Goal: Task Accomplishment & Management: Manage account settings

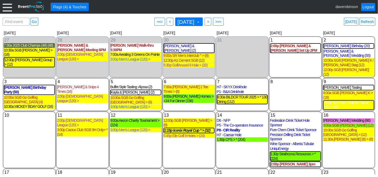
scroll to position [87, 0]
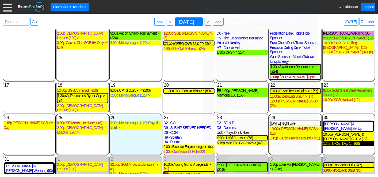
click at [337, 141] on div "1:15p U-Can Day 1 > (68)" at bounding box center [348, 143] width 51 height 5
click at [210, 21] on span ">" at bounding box center [208, 21] width 4 height 5
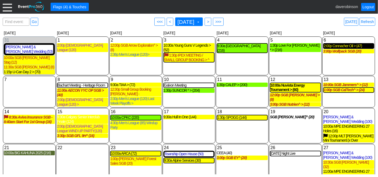
click at [340, 47] on div "2:00p Connacher Oil > (47)" at bounding box center [349, 46] width 50 height 5
click at [212, 22] on span "● >" at bounding box center [208, 22] width 7 height 8
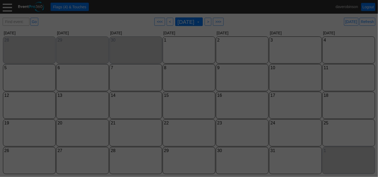
click at [222, 22] on div at bounding box center [189, 88] width 378 height 177
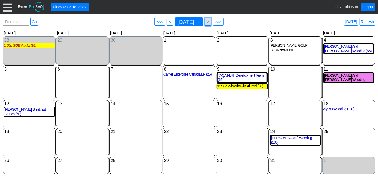
click at [210, 21] on span ">" at bounding box center [208, 21] width 4 height 5
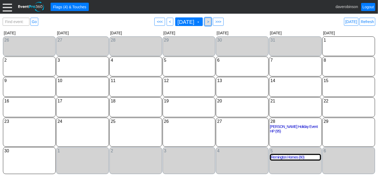
click at [210, 22] on span ">" at bounding box center [208, 21] width 4 height 5
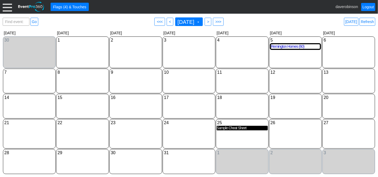
click at [245, 126] on div "Sample Cheat Sheet" at bounding box center [242, 128] width 51 height 5
click at [237, 129] on div "Sample Cheat Sheet" at bounding box center [242, 128] width 51 height 5
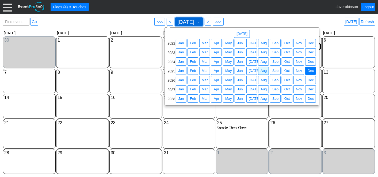
click at [201, 19] on span "December 2025 ▼" at bounding box center [189, 22] width 24 height 6
click at [263, 72] on span "Aug" at bounding box center [264, 70] width 8 height 5
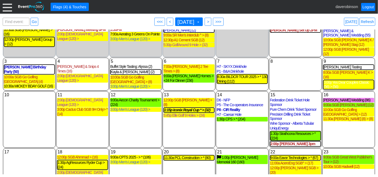
scroll to position [59, 0]
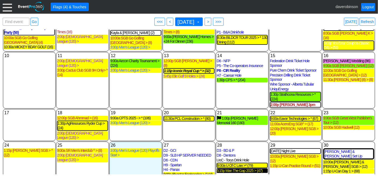
click at [246, 168] on div "5:15p Man The Gap 2025 > (47)" at bounding box center [242, 170] width 51 height 5
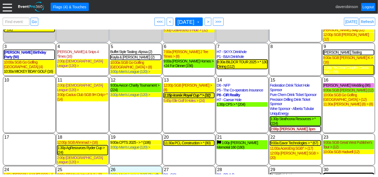
scroll to position [87, 0]
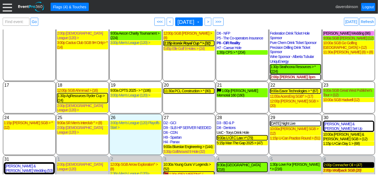
click at [348, 163] on div "2:00p Connacher Oil > (47)" at bounding box center [349, 165] width 50 height 5
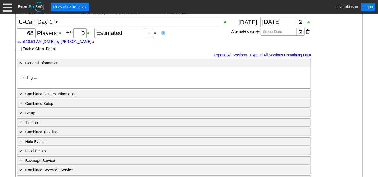
type input "Heritage Pointe Golf Club"
type input "Corporate Tournament"
type input "Other"
type input "X Over"
type input "Black"
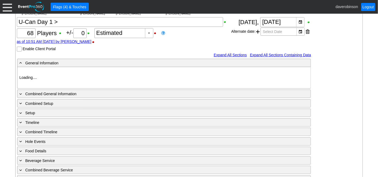
type input "Red"
type input "1140067"
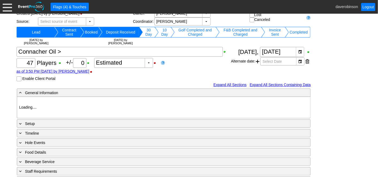
scroll to position [30, 0]
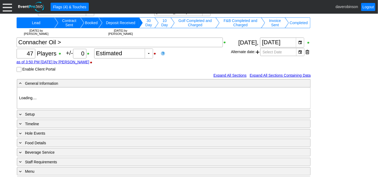
type input "Heritage Pointe Golf Club"
type input "Corporate Tournament"
type input "1179653"
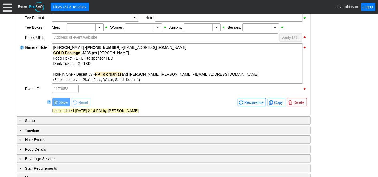
scroll to position [178, 0]
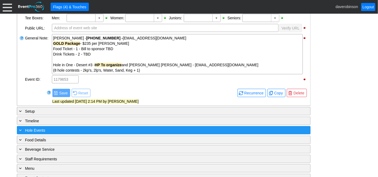
click at [72, 129] on div "+ Hole Events" at bounding box center [152, 130] width 269 height 6
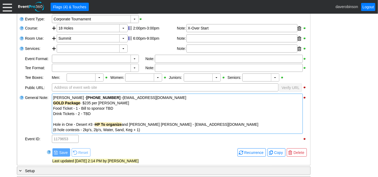
scroll to position [89, 0]
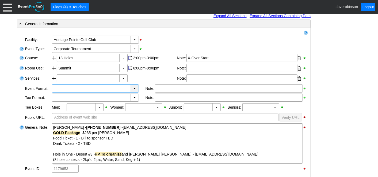
click at [135, 88] on div "▼" at bounding box center [135, 88] width 8 height 7
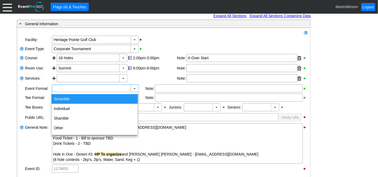
drag, startPoint x: 122, startPoint y: 100, endPoint x: 146, endPoint y: 91, distance: 25.7
click at [122, 100] on div "Scramble" at bounding box center [95, 99] width 86 height 10
type input "Scramble"
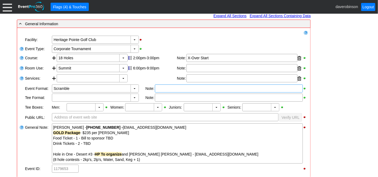
click at [164, 90] on div at bounding box center [229, 88] width 148 height 8
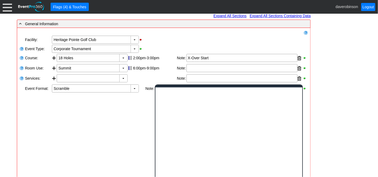
scroll to position [0, 0]
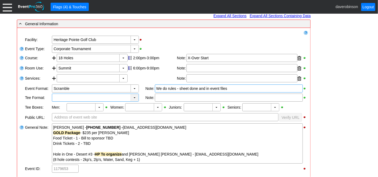
click at [132, 97] on div "▼" at bounding box center [135, 97] width 8 height 7
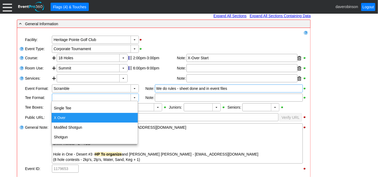
click at [94, 118] on div "X Over" at bounding box center [95, 118] width 86 height 10
type input "X Over"
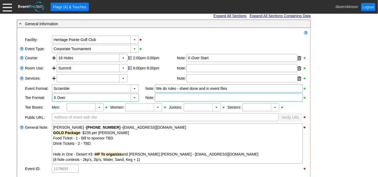
click at [161, 98] on div at bounding box center [229, 97] width 148 height 8
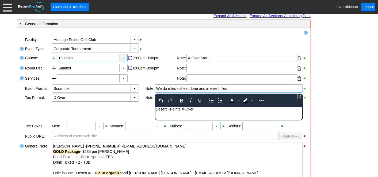
click at [125, 58] on div "▼" at bounding box center [123, 57] width 8 height 7
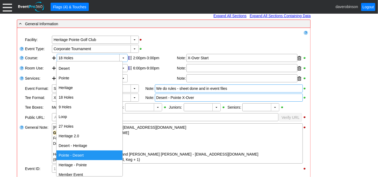
click at [95, 154] on div "Pointe - Desert" at bounding box center [89, 155] width 66 height 10
type input "Pointe - Desert"
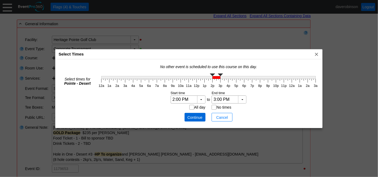
click at [195, 118] on span "Continue" at bounding box center [195, 117] width 16 height 5
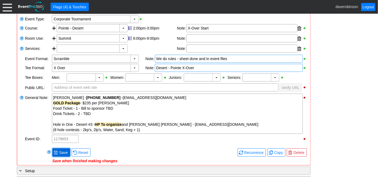
click at [57, 150] on span at bounding box center [56, 152] width 4 height 4
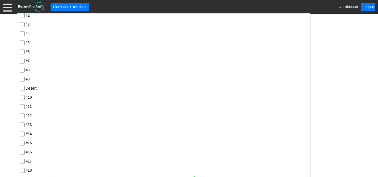
scroll to position [424, 0]
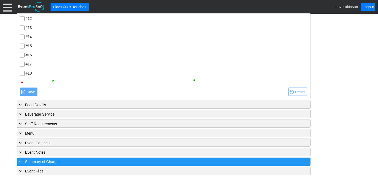
click at [43, 160] on span "Summary of Charges" at bounding box center [42, 162] width 35 height 4
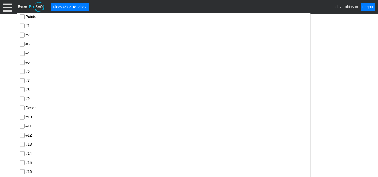
scroll to position [287, 0]
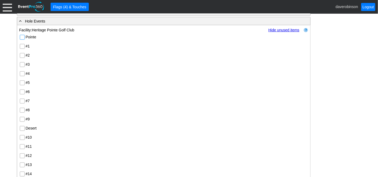
click at [23, 36] on input "Pointe" at bounding box center [22, 37] width 5 height 5
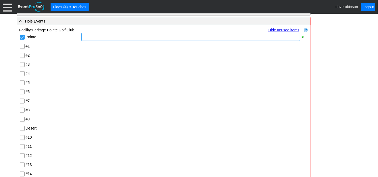
click at [98, 37] on div at bounding box center [190, 37] width 219 height 8
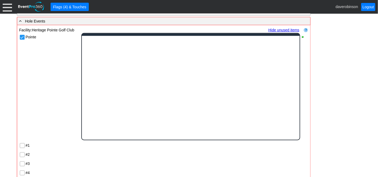
scroll to position [0, 0]
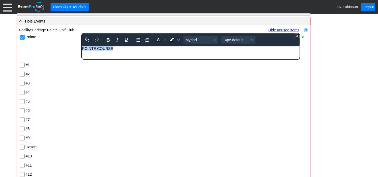
drag, startPoint x: 117, startPoint y: 49, endPoint x: 147, endPoint y: 90, distance: 50.8
click at [82, 46] on html "POINTE COURSE" at bounding box center [191, 49] width 218 height 7
click at [109, 39] on icon "Bold" at bounding box center [108, 40] width 3 height 4
click at [251, 39] on icon "Font size 14px-default" at bounding box center [252, 40] width 3 height 3
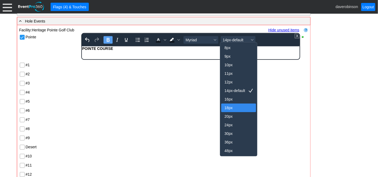
click at [235, 109] on div "18px" at bounding box center [235, 107] width 21 height 6
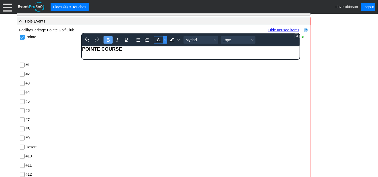
click at [164, 39] on icon "Text color Black" at bounding box center [165, 40] width 3 height 3
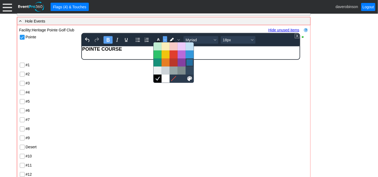
click at [190, 62] on div at bounding box center [190, 62] width 6 height 6
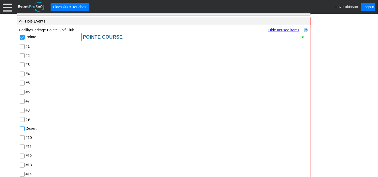
click at [22, 127] on input "Desert" at bounding box center [22, 128] width 5 height 5
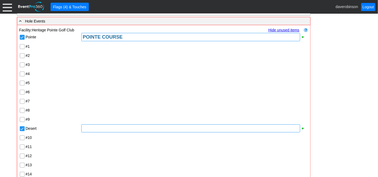
click at [112, 129] on div at bounding box center [190, 128] width 219 height 8
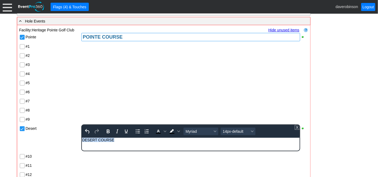
drag, startPoint x: 119, startPoint y: 139, endPoint x: 48, endPoint y: 138, distance: 70.7
click at [82, 138] on html "DESERT COURSE" at bounding box center [191, 140] width 218 height 7
click at [107, 129] on icon "Bold" at bounding box center [108, 131] width 3 height 4
click at [164, 132] on span "Text color Black" at bounding box center [165, 130] width 4 height 7
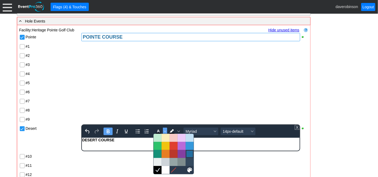
click at [191, 153] on div at bounding box center [190, 153] width 6 height 6
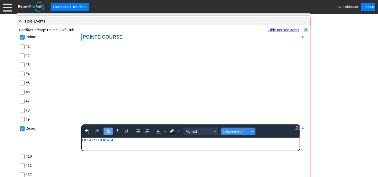
click at [253, 130] on div "Font size 14px-default" at bounding box center [252, 131] width 4 height 3
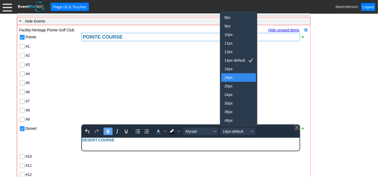
click at [228, 77] on div "18px" at bounding box center [235, 77] width 21 height 6
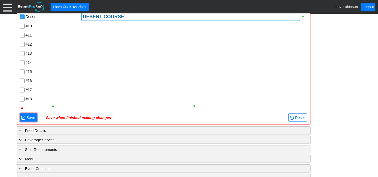
scroll to position [376, 0]
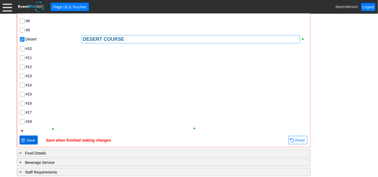
click at [28, 137] on span "Save" at bounding box center [30, 139] width 11 height 5
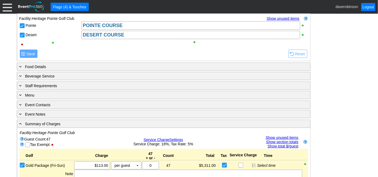
scroll to position [238, 0]
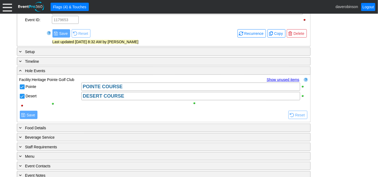
click at [280, 78] on link "Show unused items" at bounding box center [283, 79] width 33 height 4
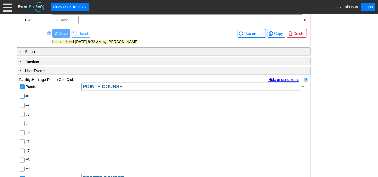
click at [20, 95] on input "#1" at bounding box center [22, 96] width 5 height 5
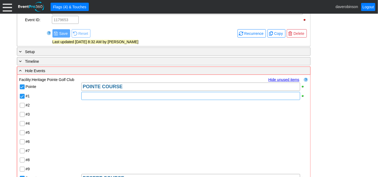
click at [97, 95] on div at bounding box center [190, 96] width 219 height 8
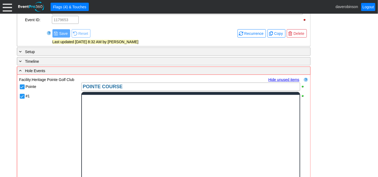
scroll to position [0, 0]
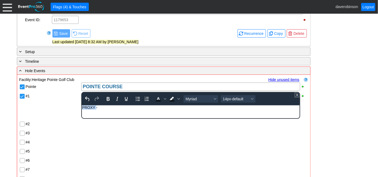
drag, startPoint x: 97, startPoint y: 107, endPoint x: 191, endPoint y: 205, distance: 135.6
click at [82, 105] on html "PROXY -" at bounding box center [191, 108] width 218 height 7
click at [108, 96] on icon "Bold" at bounding box center [108, 99] width 6 height 6
click at [179, 98] on icon "Background color Black" at bounding box center [179, 98] width 3 height 3
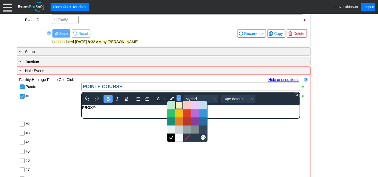
click at [182, 103] on div at bounding box center [179, 105] width 6 height 6
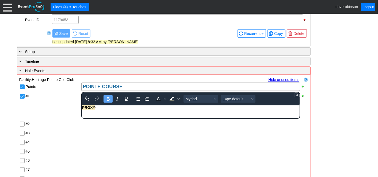
drag, startPoint x: 127, startPoint y: 106, endPoint x: 120, endPoint y: 111, distance: 9.1
click at [127, 106] on div "PROXY -" at bounding box center [190, 107] width 217 height 4
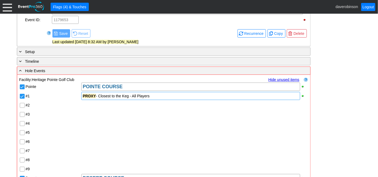
click at [95, 141] on div "Pointe POINTE COURSE #1 PROXY - Closest to the Keg - All Players #2 #3 #4 #5 #6…" at bounding box center [163, 178] width 289 height 192
click at [21, 112] on input "#3" at bounding box center [22, 114] width 5 height 5
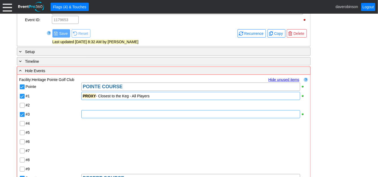
click at [83, 111] on div at bounding box center [190, 114] width 219 height 8
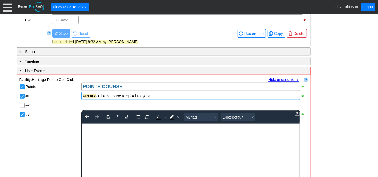
scroll to position [292, 0]
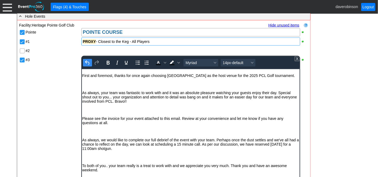
click at [87, 63] on icon "Undo" at bounding box center [87, 62] width 6 height 6
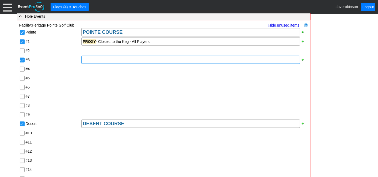
drag, startPoint x: 96, startPoint y: 40, endPoint x: 72, endPoint y: 37, distance: 24.9
click at [72, 37] on div "#1 PROXY - Closest to the Keg - All Players" at bounding box center [163, 41] width 289 height 9
click at [98, 41] on div "PROXY - Closest to the Keg - All Players" at bounding box center [191, 41] width 216 height 5
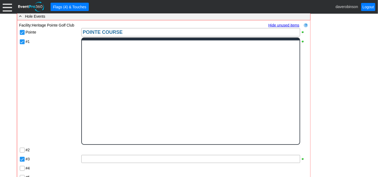
scroll to position [0, 0]
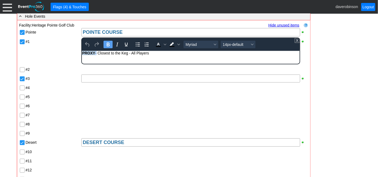
drag, startPoint x: 97, startPoint y: 53, endPoint x: 149, endPoint y: 104, distance: 72.1
click at [82, 54] on html "PROXY - Closest to the Keg - All Players" at bounding box center [191, 54] width 218 height 7
copy div "PROXY -"
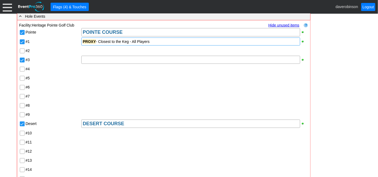
drag, startPoint x: 95, startPoint y: 79, endPoint x: 93, endPoint y: 86, distance: 7.9
click at [94, 78] on div "Pointe POINTE COURSE #1 PROXY - Closest to the Keg - All Players #2 #3 #4 #5 #6…" at bounding box center [163, 124] width 289 height 192
click at [92, 60] on div at bounding box center [190, 60] width 219 height 8
click at [116, 98] on div "Pointe POINTE COURSE #1 PROXY - Closest to the Keg - All Players #2 #3 PROXY - …" at bounding box center [163, 124] width 289 height 192
click at [24, 87] on input "#6" at bounding box center [22, 87] width 5 height 5
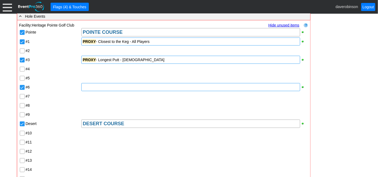
click at [100, 89] on div at bounding box center [190, 87] width 219 height 8
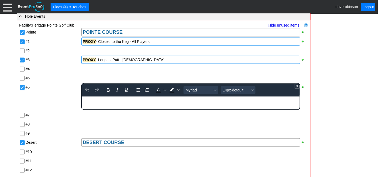
paste body "Rich Text Area. Press ALT-0 for help."
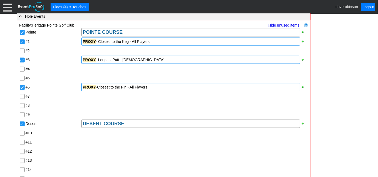
click at [56, 105] on div "Pointe POINTE COURSE #1 PROXY - Closest to the Keg - All Players #2 #3 PROXY - …" at bounding box center [163, 124] width 289 height 192
click at [21, 104] on input "#8" at bounding box center [22, 105] width 5 height 5
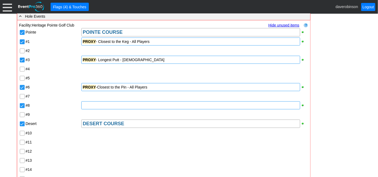
click at [88, 106] on div at bounding box center [190, 105] width 219 height 8
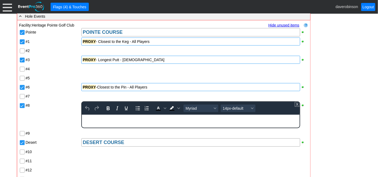
paste body "Rich Text Area. Press ALT-0 for help."
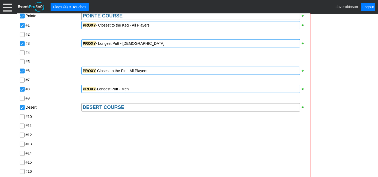
scroll to position [322, 0]
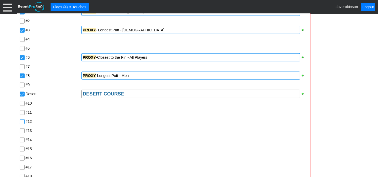
click at [21, 121] on input "#12" at bounding box center [22, 121] width 5 height 5
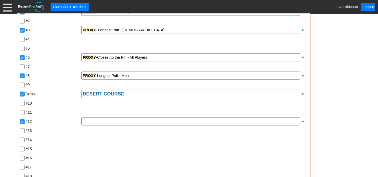
click at [99, 123] on div at bounding box center [190, 121] width 219 height 8
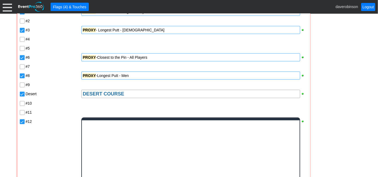
scroll to position [0, 0]
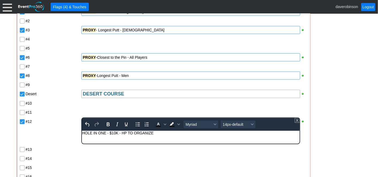
drag, startPoint x: 157, startPoint y: 135, endPoint x: 163, endPoint y: 263, distance: 127.8
click at [82, 134] on html "HOLE IN ONE - $10K - HP TO ORGANIZE" at bounding box center [191, 134] width 218 height 7
click at [110, 123] on icon "Bold" at bounding box center [108, 124] width 6 height 6
click at [179, 124] on icon "Background color Black" at bounding box center [179, 124] width 3 height 3
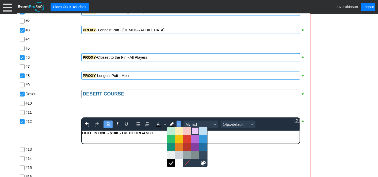
click at [194, 130] on div at bounding box center [195, 130] width 6 height 6
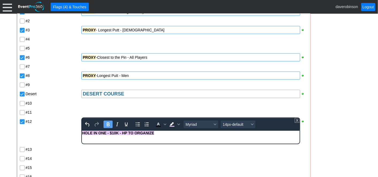
click at [53, 127] on div "Pointe POINTE COURSE #1 PROXY - Closest to the Keg - All Players #2 #3 PROXY - …" at bounding box center [163, 103] width 289 height 210
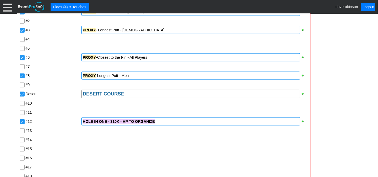
scroll to position [352, 0]
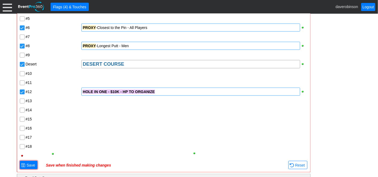
click at [166, 91] on div "HOLE IN ONE - $10K - HP TO ORGANIZE" at bounding box center [191, 91] width 216 height 5
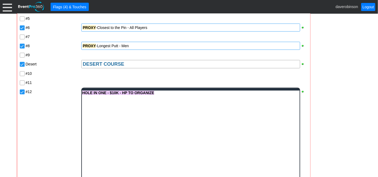
scroll to position [0, 0]
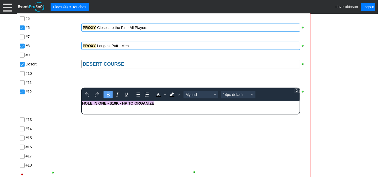
click at [164, 105] on body "HOLE IN ONE - $10K - HP TO ORGANIZE" at bounding box center [191, 104] width 218 height 7
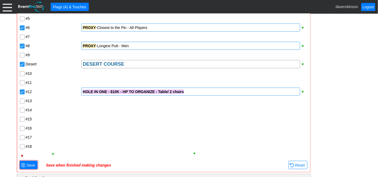
click at [127, 138] on div "Pointe POINTE COURSE #1 PROXY - Closest to the Keg - All Players #2 #3 PROXY - …" at bounding box center [163, 64] width 289 height 192
click at [23, 99] on input "#13" at bounding box center [22, 101] width 5 height 5
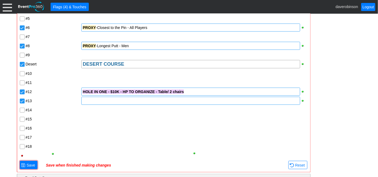
click at [90, 102] on div at bounding box center [190, 101] width 219 height 8
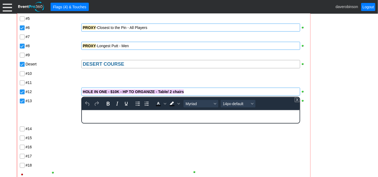
paste body "Rich Text Area. Press ALT-0 for help."
click at [49, 110] on div "Pointe POINTE COURSE #1 PROXY - Closest to the Keg - All Players #2 #3 PROXY - …" at bounding box center [163, 73] width 289 height 210
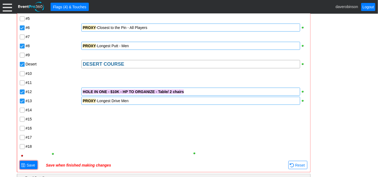
click at [131, 101] on div "PROXY -Longest Drive Men" at bounding box center [191, 100] width 216 height 5
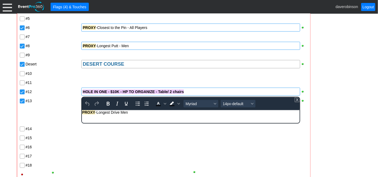
click at [128, 114] on div "PROXY -Longest Drive Men" at bounding box center [190, 112] width 217 height 4
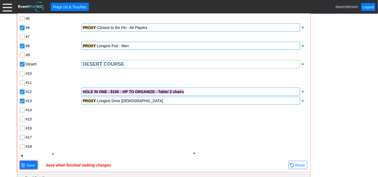
click at [21, 136] on div "Pointe POINTE COURSE #1 PROXY - Closest to the Keg - All Players #2 #3 PROXY - …" at bounding box center [163, 64] width 289 height 192
click at [22, 117] on input "#15" at bounding box center [22, 119] width 5 height 5
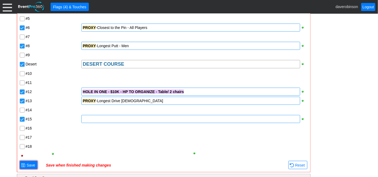
click at [85, 117] on div at bounding box center [190, 119] width 219 height 8
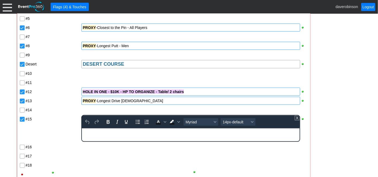
paste body "Rich Text Area. Press ALT-0 for help."
click at [75, 136] on div "Pointe POINTE COURSE #1 PROXY - Closest to the Keg - All Players #2 #3 PROXY - …" at bounding box center [163, 73] width 289 height 210
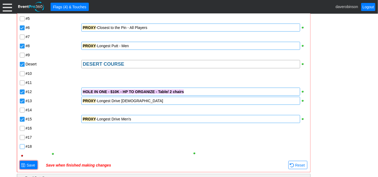
click at [23, 146] on input "#18" at bounding box center [22, 146] width 5 height 5
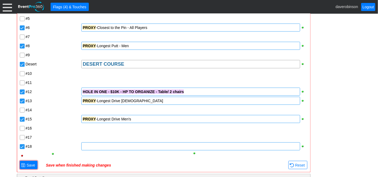
click at [92, 146] on div at bounding box center [190, 146] width 219 height 8
click at [56, 127] on div "#16" at bounding box center [53, 127] width 55 height 6
click at [24, 163] on span at bounding box center [23, 165] width 4 height 4
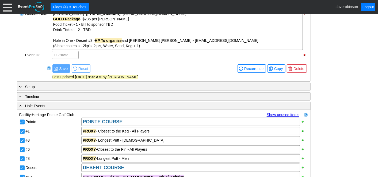
scroll to position [143, 0]
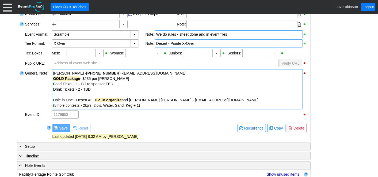
click at [152, 104] on div "(8 hole contests - 2kp's, 2lp's, Water, Sand, Keg + 1)" at bounding box center [177, 105] width 248 height 5
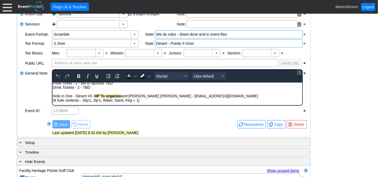
scroll to position [0, 0]
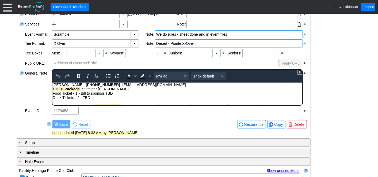
click at [159, 102] on body "Matt Lomb - 587-777-8799 - mlobb@connacheroil.com GOLD Package - $235 per Dave …" at bounding box center [177, 98] width 250 height 33
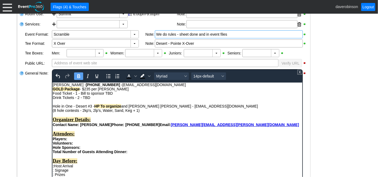
click at [111, 126] on strong "Joshua Nahmais" at bounding box center [95, 124] width 31 height 4
click at [106, 112] on div "(8 hole contests - 2kp's, 2lp's, Water, Sand, Keg + 1)" at bounding box center [177, 110] width 250 height 4
click at [67, 83] on div "Matt Lomb - 587-777-8799 - mlobb@connacheroil.com" at bounding box center [177, 84] width 250 height 4
click at [139, 126] on strong "Phone: 416-829-5730" at bounding box center [135, 124] width 48 height 4
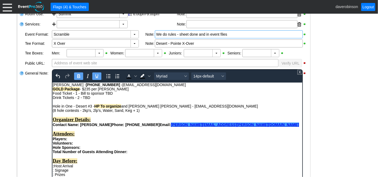
drag, startPoint x: 154, startPoint y: 127, endPoint x: 209, endPoint y: 127, distance: 55.2
click at [209, 126] on div "Contact Name: Matt Lobb Phone: 587-777-8799 Email: joshua.nahmias@ucalgary.ca" at bounding box center [177, 124] width 250 height 4
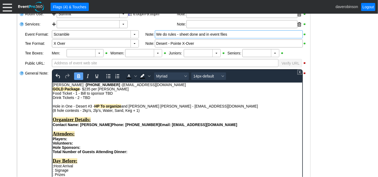
click at [209, 141] on div "Players:" at bounding box center [177, 138] width 250 height 4
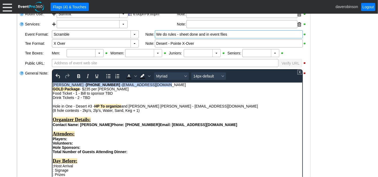
drag, startPoint x: 145, startPoint y: 86, endPoint x: 99, endPoint y: 165, distance: 92.1
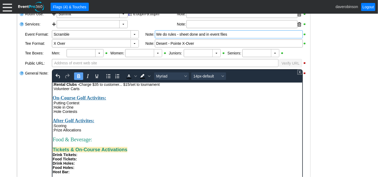
scroll to position [208, 0]
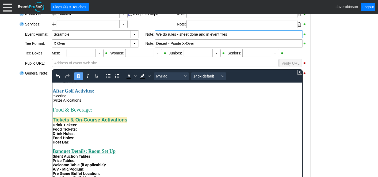
click at [100, 127] on div "Drink Tickets:" at bounding box center [177, 124] width 250 height 4
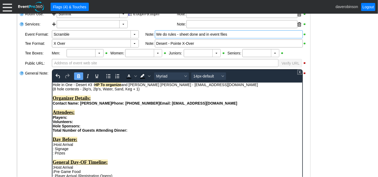
scroll to position [0, 0]
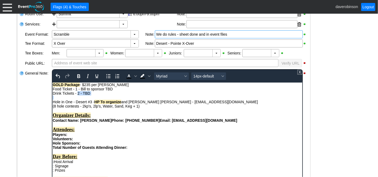
drag, startPoint x: 77, startPoint y: 93, endPoint x: 93, endPoint y: 95, distance: 16.4
copy div "2 - TBD"
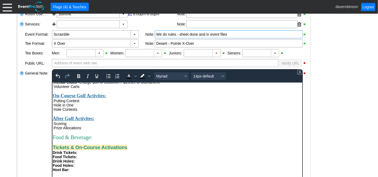
scroll to position [238, 0]
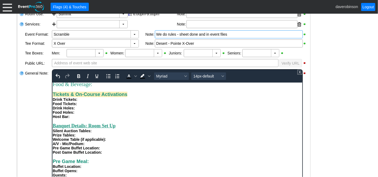
click at [90, 101] on div "Drink Tickets:" at bounding box center [177, 99] width 250 height 4
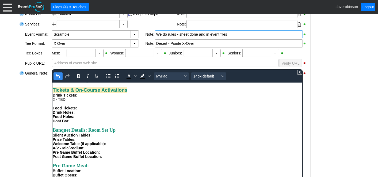
click at [57, 78] on icon "Undo" at bounding box center [58, 76] width 6 height 6
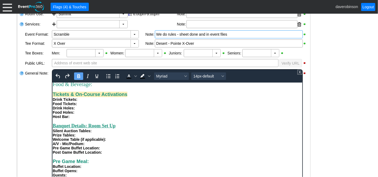
click at [82, 101] on div "Drink Tickets:" at bounding box center [177, 99] width 250 height 4
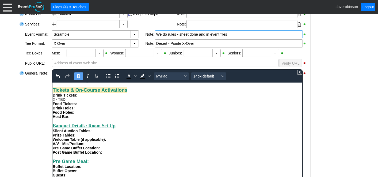
click at [82, 101] on div "Drink Tickets: 2 - TBD" at bounding box center [177, 97] width 250 height 9
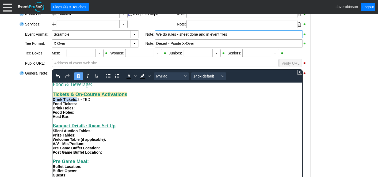
drag, startPoint x: 52, startPoint y: 109, endPoint x: 77, endPoint y: 110, distance: 24.4
click at [77, 101] on span "Drink Tickets:" at bounding box center [64, 99] width 25 height 4
click at [135, 76] on icon "Text color Black" at bounding box center [135, 76] width 3 height 2
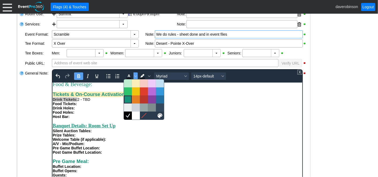
click at [128, 96] on div at bounding box center [128, 99] width 6 height 6
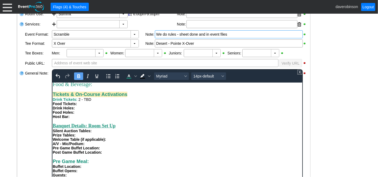
click at [99, 114] on div "Food Holes:" at bounding box center [177, 112] width 250 height 4
drag, startPoint x: 77, startPoint y: 114, endPoint x: 103, endPoint y: 193, distance: 83.2
click at [52, 112] on html "GOLD Package - $235 per Dave Food Ticket - 1 - Bill to sponsor TBD Drink Ticket…" at bounding box center [177, 25] width 250 height 353
click at [124, 74] on span "Text color Dark Turquoise" at bounding box center [128, 75] width 9 height 7
drag, startPoint x: 72, startPoint y: 118, endPoint x: 52, endPoint y: 115, distance: 20.0
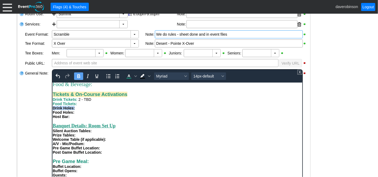
click at [52, 110] on div "Drink Holes:" at bounding box center [177, 107] width 250 height 4
click at [127, 73] on icon "Text color Dark Turquoise" at bounding box center [129, 76] width 6 height 6
drag, startPoint x: 75, startPoint y: 123, endPoint x: 50, endPoint y: 121, distance: 25.5
click at [52, 121] on html "GOLD Package - $235 per Dave Food Ticket - 1 - Bill to sponsor TBD Drink Ticket…" at bounding box center [177, 25] width 250 height 353
click at [127, 74] on icon "Text color Dark Turquoise" at bounding box center [129, 76] width 6 height 6
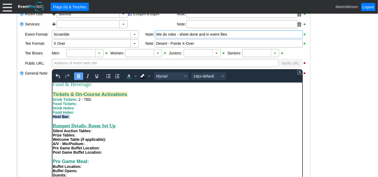
drag, startPoint x: 72, startPoint y: 127, endPoint x: 95, endPoint y: 89, distance: 44.4
click at [52, 127] on html "GOLD Package - $235 per Dave Food Ticket - 1 - Bill to sponsor TBD Drink Ticket…" at bounding box center [177, 25] width 250 height 353
click at [129, 75] on icon "Text color Dark Turquoise" at bounding box center [129, 75] width 2 height 3
click at [89, 110] on div "Drink Holes:" at bounding box center [177, 107] width 250 height 4
click at [92, 105] on div "Food Tickets:" at bounding box center [177, 103] width 250 height 4
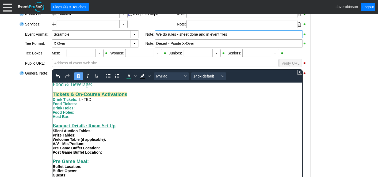
scroll to position [250, 0]
drag, startPoint x: 79, startPoint y: 102, endPoint x: 87, endPoint y: 102, distance: 8.6
click at [87, 102] on span "Food Tickets: 1 - Bill to sponsor - TBD" at bounding box center [86, 103] width 68 height 4
drag, startPoint x: 77, startPoint y: 101, endPoint x: 123, endPoint y: 101, distance: 46.3
click at [123, 101] on div "Food Tickets: 1 - Bill to sponsor - TBD" at bounding box center [177, 103] width 250 height 4
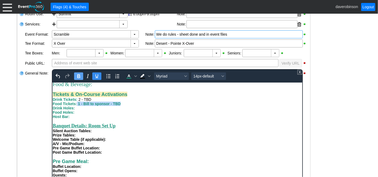
drag, startPoint x: 77, startPoint y: 75, endPoint x: 97, endPoint y: 74, distance: 20.6
click at [77, 75] on icon "Bold" at bounding box center [78, 76] width 3 height 4
click at [136, 76] on span "Text color Dark Turquoise" at bounding box center [135, 75] width 4 height 7
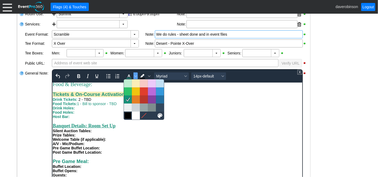
click at [130, 113] on div at bounding box center [128, 115] width 6 height 6
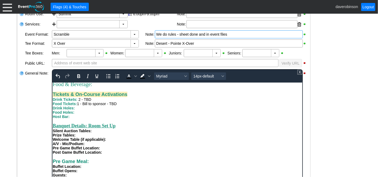
click at [172, 118] on div "Rich Text Area. Press ALT-0 for help." at bounding box center [177, 120] width 250 height 4
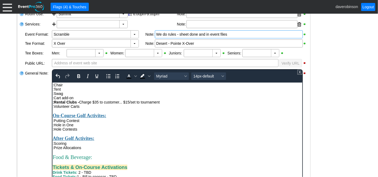
scroll to position [190, 0]
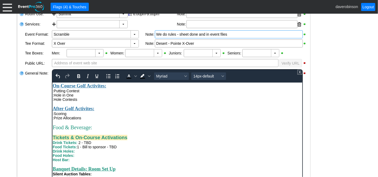
click at [92, 97] on div ":Hole in One" at bounding box center [177, 95] width 250 height 4
drag, startPoint x: 77, startPoint y: 110, endPoint x: 51, endPoint y: 102, distance: 26.9
click at [52, 102] on html "GOLD Package - $235 per Dave Food Ticket - 1 - Bill to sponsor TBD Drink Ticket…" at bounding box center [177, 68] width 250 height 353
click at [134, 76] on span "Text color Black" at bounding box center [135, 75] width 4 height 7
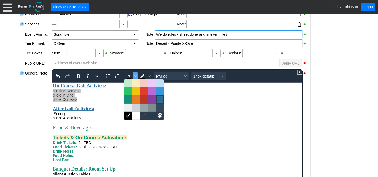
click at [162, 100] on div at bounding box center [160, 99] width 6 height 6
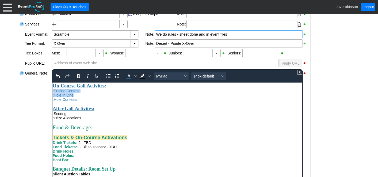
click at [127, 101] on div ":Hole Contests" at bounding box center [177, 99] width 250 height 4
click at [93, 93] on div ":Putting Contest" at bounding box center [177, 90] width 250 height 4
drag, startPoint x: 82, startPoint y: 101, endPoint x: 134, endPoint y: 101, distance: 51.4
click at [134, 93] on div ":Putting Contest - D3 - $10K - HP to organize" at bounding box center [177, 90] width 250 height 4
click at [134, 73] on span "Text color Dark Blue" at bounding box center [135, 75] width 4 height 7
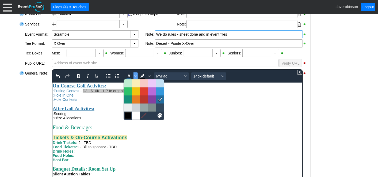
click at [130, 114] on div at bounding box center [128, 115] width 6 height 6
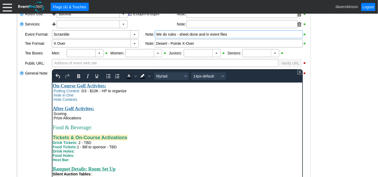
click at [144, 115] on div ":Scoring" at bounding box center [177, 113] width 250 height 4
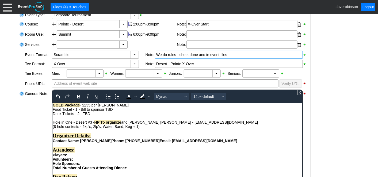
scroll to position [114, 0]
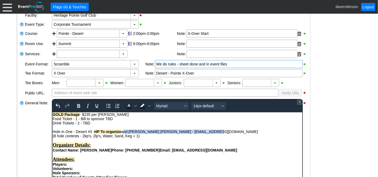
drag, startPoint x: 123, startPoint y: 131, endPoint x: 203, endPoint y: 132, distance: 80.3
click at [203, 132] on div "Hole in One - Desert #3 - HP To organize and bill Donovan Baillie - dbaillie@ad…" at bounding box center [177, 131] width 250 height 4
copy div "and bill Donovan Baillie - dbaillie@adhmor.com"
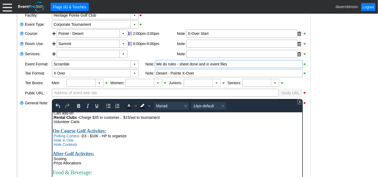
scroll to position [178, 0]
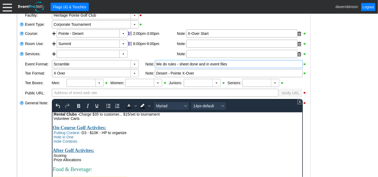
click at [144, 134] on div ":Putting Contest - D3 - $10K - HP to organize" at bounding box center [177, 132] width 250 height 4
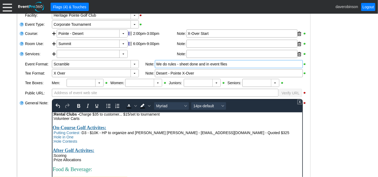
click at [12, 125] on div "Link ▼ Flag ▼ Document: Event Page Χ ▼ ● Print or PDF E-Sign ▼ Insert ▼ Save ▼ ▼" at bounding box center [189, 95] width 378 height 163
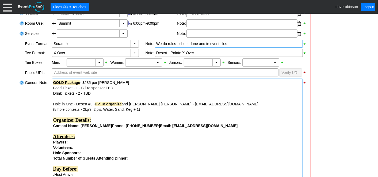
scroll to position [143, 0]
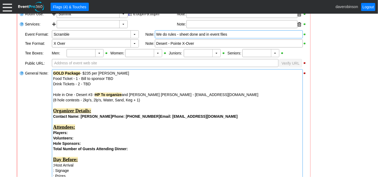
drag, startPoint x: 54, startPoint y: 93, endPoint x: 58, endPoint y: 94, distance: 4.6
click at [58, 94] on div "Hole in One - Desert #3 - HP To organize and bill Donovan Baillie - dbaillie@ad…" at bounding box center [177, 94] width 248 height 5
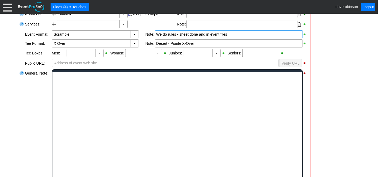
scroll to position [0, 0]
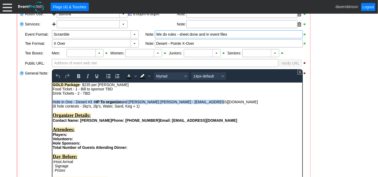
drag, startPoint x: 204, startPoint y: 102, endPoint x: 52, endPoint y: 101, distance: 151.5
click at [52, 101] on div "Hole in One - Desert #3 - HP To organize and bill Donovan Baillie - dbaillie@ad…" at bounding box center [177, 101] width 250 height 4
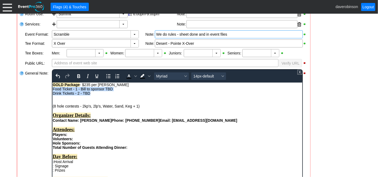
drag, startPoint x: 53, startPoint y: 89, endPoint x: 89, endPoint y: 95, distance: 36.5
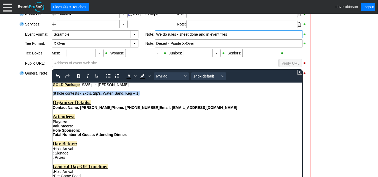
drag, startPoint x: 141, startPoint y: 94, endPoint x: 102, endPoint y: 174, distance: 89.3
copy div "(8 hole contests - 2kp's, 2lp's, Water, Sand, Keg + 1)"
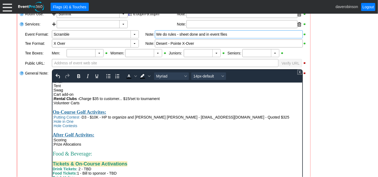
scroll to position [148, 0]
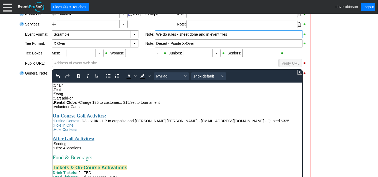
drag, startPoint x: 85, startPoint y: 140, endPoint x: 90, endPoint y: 142, distance: 5.8
click at [85, 131] on div ":Hole Contests" at bounding box center [177, 129] width 250 height 4
drag, startPoint x: 80, startPoint y: 140, endPoint x: 151, endPoint y: 141, distance: 71.2
click at [151, 131] on span ":Hole Contests - (8 hole contests - 2kp's, 2lp's, Water, Sand, Keg + 1)" at bounding box center [109, 129] width 115 height 4
click at [80, 131] on span ":Hole Contests - (8 hole contests - 2kp's, 2lp's, Water, Sand, Keg + 1)" at bounding box center [109, 129] width 115 height 4
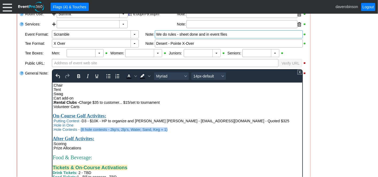
drag, startPoint x: 80, startPoint y: 140, endPoint x: 169, endPoint y: 140, distance: 88.4
click at [169, 131] on div ":Hole Contests - (8 hole contests - 2kp's, 2lp's, Water, Sand, Keg + 1)" at bounding box center [177, 129] width 250 height 4
click at [128, 76] on icon "Text color Black" at bounding box center [129, 76] width 6 height 6
click at [86, 127] on div ":Hole in One" at bounding box center [177, 125] width 250 height 4
click at [132, 74] on span "Text color Black" at bounding box center [128, 75] width 9 height 7
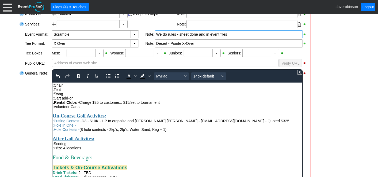
click at [196, 141] on div "After Golf Activites:" at bounding box center [177, 138] width 250 height 6
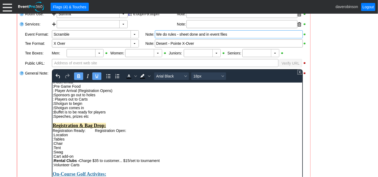
scroll to position [88, 0]
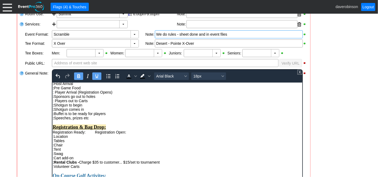
click at [55, 85] on div ": Host Arrival" at bounding box center [177, 83] width 250 height 4
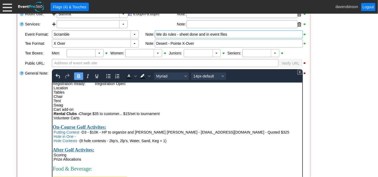
scroll to position [178, 0]
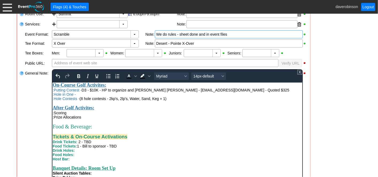
click at [176, 100] on div ":Hole Contests - (8 hole contests - 2kp's, 2lp's, Water, Sand, Keg + 1)" at bounding box center [177, 98] width 250 height 4
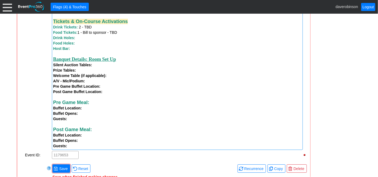
scroll to position [530, 0]
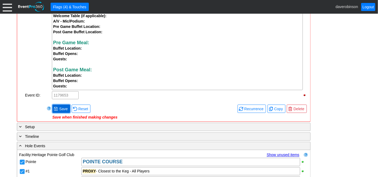
click at [59, 111] on span "Save" at bounding box center [63, 108] width 11 height 5
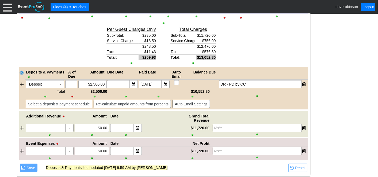
scroll to position [1009, 0]
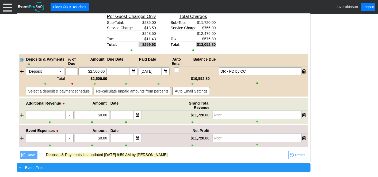
click at [23, 165] on div "+ Event Files" at bounding box center [152, 167] width 269 height 6
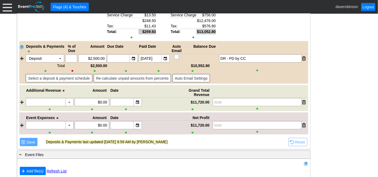
scroll to position [1028, 0]
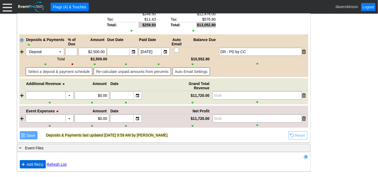
drag, startPoint x: 20, startPoint y: 163, endPoint x: 25, endPoint y: 164, distance: 5.6
click at [20, 163] on span "● Add file(s)" at bounding box center [33, 164] width 26 height 8
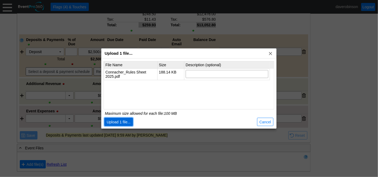
click at [114, 120] on span "Upload 1 file..." at bounding box center [119, 121] width 26 height 5
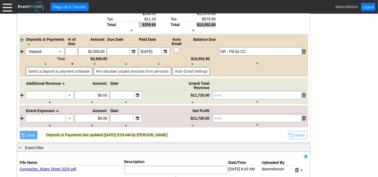
scroll to position [1042, 0]
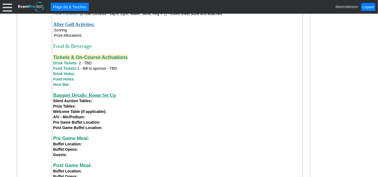
scroll to position [425, 0]
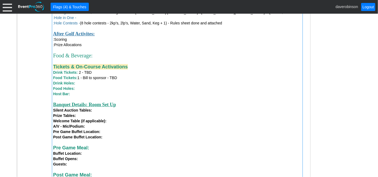
drag, startPoint x: 104, startPoint y: 139, endPoint x: 63, endPoint y: 126, distance: 43.4
click at [63, 126] on div "Silent Auction Tables: Prize Tables: Welcome Table (if applicable): A/V - Mic/P…" at bounding box center [177, 123] width 248 height 32
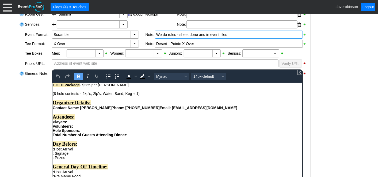
scroll to position [174, 0]
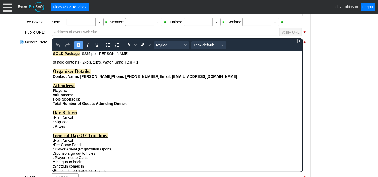
click at [55, 119] on div ": Host Arrival" at bounding box center [177, 117] width 250 height 4
click at [73, 119] on div "﻿ Host Arrival" at bounding box center [177, 117] width 250 height 4
click at [55, 124] on div ": Signage" at bounding box center [177, 121] width 250 height 4
click at [66, 124] on div "Signage" at bounding box center [177, 121] width 250 height 4
click at [54, 128] on div ": Prizes" at bounding box center [177, 126] width 250 height 4
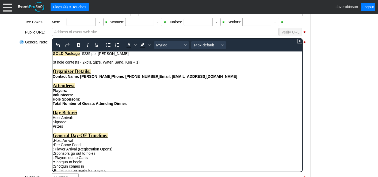
click at [65, 128] on div "Prizes" at bounding box center [177, 126] width 250 height 4
drag, startPoint x: 68, startPoint y: 132, endPoint x: 49, endPoint y: 124, distance: 21.3
click at [78, 46] on icon "Bold" at bounding box center [78, 45] width 3 height 4
click at [92, 128] on div "Prizes:" at bounding box center [177, 126] width 250 height 4
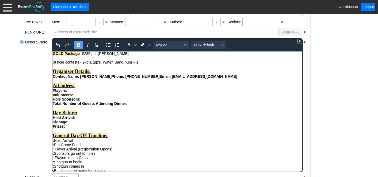
click at [74, 46] on button "Bold" at bounding box center [78, 44] width 9 height 7
click at [71, 124] on div "Signage:" at bounding box center [177, 121] width 250 height 4
click at [77, 42] on icon "Bold" at bounding box center [78, 45] width 6 height 6
click at [80, 119] on div "Host Arrival:" at bounding box center [177, 117] width 250 height 4
click at [77, 45] on icon "Bold" at bounding box center [78, 45] width 3 height 4
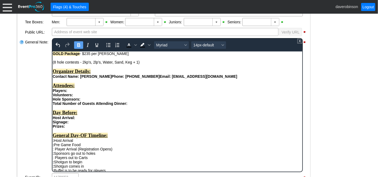
click at [105, 128] on div "Prizes:" at bounding box center [177, 126] width 250 height 4
click at [75, 124] on div "Signage:" at bounding box center [177, 121] width 250 height 4
click at [78, 119] on div "Host Arrival:" at bounding box center [177, 117] width 250 height 4
click at [75, 124] on div "Signage:" at bounding box center [177, 121] width 250 height 4
click at [67, 132] on div "Rich Text Area. Press ALT-0 for help." at bounding box center [177, 130] width 250 height 4
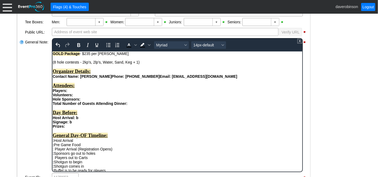
click at [68, 128] on div "Prizes:" at bounding box center [177, 126] width 250 height 4
drag, startPoint x: 69, startPoint y: 126, endPoint x: 71, endPoint y: 126, distance: 2.7
click at [71, 124] on div "Signage: b" at bounding box center [177, 121] width 250 height 4
click at [79, 47] on icon "Bold" at bounding box center [78, 45] width 6 height 6
drag, startPoint x: 66, startPoint y: 131, endPoint x: 70, endPoint y: 131, distance: 3.5
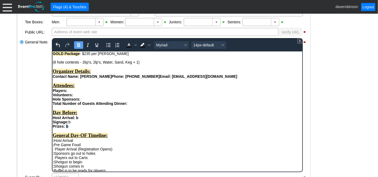
click at [70, 128] on div "Prizes: b" at bounding box center [177, 126] width 250 height 4
click at [79, 46] on icon "Bold" at bounding box center [78, 45] width 3 height 4
drag, startPoint x: 76, startPoint y: 122, endPoint x: 79, endPoint y: 122, distance: 3.3
click at [79, 119] on div "Host Arrival: b" at bounding box center [177, 117] width 250 height 4
click at [78, 45] on icon "Bold" at bounding box center [78, 45] width 6 height 6
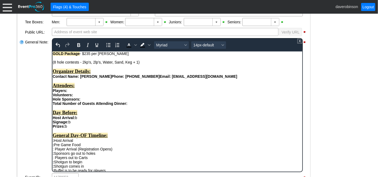
click at [97, 124] on div "Signage: b" at bounding box center [177, 121] width 250 height 4
drag, startPoint x: 131, startPoint y: 107, endPoint x: 103, endPoint y: 144, distance: 46.3
click at [80, 46] on icon "Bold" at bounding box center [78, 45] width 6 height 6
click at [136, 124] on div "Signage: b" at bounding box center [177, 121] width 250 height 4
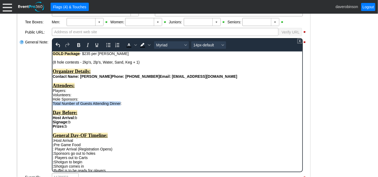
drag, startPoint x: 120, startPoint y: 107, endPoint x: 52, endPoint y: 104, distance: 68.9
drag, startPoint x: 79, startPoint y: 46, endPoint x: 26, endPoint y: 5, distance: 66.6
click at [79, 46] on icon "Bold" at bounding box center [78, 45] width 3 height 4
click at [77, 101] on div "Hole Sponsors:" at bounding box center [177, 99] width 250 height 4
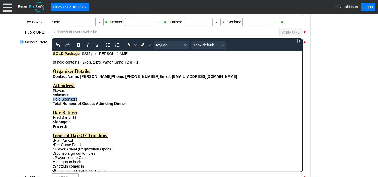
drag, startPoint x: 77, startPoint y: 102, endPoint x: 104, endPoint y: 152, distance: 56.9
click at [79, 45] on icon "Bold" at bounding box center [78, 45] width 3 height 4
click at [69, 97] on div "Volunteers:" at bounding box center [177, 94] width 250 height 4
click at [70, 96] on div "Volunteers:" at bounding box center [177, 94] width 250 height 4
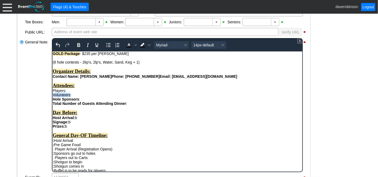
drag, startPoint x: 70, startPoint y: 97, endPoint x: 103, endPoint y: 140, distance: 53.8
click at [79, 45] on icon "Bold" at bounding box center [78, 45] width 6 height 6
click at [65, 92] on div "Players:" at bounding box center [177, 90] width 250 height 4
drag, startPoint x: 65, startPoint y: 93, endPoint x: 103, endPoint y: 144, distance: 63.2
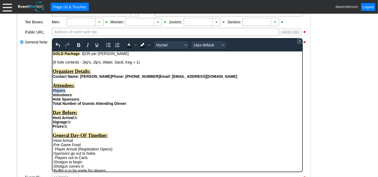
click at [78, 47] on icon "Bold" at bounding box center [78, 45] width 6 height 6
click at [135, 109] on div "Total Number of Guests Attending Dinner : Day Before: Host Arrival: b Signage: …" at bounding box center [177, 146] width 250 height 90
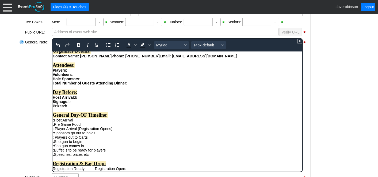
scroll to position [30, 0]
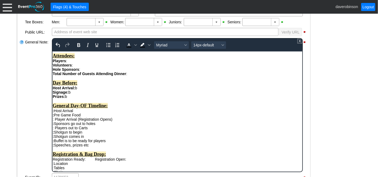
click at [71, 98] on div "Prizes: b" at bounding box center [177, 96] width 250 height 4
click at [74, 94] on div "Signage: b" at bounding box center [177, 92] width 250 height 4
click at [81, 90] on div "Host Arrival: b" at bounding box center [177, 87] width 250 height 4
click at [55, 112] on div ": Host Arrival" at bounding box center [177, 110] width 250 height 4
click at [55, 112] on div "﻿ Host Arrival" at bounding box center [177, 110] width 250 height 4
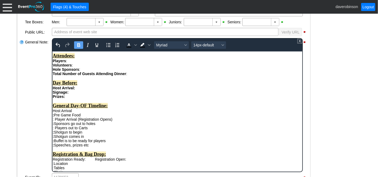
click at [55, 117] on div ": Pre Game Food" at bounding box center [177, 114] width 250 height 4
click at [54, 126] on div ": Player Arrival (Registration Opens) : Sponsors go out to holes : Players out …" at bounding box center [177, 127] width 250 height 21
click at [55, 129] on div "Player Arrival (Registration Opens) : Sponsors go out to holes : Players out to…" at bounding box center [177, 127] width 250 height 21
click at [55, 133] on div "Player Arrival (Registration Opens) ﻿ Sponsors go out to holes : Players out to…" at bounding box center [177, 127] width 250 height 21
click at [55, 137] on div "Player Arrival (Registration Opens) Sponsors go out to holes Players out to Car…" at bounding box center [177, 127] width 250 height 21
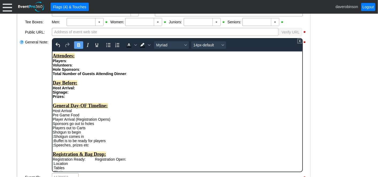
click at [55, 138] on div "Player Arrival (Registration Opens) Sponsors go out to holes Players out to Car…" at bounding box center [177, 127] width 250 height 21
click at [55, 138] on div "Shotgun to begin : Shotgun comes in" at bounding box center [177, 134] width 250 height 9
click at [55, 146] on div ": Buffet is to be ready for players : Speeches, prizes etc" at bounding box center [177, 142] width 250 height 9
click at [55, 147] on div "﻿ Buffet is to be ready for players : Speeches, prizes etc" at bounding box center [177, 142] width 250 height 9
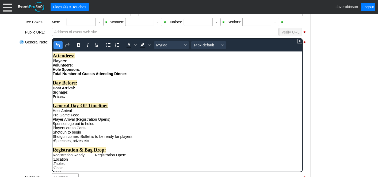
click at [58, 45] on icon "Undo" at bounding box center [58, 45] width 6 height 6
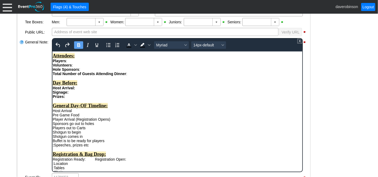
click at [55, 147] on div "Buffet is to be ready for players : Speeches, prizes etc" at bounding box center [177, 142] width 250 height 9
click at [73, 112] on div "Host Arrival" at bounding box center [177, 110] width 250 height 4
drag, startPoint x: 73, startPoint y: 116, endPoint x: 92, endPoint y: 165, distance: 52.6
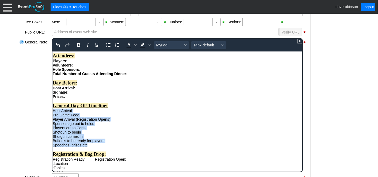
drag, startPoint x: 87, startPoint y: 152, endPoint x: 52, endPoint y: 116, distance: 49.6
click at [52, 116] on div "Total Number of Guests Attending Dinner : Day Before: Host Arrival: Signage: Pr…" at bounding box center [177, 116] width 250 height 90
click at [78, 44] on icon "Bold" at bounding box center [78, 45] width 6 height 6
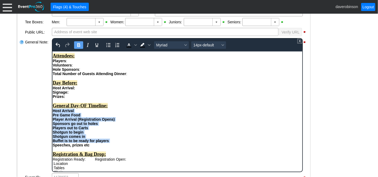
click at [78, 112] on div "Host Arrival" at bounding box center [177, 110] width 250 height 4
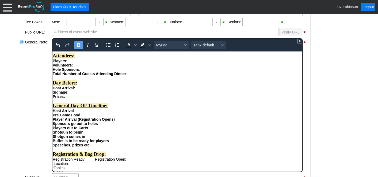
click at [79, 45] on icon "Bold" at bounding box center [78, 45] width 3 height 4
drag, startPoint x: 74, startPoint y: 117, endPoint x: 80, endPoint y: 117, distance: 6.2
click at [80, 112] on div "Host Arrival:" at bounding box center [177, 110] width 250 height 4
drag, startPoint x: 80, startPoint y: 44, endPoint x: 80, endPoint y: 49, distance: 5.1
click at [80, 44] on icon "Bold" at bounding box center [78, 45] width 6 height 6
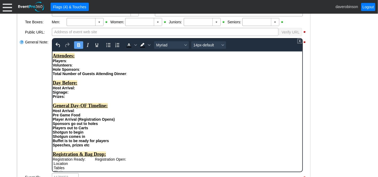
click at [84, 117] on div "Pre Game Food" at bounding box center [177, 114] width 250 height 4
drag, startPoint x: 80, startPoint y: 120, endPoint x: 84, endPoint y: 121, distance: 3.8
click at [84, 117] on div "Pre Game Food:" at bounding box center [177, 114] width 250 height 4
click at [80, 44] on icon "Bold" at bounding box center [78, 45] width 6 height 6
click at [118, 125] on div "Player Arrival (Registration Opens) Sponsors go out to holes Players out to Car…" at bounding box center [177, 123] width 250 height 13
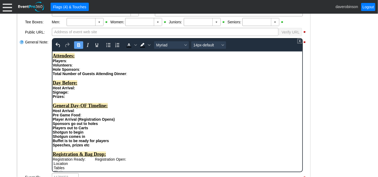
click at [77, 121] on strong "Player Arrival (Registration Opens)" at bounding box center [83, 119] width 62 height 4
click at [94, 125] on strong "Sponsors go out to holes" at bounding box center [74, 123] width 45 height 4
click at [90, 125] on div "Registration Opens) Sponsors go out to holes Players out to Carts" at bounding box center [177, 123] width 250 height 13
click at [98, 125] on strong "Sponsors go out to holes" at bounding box center [74, 123] width 45 height 4
click at [90, 130] on div "Registration Opens: Sponsors go out to holes: Players out to Carts" at bounding box center [177, 123] width 250 height 13
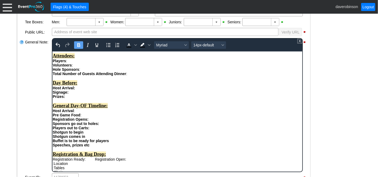
click at [88, 138] on div "Shotgun to begin Shotgun comes in" at bounding box center [177, 134] width 250 height 9
click at [86, 138] on div "Shotgun to begin: Shotgun comes in" at bounding box center [177, 134] width 250 height 9
click at [114, 146] on div "Buffet is to be ready for players Speeches, prizes etc" at bounding box center [177, 142] width 250 height 9
click at [94, 147] on div "Buffet is to be ready for players: Speeches, prizes etc" at bounding box center [177, 142] width 250 height 9
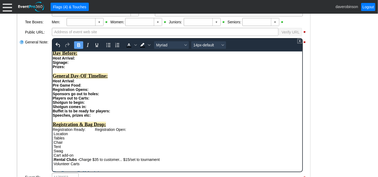
scroll to position [89, 0]
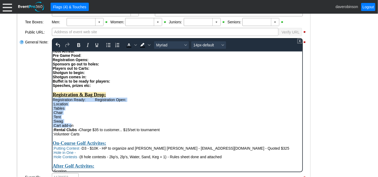
drag, startPoint x: 72, startPoint y: 133, endPoint x: 58, endPoint y: 61, distance: 74.2
click at [52, 108] on body "GOLD Package - $235 per Dave (8 hole contests - 2kp's, 2lp's, Water, Sand, Keg …" at bounding box center [177, 132] width 250 height 341
click at [78, 43] on icon "Bold" at bounding box center [78, 45] width 3 height 4
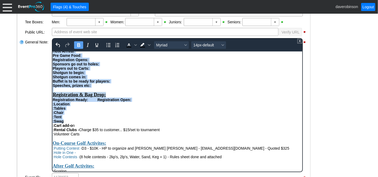
click at [95, 114] on div ":Chair" at bounding box center [177, 112] width 250 height 4
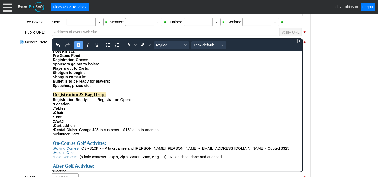
click at [72, 106] on div ":Location" at bounding box center [177, 103] width 250 height 4
click at [54, 106] on strong ":Location" at bounding box center [60, 103] width 17 height 4
click at [69, 106] on div "Location" at bounding box center [177, 103] width 250 height 4
click at [63, 110] on div ":Tables" at bounding box center [177, 108] width 250 height 4
click at [66, 110] on div ":Tables" at bounding box center [177, 108] width 250 height 4
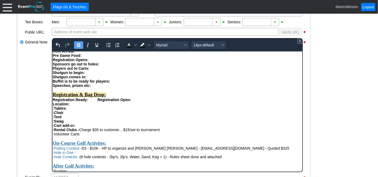
click at [54, 110] on strong ":Tables:" at bounding box center [59, 108] width 14 height 4
click at [66, 114] on div ":Chair" at bounding box center [177, 112] width 250 height 4
click at [54, 114] on strong ":Chair:" at bounding box center [58, 112] width 12 height 4
click at [54, 119] on strong ":Tent" at bounding box center [56, 116] width 9 height 4
click at [61, 119] on div "Tent" at bounding box center [177, 116] width 250 height 4
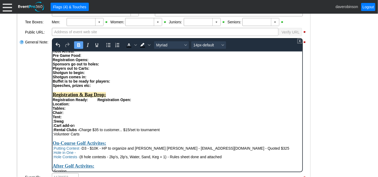
click at [54, 123] on strong ":Swag" at bounding box center [57, 121] width 11 height 4
click at [65, 123] on div "Swag" at bounding box center [177, 121] width 250 height 4
click at [55, 127] on strong ":Cart add-o" at bounding box center [62, 125] width 20 height 4
click at [73, 127] on div "Cart add-o n" at bounding box center [177, 125] width 250 height 4
click at [53, 131] on strong ":Rental Clubs -" at bounding box center [65, 129] width 27 height 4
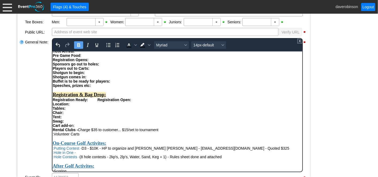
click at [74, 131] on strong "Rental Clubs -" at bounding box center [64, 129] width 25 height 4
click at [54, 136] on div ":Volunteer Carts" at bounding box center [177, 133] width 250 height 4
click at [78, 136] on div "Volunteer Carts" at bounding box center [177, 133] width 250 height 4
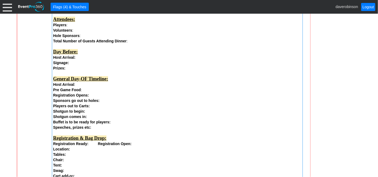
scroll to position [263, 0]
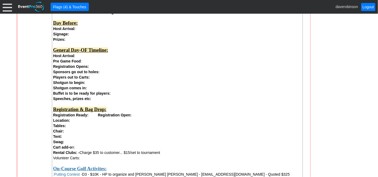
drag, startPoint x: 83, startPoint y: 160, endPoint x: 47, endPoint y: 155, distance: 35.9
click at [47, 155] on div "General Note: GOLD Package - $235 per Dave (8 hole contests - 2kp's, 2lp's, Wat…" at bounding box center [163, 152] width 289 height 409
click at [88, 160] on div "Volunteer Carts:" at bounding box center [177, 157] width 248 height 5
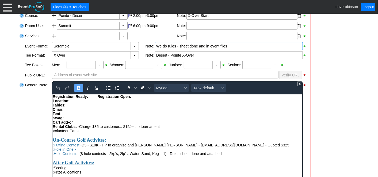
scroll to position [149, 0]
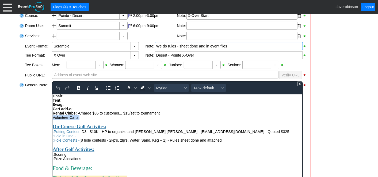
drag, startPoint x: 85, startPoint y: 127, endPoint x: 100, endPoint y: 211, distance: 84.8
click at [52, 125] on html "GOLD Package - $235 per Dave (8 hole contests - 2kp's, 2lp's, Water, Sand, Keg …" at bounding box center [177, 115] width 250 height 341
click at [80, 88] on icon "Bold" at bounding box center [78, 88] width 6 height 6
click at [99, 106] on div "Swag:" at bounding box center [177, 104] width 250 height 4
click at [79, 133] on span ":Putting Contest - D3 - $10K - HP to organize and bill Donovan Baillie - dbaill…" at bounding box center [170, 131] width 237 height 4
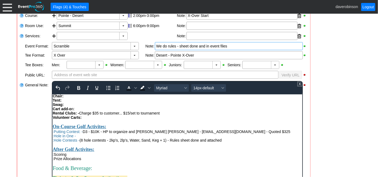
click at [73, 138] on span ":Hole in One -" at bounding box center [63, 135] width 23 height 4
click at [77, 142] on span ":Hole Contests - (8 hole contests - 2kp's, 2lp's, Water, Sand, Keg + 1) - Rules…" at bounding box center [136, 140] width 169 height 4
click at [53, 133] on span ":Putting Contest: - D3 - $10K - HP to organize and bill Donovan Baillie - dbail…" at bounding box center [171, 131] width 238 height 4
click at [53, 138] on span ":Hole in One: -" at bounding box center [64, 135] width 24 height 4
click at [53, 142] on span ":Hole Contests: - (8 hole contests - 2kp's, 2lp's, Water, Sand, Keg + 1) - Rule…" at bounding box center [137, 140] width 170 height 4
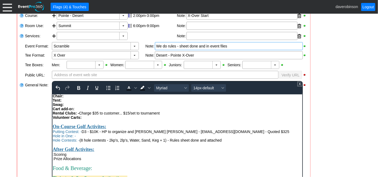
click at [38, 147] on div "General Note:" at bounding box center [38, 147] width 27 height 135
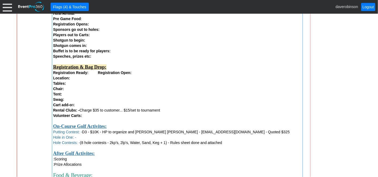
scroll to position [310, 0]
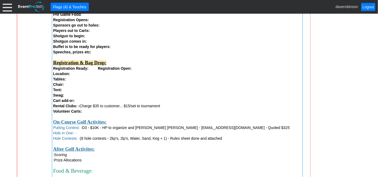
drag, startPoint x: 77, startPoint y: 140, endPoint x: 54, endPoint y: 141, distance: 23.6
click at [54, 141] on div "Hole Contests: - (8 hole contests - 2kp's, 2lp's, Water, Sand, Keg + 1) - Rules…" at bounding box center [177, 137] width 248 height 5
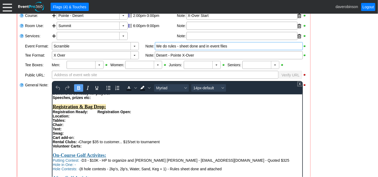
scroll to position [149, 0]
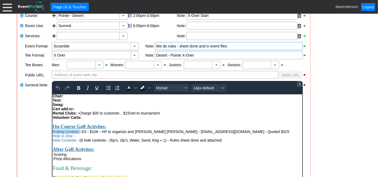
drag, startPoint x: 80, startPoint y: 143, endPoint x: 52, endPoint y: 136, distance: 28.7
click at [52, 142] on html "GOLD Package - $235 per Dave (8 hole contests - 2kp's, 2lp's, Water, Sand, Keg …" at bounding box center [177, 115] width 250 height 341
click at [78, 88] on icon "Bold" at bounding box center [78, 88] width 6 height 6
drag, startPoint x: 73, startPoint y: 146, endPoint x: 103, endPoint y: 237, distance: 96.5
click at [52, 148] on html "GOLD Package - $235 per Dave (8 hole contests - 2kp's, 2lp's, Water, Sand, Keg …" at bounding box center [177, 115] width 250 height 341
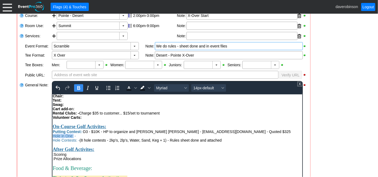
click at [76, 89] on icon "Bold" at bounding box center [78, 88] width 6 height 6
drag, startPoint x: 77, startPoint y: 152, endPoint x: 54, endPoint y: 144, distance: 23.5
click at [53, 142] on span "Hole Contests: - (8 hole contests - 2kp's, 2lp's, Water, Sand, Keg + 1) - Rules…" at bounding box center [136, 140] width 169 height 4
click at [77, 87] on icon "Bold" at bounding box center [78, 88] width 6 height 6
drag, startPoint x: 118, startPoint y: 166, endPoint x: 77, endPoint y: 163, distance: 41.4
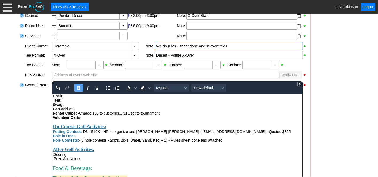
click at [118, 156] on div ":Scoring" at bounding box center [177, 154] width 250 height 4
click at [54, 156] on div ":Scoring:" at bounding box center [177, 154] width 250 height 4
click at [53, 160] on div ":Prize Allocations" at bounding box center [177, 158] width 250 height 4
click at [83, 160] on div "Prize Allocations" at bounding box center [177, 158] width 250 height 4
drag, startPoint x: 83, startPoint y: 171, endPoint x: 103, endPoint y: 259, distance: 90.5
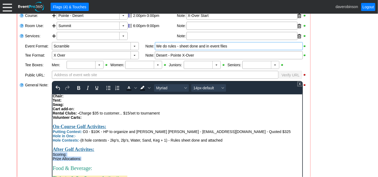
click at [52, 166] on html "GOLD Package - $235 per Dave (8 hole contests - 2kp's, 2lp's, Water, Sand, Keg …" at bounding box center [177, 115] width 250 height 341
click at [77, 88] on icon "Bold" at bounding box center [78, 88] width 6 height 6
click at [134, 87] on icon "Text color Black" at bounding box center [135, 88] width 3 height 2
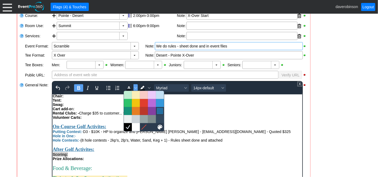
drag, startPoint x: 158, startPoint y: 110, endPoint x: 103, endPoint y: 31, distance: 96.4
click at [158, 110] on div at bounding box center [160, 111] width 6 height 6
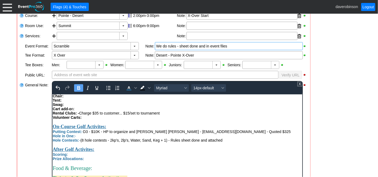
click at [155, 119] on div "Volunteer Carts:" at bounding box center [177, 117] width 250 height 4
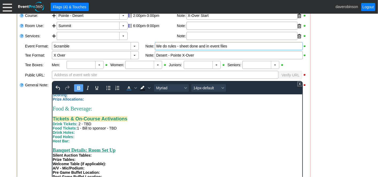
scroll to position [237, 0]
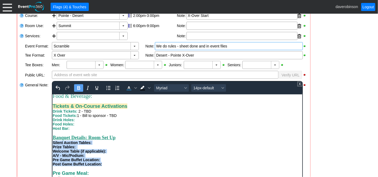
drag, startPoint x: 102, startPoint y: 163, endPoint x: 103, endPoint y: 232, distance: 69.6
click at [52, 141] on html "GOLD Package - $235 per Dave (8 hole contests - 2kp's, 2lp's, Water, Sand, Keg …" at bounding box center [177, 43] width 250 height 341
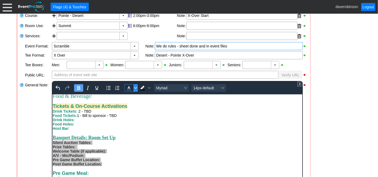
click at [135, 88] on icon "Text color Dark Blue" at bounding box center [135, 87] width 3 height 3
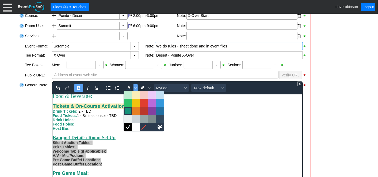
click at [129, 110] on div at bounding box center [128, 111] width 6 height 6
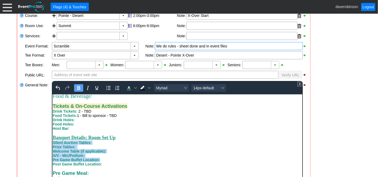
click at [139, 142] on div "Silent Auction Tables:" at bounding box center [177, 142] width 250 height 4
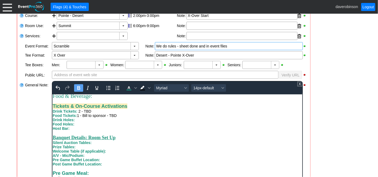
scroll to position [161, 0]
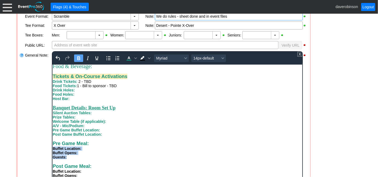
drag, startPoint x: 71, startPoint y: 158, endPoint x: 50, endPoint y: 146, distance: 24.4
click at [52, 146] on html "GOLD Package - $235 per Dave (8 hole contests - 2kp's, 2lp's, Water, Sand, Keg …" at bounding box center [177, 14] width 250 height 341
click at [128, 60] on icon "Text color Dark Turquoise" at bounding box center [128, 60] width 5 height 1
click at [109, 152] on div "Buffet Opens:" at bounding box center [177, 152] width 250 height 4
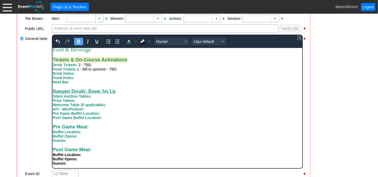
scroll to position [191, 0]
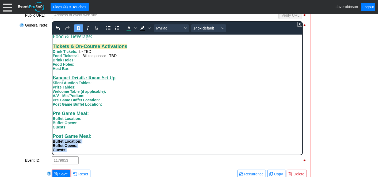
drag, startPoint x: 75, startPoint y: 151, endPoint x: 97, endPoint y: 174, distance: 32.6
click at [129, 28] on icon "Text color Dark Turquoise" at bounding box center [129, 28] width 6 height 6
click at [119, 132] on div "Guests: Post Game Meal: Buffet Location: Buffet Opens: Guests:" at bounding box center [177, 138] width 250 height 27
click at [63, 171] on span "Save" at bounding box center [63, 173] width 11 height 5
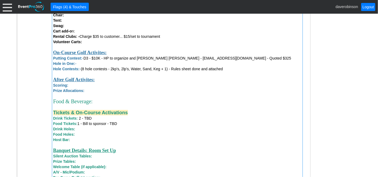
scroll to position [349, 0]
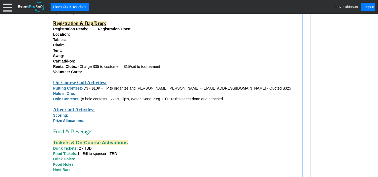
drag, startPoint x: 85, startPoint y: 88, endPoint x: 97, endPoint y: 86, distance: 12.2
click at [97, 86] on div "Putting Contest: - D3 - $10K - HP to organize and bill Donovan Baillie - dbaill…" at bounding box center [177, 87] width 248 height 5
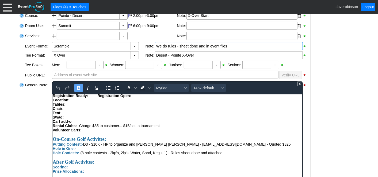
scroll to position [149, 0]
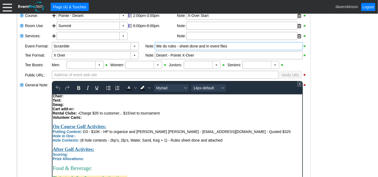
drag, startPoint x: 84, startPoint y: 140, endPoint x: 123, endPoint y: 142, distance: 38.9
click at [123, 133] on span "Putting Contest: - D3 - $10K - HP to organize and bill Donovan Baillie - dbaill…" at bounding box center [171, 131] width 238 height 4
click at [86, 133] on span "D3 - $10K - HP to organize and [PERSON_NAME] [PERSON_NAME] - [EMAIL_ADDRESS][DO…" at bounding box center [187, 131] width 208 height 4
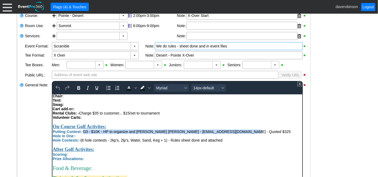
drag, startPoint x: 85, startPoint y: 142, endPoint x: 235, endPoint y: 142, distance: 149.1
click at [235, 133] on div "Putting Contest: - D3 - $10K - HP to organize and bill Donovan Baillie - dbaill…" at bounding box center [177, 131] width 250 height 4
copy span "D3 - $10K - HP to organize and [PERSON_NAME] [PERSON_NAME] - [EMAIL_ADDRESS][DO…"
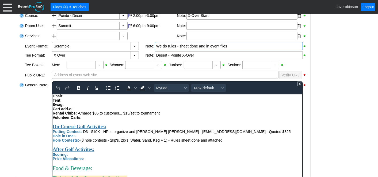
click at [83, 138] on div "Hole in One: -" at bounding box center [177, 135] width 250 height 4
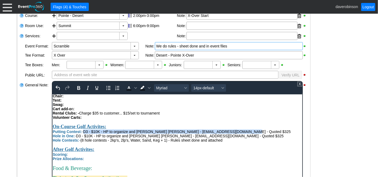
drag, startPoint x: 85, startPoint y: 142, endPoint x: 233, endPoint y: 139, distance: 148.6
click at [233, 133] on span "D3 - $10K - HP to organize and [PERSON_NAME] [PERSON_NAME] - [EMAIL_ADDRESS][DO…" at bounding box center [187, 131] width 208 height 4
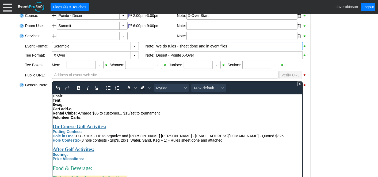
click at [26, 126] on div "General Note:" at bounding box center [38, 147] width 27 height 135
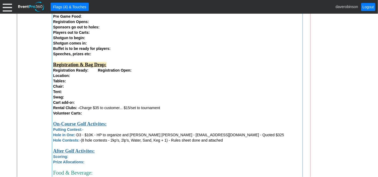
scroll to position [310, 0]
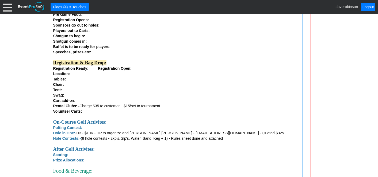
drag, startPoint x: 80, startPoint y: 106, endPoint x: 87, endPoint y: 106, distance: 6.7
click at [87, 106] on div "Rental Clubs: - Charge $35 to customer... $15/set to tournament" at bounding box center [177, 105] width 248 height 5
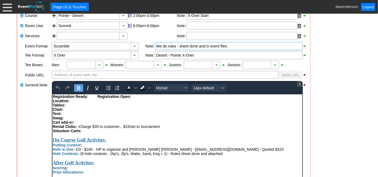
scroll to position [119, 0]
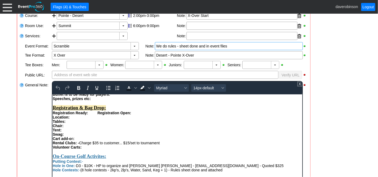
drag, startPoint x: 80, startPoint y: 150, endPoint x: 162, endPoint y: 153, distance: 82.2
click at [162, 145] on div "Rental Clubs: - Charge $35 to customer... $15/set to tournament" at bounding box center [177, 142] width 250 height 4
click at [71, 140] on div "Cart add-o n:" at bounding box center [177, 138] width 250 height 4
click at [92, 132] on div "Tent:" at bounding box center [177, 129] width 250 height 4
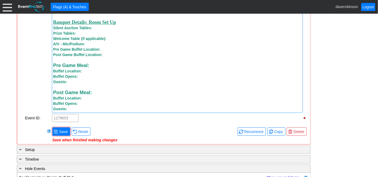
scroll to position [518, 0]
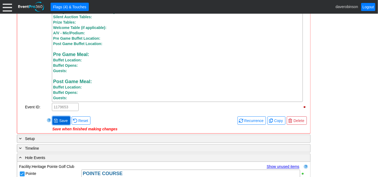
click at [61, 123] on span "Save" at bounding box center [63, 120] width 11 height 5
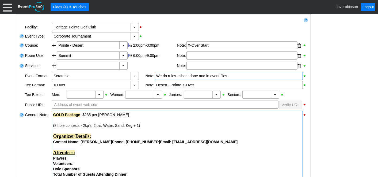
scroll to position [131, 0]
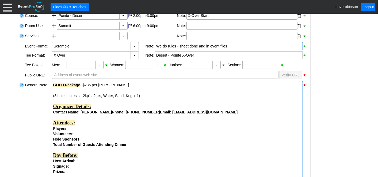
click at [53, 84] on strong "GOLD Package" at bounding box center [66, 85] width 27 height 4
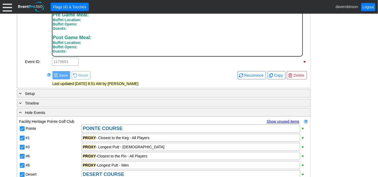
scroll to position [219, 0]
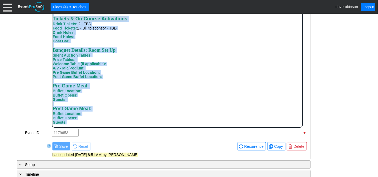
drag, startPoint x: 53, startPoint y: 9, endPoint x: 121, endPoint y: 126, distance: 135.3
copy body "GOLD Package - $235 per Dave (8 hole contests - 2kp's, 2lp's, Water, Sand, Keg …"
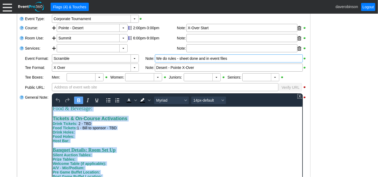
scroll to position [149, 0]
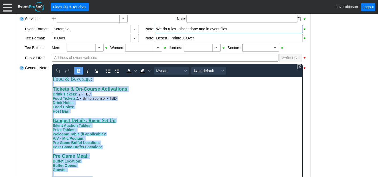
click at [225, 118] on div "Banquet Details: Room Set Up" at bounding box center [177, 120] width 250 height 6
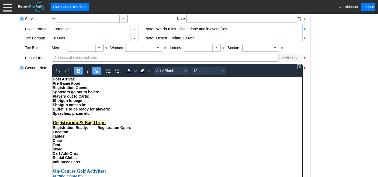
scroll to position [0, 0]
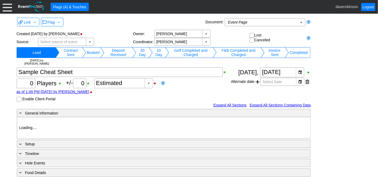
type input "Heritage Pointe Golf Club"
type input "1198007"
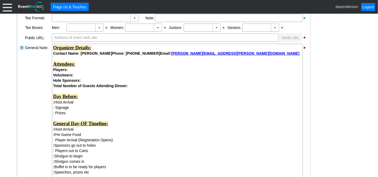
scroll to position [149, 0]
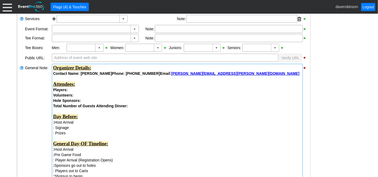
click at [53, 67] on strong "Organizer Details:" at bounding box center [72, 67] width 38 height 5
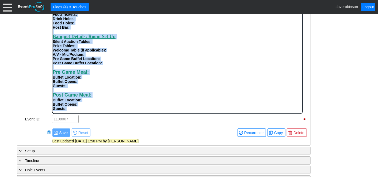
scroll to position [233, 0]
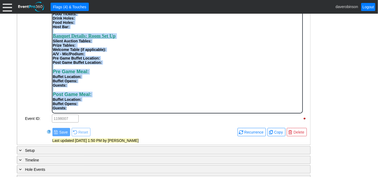
drag, startPoint x: 53, startPoint y: -4, endPoint x: 194, endPoint y: 108, distance: 179.5
copy div "Loremipsu Dolorsi: Ametcon Adip: Elitse Doeiusm Tempo: 269-084-4942 Incid: utla…"
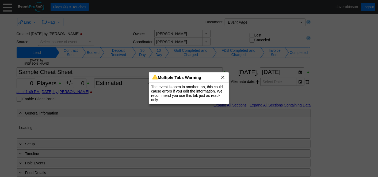
type input "Heritage Pointe Golf Club"
type input "1198007"
click at [223, 76] on span "x" at bounding box center [222, 76] width 5 height 5
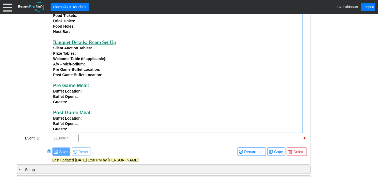
scroll to position [476, 0]
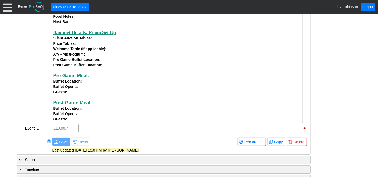
drag, startPoint x: 80, startPoint y: 122, endPoint x: 31, endPoint y: 86, distance: 60.7
click at [85, 125] on div "Χ 1198007" at bounding box center [179, 127] width 257 height 9
click at [84, 121] on div "Guests:" at bounding box center [177, 118] width 248 height 5
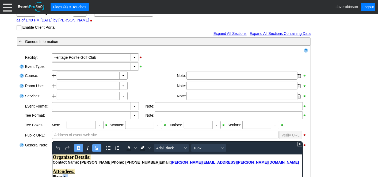
scroll to position [73, 0]
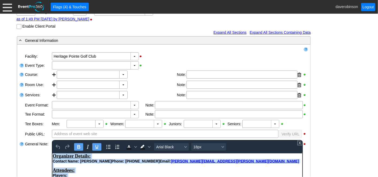
drag, startPoint x: 73, startPoint y: 267, endPoint x: 99, endPoint y: 301, distance: 43.0
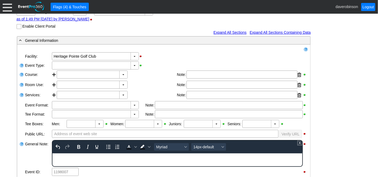
click at [52, 153] on div "Rich Text Area. Press ALT-0 for help." at bounding box center [177, 155] width 250 height 4
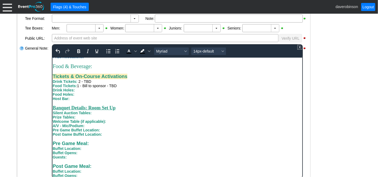
scroll to position [204, 0]
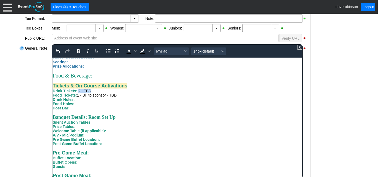
drag, startPoint x: 78, startPoint y: 104, endPoint x: 94, endPoint y: 106, distance: 16.2
click at [94, 93] on div "Drink Tickets: 2 - TBD" at bounding box center [177, 90] width 250 height 4
drag, startPoint x: 78, startPoint y: 109, endPoint x: 119, endPoint y: 110, distance: 40.7
click at [119, 97] on div "Food Tickets: 1 - Bill to sponsor - TBD" at bounding box center [177, 95] width 250 height 4
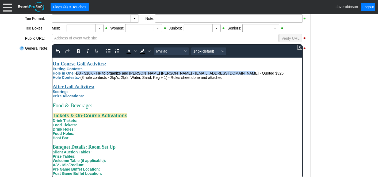
drag, startPoint x: 75, startPoint y: 84, endPoint x: 227, endPoint y: 83, distance: 152.1
click at [227, 75] on div "Hole in One: - D3 - $10K - HP to organize and [PERSON_NAME] [PERSON_NAME] - [EM…" at bounding box center [177, 73] width 250 height 4
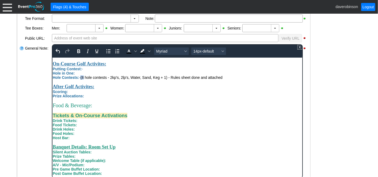
drag, startPoint x: 82, startPoint y: 86, endPoint x: 85, endPoint y: 86, distance: 2.9
click at [85, 79] on span "(8 hole contests - 2kp's, 2lp's, Water, Sand, Keg + 1) - Rules sheet done and a…" at bounding box center [151, 77] width 142 height 4
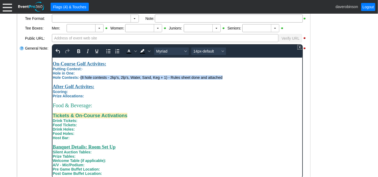
drag, startPoint x: 80, startPoint y: 89, endPoint x: 228, endPoint y: 89, distance: 148.9
click at [228, 79] on div "Hole Contests: - (8 hole contests - 2kp's, 2lp's, Water, Sand, Keg + 1) - Rules…" at bounding box center [177, 77] width 250 height 4
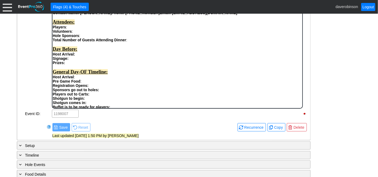
scroll to position [208, 0]
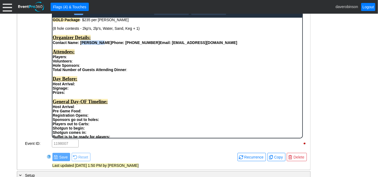
drag, startPoint x: 81, startPoint y: 43, endPoint x: 98, endPoint y: 45, distance: 17.7
click at [98, 44] on strong "[PERSON_NAME]" at bounding box center [95, 42] width 31 height 4
drag, startPoint x: 98, startPoint y: 43, endPoint x: 120, endPoint y: 43, distance: 22.2
click at [120, 43] on strong "Phone: [PHONE_NUMBER]" at bounding box center [108, 42] width 48 height 4
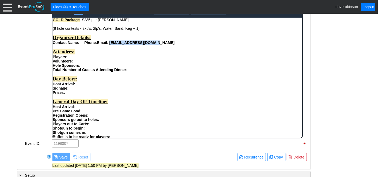
drag, startPoint x: 114, startPoint y: 44, endPoint x: 162, endPoint y: 42, distance: 48.5
click at [162, 42] on div "Contact Name: Phone: Email: mlobb@connacheroil.com" at bounding box center [177, 42] width 250 height 4
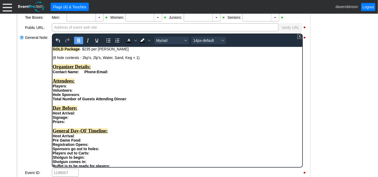
scroll to position [178, 0]
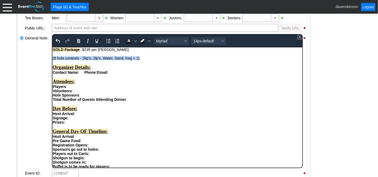
drag, startPoint x: 53, startPoint y: 58, endPoint x: 139, endPoint y: 56, distance: 86.8
click at [139, 56] on div "(8 hole contests - 2kp's, 2lp's, Water, Sand, Keg + 1)" at bounding box center [177, 58] width 250 height 4
click at [64, 50] on strong "GOLD Package" at bounding box center [65, 49] width 27 height 4
click at [101, 50] on div "Package - $235 per Dave" at bounding box center [177, 49] width 250 height 4
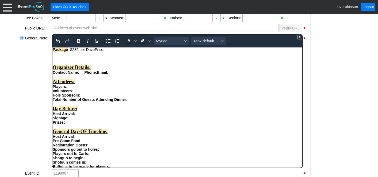
click at [95, 50] on div "Package - $235 per DavePrice:" at bounding box center [177, 49] width 250 height 4
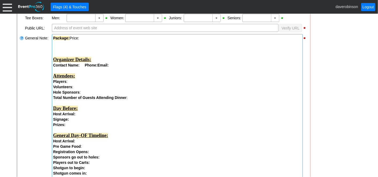
click at [70, 37] on div "Package: Price:" at bounding box center [177, 37] width 248 height 5
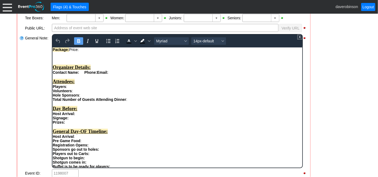
scroll to position [0, 0]
click at [70, 50] on div "Package: Price:" at bounding box center [177, 49] width 250 height 4
drag, startPoint x: 69, startPoint y: 50, endPoint x: 84, endPoint y: 49, distance: 15.1
click at [69, 49] on strong "Package:" at bounding box center [60, 49] width 16 height 4
click at [148, 40] on icon "Background color Black" at bounding box center [149, 41] width 3 height 3
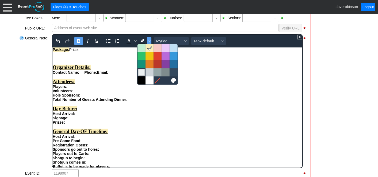
click at [141, 71] on div at bounding box center [141, 72] width 6 height 6
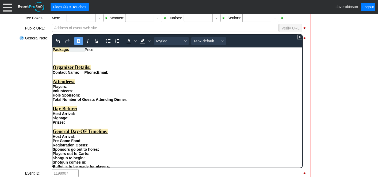
click at [84, 49] on span "Rich Text Area. Press ALT-0 for help." at bounding box center [77, 49] width 16 height 4
drag, startPoint x: 84, startPoint y: 49, endPoint x: 96, endPoint y: 48, distance: 11.8
click at [96, 48] on div "Package: Price:" at bounding box center [177, 49] width 250 height 4
drag, startPoint x: 96, startPoint y: 51, endPoint x: 81, endPoint y: 49, distance: 15.7
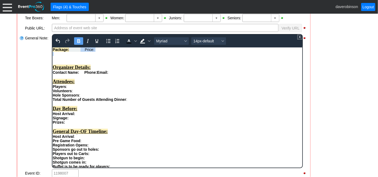
click at [77, 39] on icon "Bold" at bounding box center [78, 41] width 3 height 4
click at [79, 40] on icon "Bold" at bounding box center [78, 41] width 3 height 4
click at [149, 40] on icon "Background color Light Gray" at bounding box center [149, 41] width 3 height 3
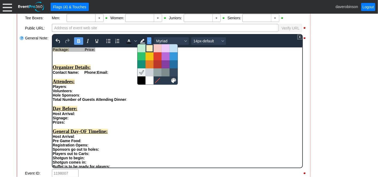
click at [151, 49] on div at bounding box center [149, 48] width 6 height 6
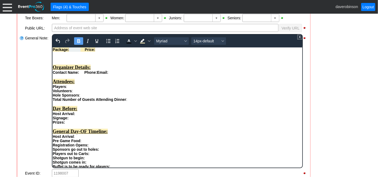
click at [139, 61] on div "Rich Text Area. Press ALT-0 for help." at bounding box center [177, 62] width 250 height 4
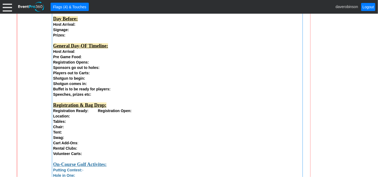
scroll to position [468, 0]
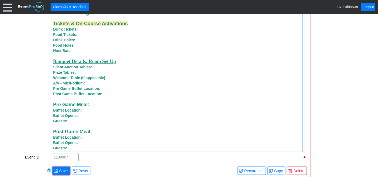
click at [62, 171] on span "Save" at bounding box center [63, 170] width 11 height 5
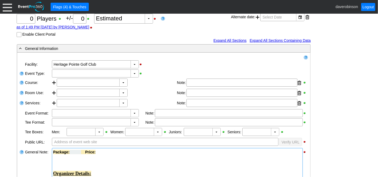
scroll to position [0, 0]
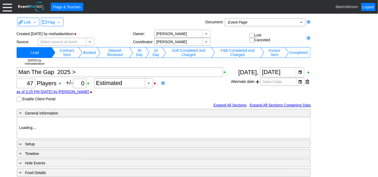
type input "Heritage Pointe Golf Club"
type input "Corporate Tournament"
type input "Scramble"
type input "Shotgun"
type input "White"
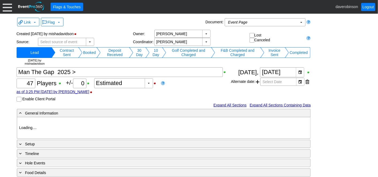
type input "1124556"
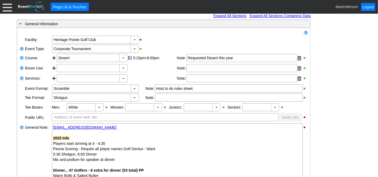
scroll to position [107, 0]
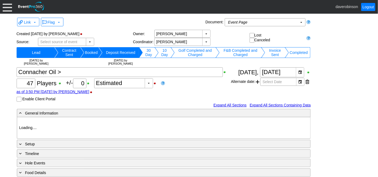
type input "Heritage Pointe Golf Club"
type input "Corporate Tournament"
type input "Scramble"
type input "X Over"
type input "1179653"
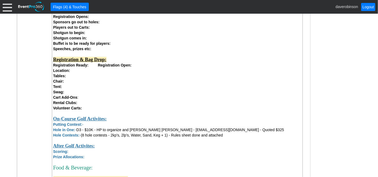
scroll to position [327, 0]
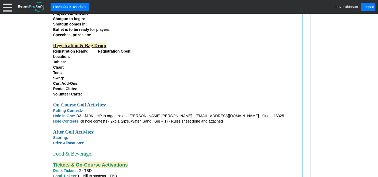
click at [172, 123] on span "(8 hole contests - 2kp's, 2lp's, Water, Sand, Keg + 1) - Rules sheet done and a…" at bounding box center [152, 121] width 142 height 4
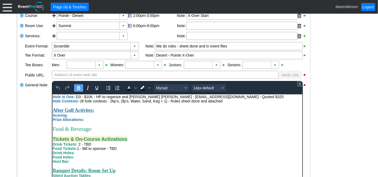
scroll to position [178, 0]
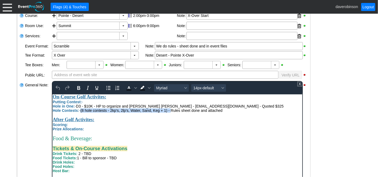
drag, startPoint x: 172, startPoint y: 121, endPoint x: 80, endPoint y: 121, distance: 92.4
click at [80, 112] on span "Hole Contests: - (8 hole contests - 2kp's, 2lp's, Water, Sand, Keg + 1) - Rules…" at bounding box center [137, 110] width 170 height 4
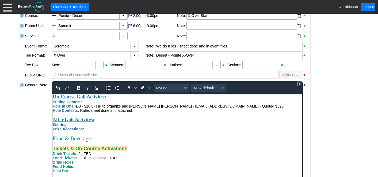
click at [326, 98] on div "- General Information ▼ Loading.... Remove all highlights Facility: ▼ Χ [GEOGRA…" at bounding box center [189, 164] width 348 height 374
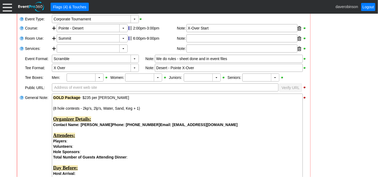
scroll to position [149, 0]
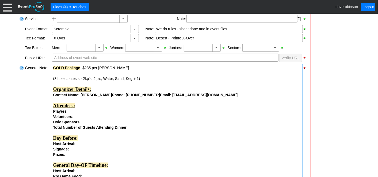
click at [153, 79] on div "(8 hole contests - 2kp's, 2lp's, Water, Sand, Keg + 1)" at bounding box center [177, 78] width 248 height 5
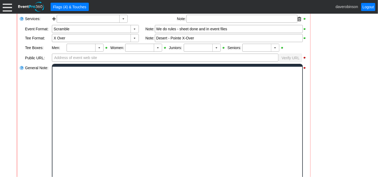
scroll to position [0, 0]
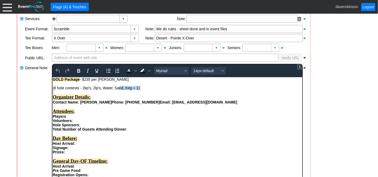
drag, startPoint x: 148, startPoint y: 90, endPoint x: 118, endPoint y: 89, distance: 29.8
click at [144, 87] on div "(8 hole contests - 2kp's, 2lp's, Water, Sand, Keg + 1)" at bounding box center [177, 87] width 250 height 4
drag, startPoint x: 144, startPoint y: 87, endPoint x: 52, endPoint y: 87, distance: 91.0
click at [52, 87] on div "(8 hole contests - 2kp's, 2lp's, Water, Sand, Keg + 1)" at bounding box center [177, 87] width 250 height 4
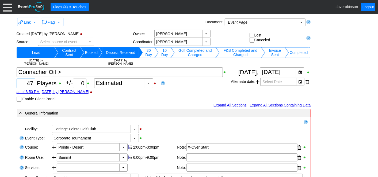
drag, startPoint x: 26, startPoint y: 83, endPoint x: 33, endPoint y: 85, distance: 7.9
click at [33, 85] on div "47" at bounding box center [25, 83] width 17 height 9
type input "46"
click at [207, 91] on div "as of 3:50 PM [DATE] by [PERSON_NAME]" at bounding box center [124, 91] width 215 height 4
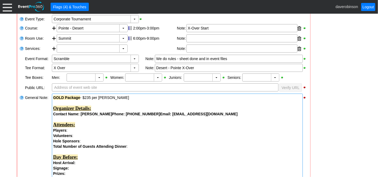
scroll to position [149, 0]
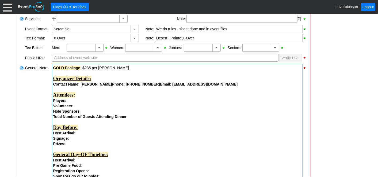
click at [102, 103] on div "Volunteers :" at bounding box center [177, 105] width 248 height 5
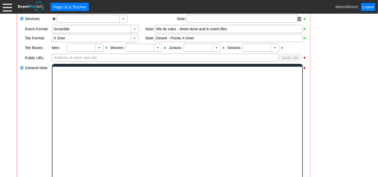
scroll to position [0, 0]
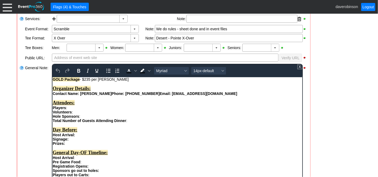
click at [103, 113] on div "Volunteers :" at bounding box center [177, 112] width 250 height 4
click at [88, 110] on div "Players :" at bounding box center [177, 107] width 250 height 4
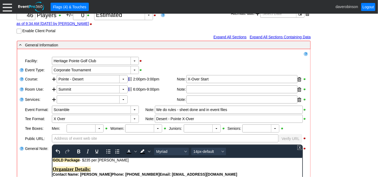
scroll to position [89, 0]
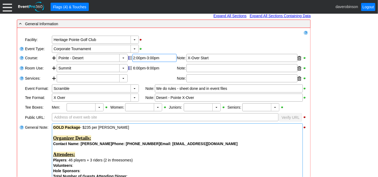
click at [141, 56] on div "2:00pm-3:00pm" at bounding box center [154, 58] width 43 height 4
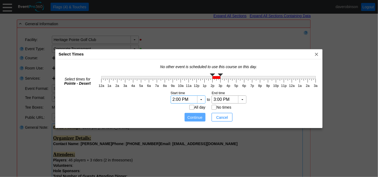
drag, startPoint x: 181, startPoint y: 99, endPoint x: 146, endPoint y: 94, distance: 35.4
click at [146, 94] on td "Setup hours:minutes Start time End time Tear-down hours:minutes ▼ Χ ▼ Χ 2:00 PM…" at bounding box center [208, 107] width 222 height 35
type input "1:51 PM"
click at [275, 99] on td "Setup hours:minutes Start time End time Tear-down hours:minutes ▼ Χ ▼ Χ 1:51 PM…" at bounding box center [208, 107] width 222 height 35
click at [189, 118] on span "Continue" at bounding box center [195, 117] width 16 height 5
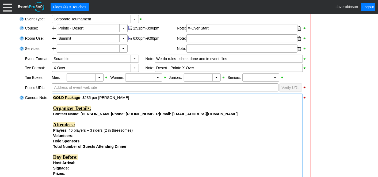
scroll to position [149, 0]
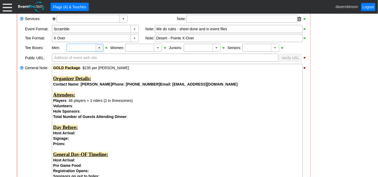
click at [99, 47] on div "▼" at bounding box center [99, 47] width 8 height 7
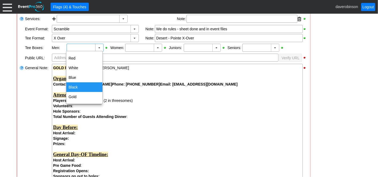
click at [80, 86] on div "Black" at bounding box center [84, 87] width 36 height 10
type input "Black"
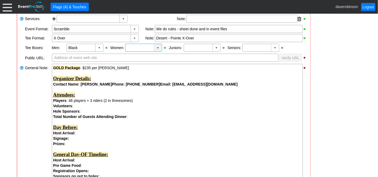
click at [160, 47] on div "▼" at bounding box center [158, 47] width 8 height 7
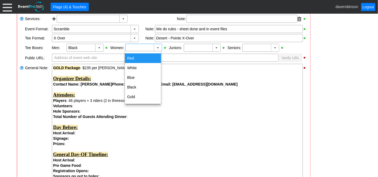
click at [140, 58] on div "Red" at bounding box center [143, 58] width 36 height 10
type input "Red"
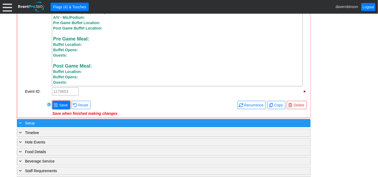
scroll to position [535, 0]
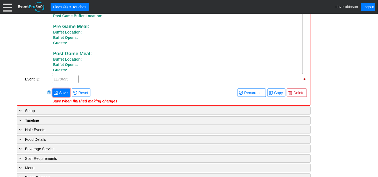
click at [59, 93] on span "Save" at bounding box center [63, 92] width 11 height 5
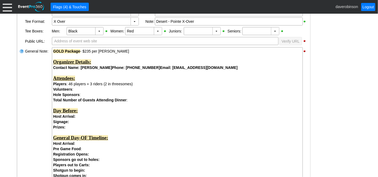
scroll to position [178, 0]
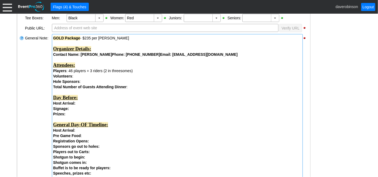
click at [93, 108] on div "Signage:" at bounding box center [177, 108] width 248 height 5
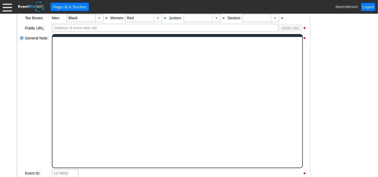
scroll to position [0, 0]
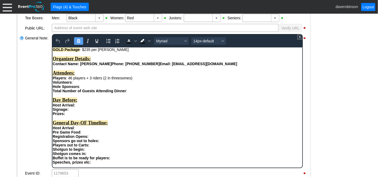
drag, startPoint x: 69, startPoint y: 117, endPoint x: 52, endPoint y: 110, distance: 18.2
click at [52, 110] on div "Total Number of Guests Attending Dinner : Day Before: Host Arrival: Signage: Pr…" at bounding box center [177, 133] width 250 height 90
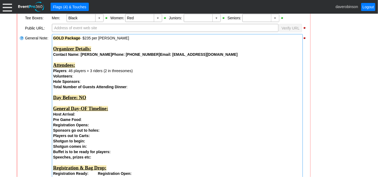
click at [84, 115] on div "Host Arrival :" at bounding box center [177, 113] width 248 height 5
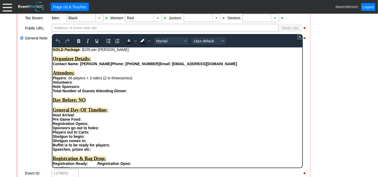
click at [88, 121] on div "Pre Game Food :" at bounding box center [177, 119] width 250 height 4
click at [82, 117] on div "Host Arrival :" at bounding box center [177, 114] width 250 height 4
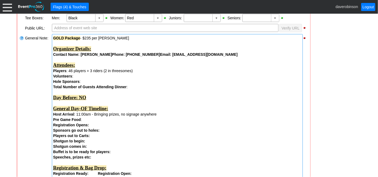
click at [96, 125] on div "Registration Opens: Sponsors go out to holes: Players out to Carts:" at bounding box center [177, 130] width 248 height 16
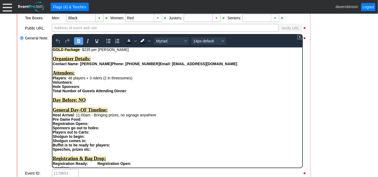
click at [99, 130] on div "Registration Opens: Sponsors go out to holes: Players out to Carts:" at bounding box center [177, 127] width 250 height 13
click at [77, 84] on div "Volunteers :" at bounding box center [177, 82] width 250 height 4
click at [88, 88] on div "Hole Sponsors :" at bounding box center [177, 86] width 250 height 4
click at [137, 93] on div "Total Number of Guests Attending Dinner : Day Before: NO General Day-OF Timelin…" at bounding box center [177, 126] width 250 height 77
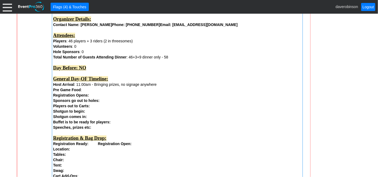
click at [96, 95] on div "Registration Opens: Sponsors go out to holes: Players out to Carts:" at bounding box center [177, 100] width 248 height 16
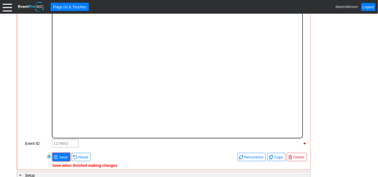
scroll to position [0, 0]
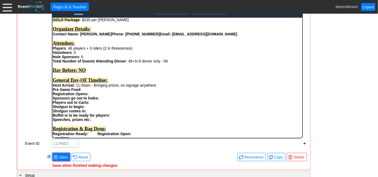
click at [107, 100] on div "Registration Opens: Sponsors go out to holes: Players out to Carts:" at bounding box center [177, 97] width 250 height 13
drag, startPoint x: 89, startPoint y: 100, endPoint x: 105, endPoint y: 99, distance: 16.1
click at [105, 99] on div "Registration Opens: 12:30pm Sponsors go out to holes: Players out to Carts:" at bounding box center [177, 97] width 250 height 13
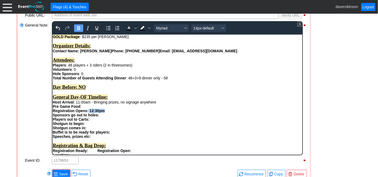
scroll to position [178, 0]
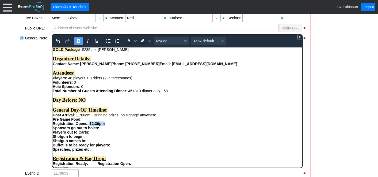
click at [78, 39] on icon "Bold" at bounding box center [78, 41] width 6 height 6
click at [153, 133] on div "Registration Opens: 12:30pm Sponsors go out to holes: Players out to Carts:" at bounding box center [177, 127] width 250 height 13
click at [113, 128] on div "Registration Opens: 12:30pm Sponsors go out to holes: Players out to Carts:" at bounding box center [177, 127] width 250 height 13
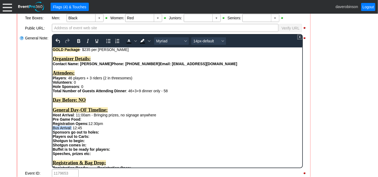
drag, startPoint x: 71, startPoint y: 135, endPoint x: 97, endPoint y: 180, distance: 52.4
click at [78, 40] on icon "Bold" at bounding box center [78, 41] width 3 height 4
click at [99, 134] on div "Bus Arrival: 12:45 Sponsors go out to holes: Players out to Carts:" at bounding box center [177, 131] width 250 height 13
click at [38, 129] on div "General Note:" at bounding box center [38, 100] width 27 height 135
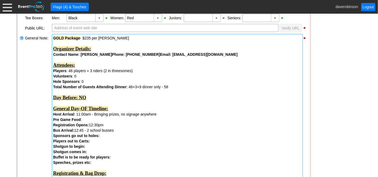
click at [99, 135] on div "Bus Arrival: 12:45 - 2 school busses Sponsors go out to holes: Players out to C…" at bounding box center [177, 135] width 248 height 16
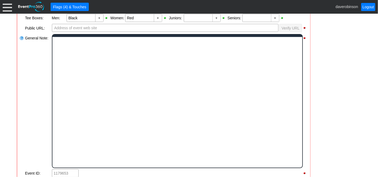
scroll to position [0, 0]
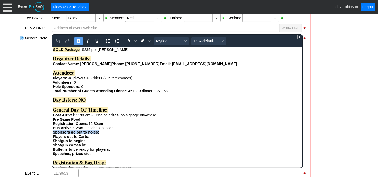
drag, startPoint x: 100, startPoint y: 138, endPoint x: 103, endPoint y: 185, distance: 46.7
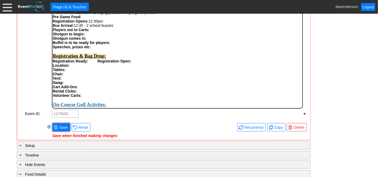
scroll to position [30, 0]
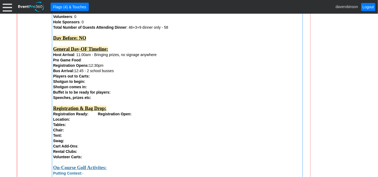
click at [63, 125] on div "Remove all highlights Facility: ▼ Χ [GEOGRAPHIC_DATA] Event Type: ▼ Χ Corporate…" at bounding box center [163, 132] width 289 height 503
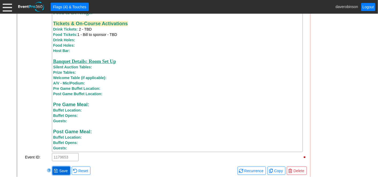
click at [59, 171] on span "Save" at bounding box center [63, 170] width 11 height 5
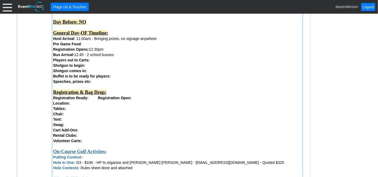
scroll to position [263, 0]
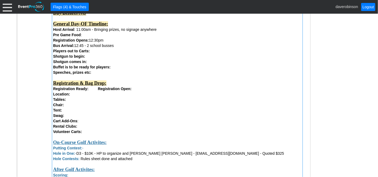
click at [77, 96] on div "Location:" at bounding box center [177, 93] width 248 height 5
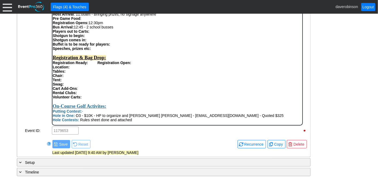
scroll to position [59, 0]
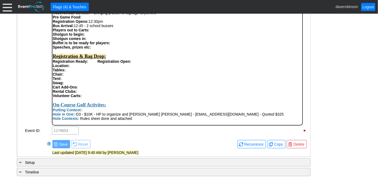
click at [145, 63] on div "Total Number of Guests Attending Dinner : 46+3+9 dinner only - 58 Day Before: N…" at bounding box center [177, 24] width 250 height 77
click at [84, 67] on div "Location:" at bounding box center [177, 65] width 250 height 4
click at [76, 72] on div "Tables:" at bounding box center [177, 69] width 250 height 4
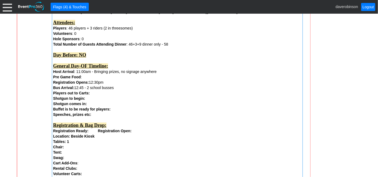
click at [70, 145] on div "Chair:" at bounding box center [177, 146] width 248 height 5
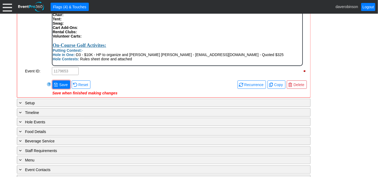
scroll to position [251, 0]
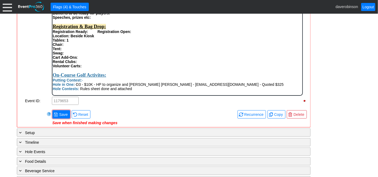
click at [74, 47] on div "Chair:" at bounding box center [177, 44] width 250 height 4
click at [71, 47] on div "Chair: 2" at bounding box center [177, 44] width 250 height 4
click at [69, 51] on div "Tent:" at bounding box center [177, 49] width 250 height 4
click at [74, 55] on div "Swag:" at bounding box center [177, 53] width 250 height 4
drag, startPoint x: 71, startPoint y: 43, endPoint x: 95, endPoint y: 46, distance: 24.0
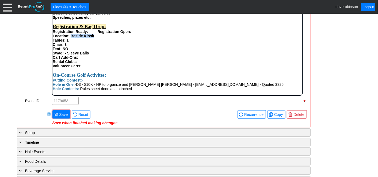
click at [95, 38] on div "Location: Beside Kiosk" at bounding box center [177, 36] width 250 height 4
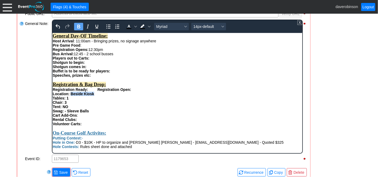
scroll to position [191, 0]
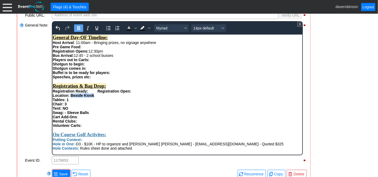
click at [79, 29] on icon "Bold" at bounding box center [78, 28] width 3 height 4
drag, startPoint x: 66, startPoint y: 107, endPoint x: 69, endPoint y: 108, distance: 3.1
click at [69, 101] on div "Tables: 1" at bounding box center [177, 99] width 250 height 4
drag, startPoint x: 82, startPoint y: 28, endPoint x: 30, endPoint y: 2, distance: 58.1
click at [82, 28] on button "Bold" at bounding box center [78, 27] width 9 height 7
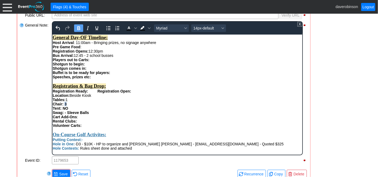
click at [66, 106] on strong "Chair: 3" at bounding box center [59, 103] width 14 height 4
click at [80, 27] on icon "Bold" at bounding box center [78, 28] width 6 height 6
drag, startPoint x: 63, startPoint y: 116, endPoint x: 71, endPoint y: 116, distance: 8.0
click at [71, 110] on div "Tent: NO" at bounding box center [177, 108] width 250 height 4
drag, startPoint x: 78, startPoint y: 27, endPoint x: 29, endPoint y: 13, distance: 50.6
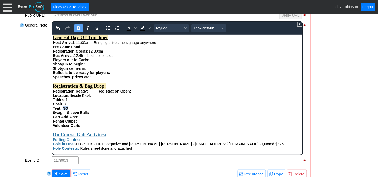
click at [78, 27] on icon "Bold" at bounding box center [78, 28] width 3 height 4
click at [66, 114] on strong "Swag: - Sleeve Balls" at bounding box center [70, 112] width 36 height 4
click at [101, 114] on div "Swag: - Sleeve Balls" at bounding box center [177, 112] width 250 height 4
drag, startPoint x: 64, startPoint y: 122, endPoint x: 174, endPoint y: 118, distance: 109.8
click at [174, 114] on div "Swag: - Sleeve Balls will be handed out by host at registration" at bounding box center [177, 112] width 250 height 4
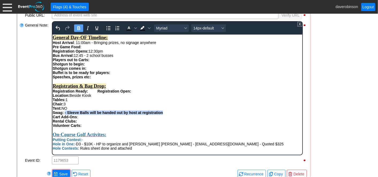
click at [82, 28] on button "Bold" at bounding box center [78, 27] width 9 height 7
click at [93, 123] on div "Rental Clubs:" at bounding box center [177, 121] width 250 height 4
click at [66, 114] on div "Swag: - Sleeve Balls will be handed out by host at registration" at bounding box center [177, 112] width 250 height 4
click at [142, 93] on div "Total Number of Guests Attending Dinner : 46+3+9 dinner only - 58 Day Before: N…" at bounding box center [177, 54] width 250 height 77
click at [92, 93] on strong "Registration Ready: Registration Open: 12:30pm" at bounding box center [99, 91] width 95 height 4
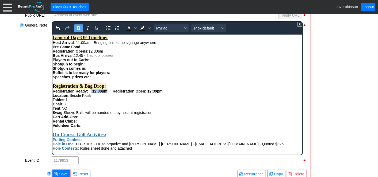
drag, startPoint x: 91, startPoint y: 99, endPoint x: 107, endPoint y: 99, distance: 15.5
click at [107, 93] on strong "Registration Ready: 12:00pm Registration Open: 12:30pm" at bounding box center [107, 91] width 110 height 4
click at [80, 27] on icon "Bold" at bounding box center [78, 28] width 3 height 4
drag, startPoint x: 147, startPoint y: 100, endPoint x: 166, endPoint y: 100, distance: 18.7
click at [166, 93] on div "Total Number of Guests Attending Dinner : 46+3+9 dinner only - 58 Day Before: N…" at bounding box center [177, 54] width 250 height 77
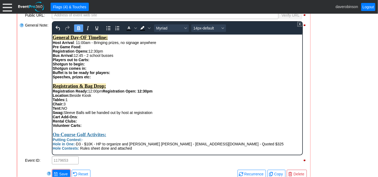
click at [78, 28] on icon "Bold" at bounding box center [78, 28] width 6 height 6
click at [181, 114] on div "Swag: Sleeve Balls will be handed out by host at registration" at bounding box center [177, 112] width 250 height 4
click at [92, 119] on div "Cart Add-Ons :" at bounding box center [177, 116] width 250 height 4
click at [18, 106] on div "Loading.... Remove all highlights Facility: ▼ Χ [GEOGRAPHIC_DATA] Event Type: ▼…" at bounding box center [163, 56] width 293 height 261
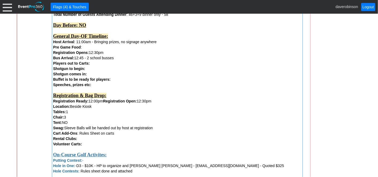
scroll to position [280, 0]
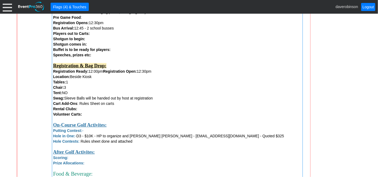
click at [87, 110] on div "Rental Clubs:" at bounding box center [177, 108] width 248 height 5
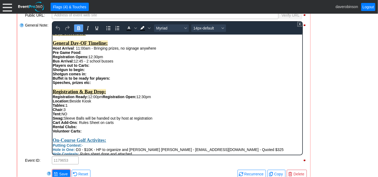
scroll to position [59, 0]
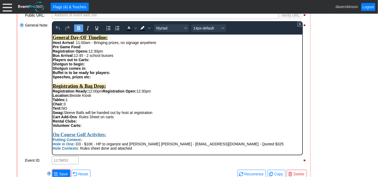
click at [86, 123] on div "Rental Clubs:" at bounding box center [177, 121] width 250 height 4
drag, startPoint x: 78, startPoint y: 128, endPoint x: 102, endPoint y: 130, distance: 23.9
click at [102, 123] on div "Rental Clubs: Event to pay" at bounding box center [177, 121] width 250 height 4
click at [80, 27] on icon "Bold" at bounding box center [78, 28] width 6 height 6
click at [105, 123] on div "Rental Clubs: Event to pay" at bounding box center [177, 121] width 250 height 4
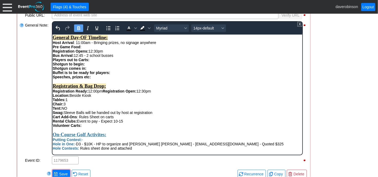
click at [85, 127] on div "Volunteer Carts:" at bounding box center [177, 125] width 250 height 4
click at [29, 108] on div "General Note:" at bounding box center [38, 88] width 27 height 135
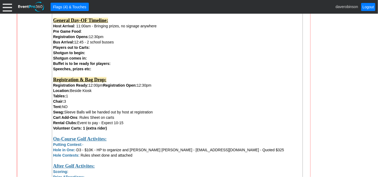
scroll to position [280, 0]
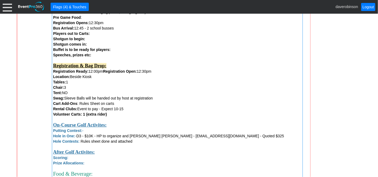
drag, startPoint x: 147, startPoint y: 73, endPoint x: 165, endPoint y: 73, distance: 17.7
click at [165, 73] on div "Total Number of Guests Attending Dinner : 46+3+9 dinner only - 58 Day Before: N…" at bounding box center [177, 28] width 248 height 92
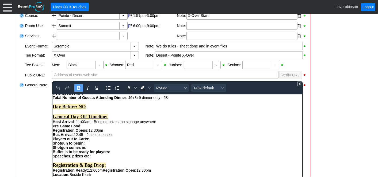
scroll to position [59, 0]
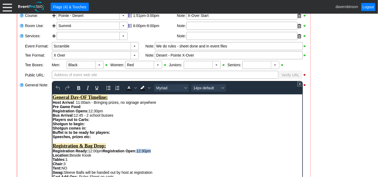
drag, startPoint x: 147, startPoint y: 158, endPoint x: 164, endPoint y: 158, distance: 17.4
click at [164, 153] on div "Total Number of Guests Attending Dinner : 46+3+9 dinner only - 58 Day Before: N…" at bounding box center [177, 114] width 250 height 77
click at [78, 88] on icon "Bold" at bounding box center [78, 88] width 3 height 4
click at [148, 86] on icon "Background color Black" at bounding box center [149, 87] width 3 height 3
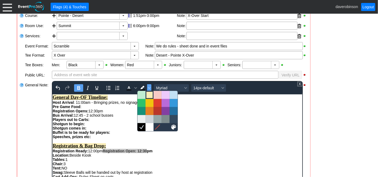
click at [150, 95] on div at bounding box center [149, 95] width 6 height 6
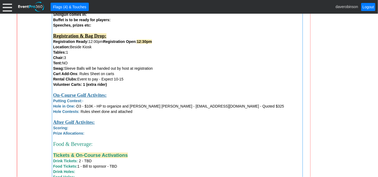
scroll to position [340, 0]
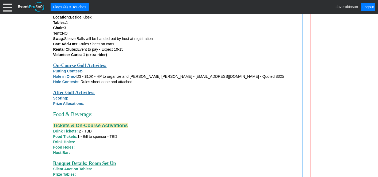
click at [140, 137] on div "Food Tickets: 1 - Bill to sponsor - TBD" at bounding box center [177, 136] width 248 height 5
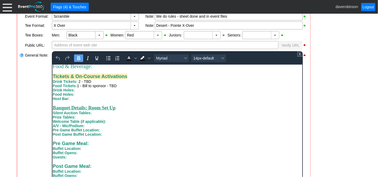
scroll to position [191, 0]
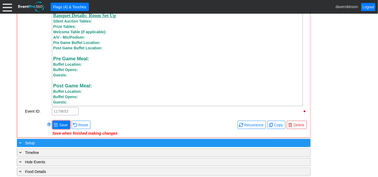
scroll to position [489, 0]
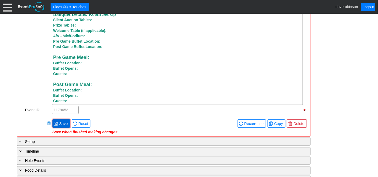
click at [63, 124] on span "Save" at bounding box center [63, 123] width 11 height 5
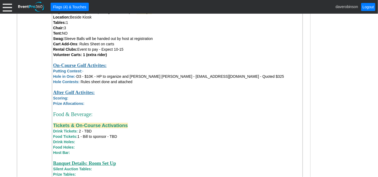
scroll to position [310, 0]
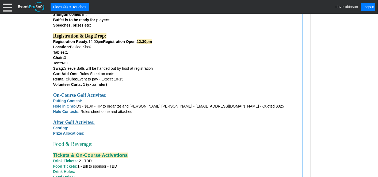
click at [84, 102] on span "Putting Contest: -" at bounding box center [68, 101] width 31 height 4
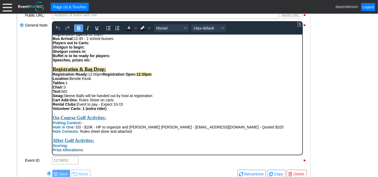
scroll to position [89, 0]
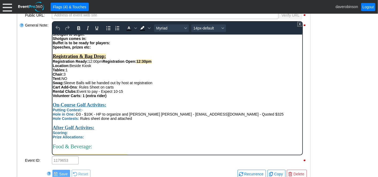
click at [77, 116] on span "Hole in One: - D3 - $10K - HP to organize and [PERSON_NAME] [PERSON_NAME] - [EM…" at bounding box center [167, 114] width 231 height 4
click at [85, 112] on div "Putting Contest: -" at bounding box center [177, 109] width 250 height 4
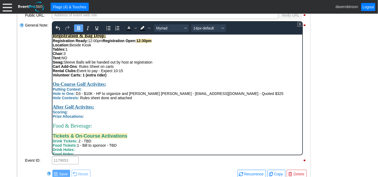
scroll to position [119, 0]
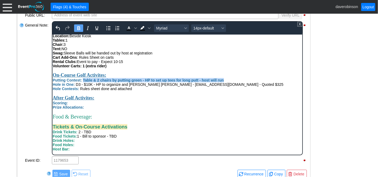
drag, startPoint x: 82, startPoint y: 90, endPoint x: 230, endPoint y: 91, distance: 147.8
click at [230, 82] on div "Putting Contest: Table & 2 chairs by putting green - HP to set up tees for long…" at bounding box center [177, 80] width 250 height 4
click at [77, 28] on icon "Bold" at bounding box center [78, 28] width 6 height 6
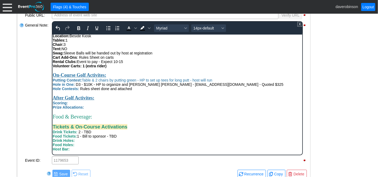
click at [183, 59] on div "Cart Add-Ons : Rules Sheet on carts" at bounding box center [177, 57] width 250 height 4
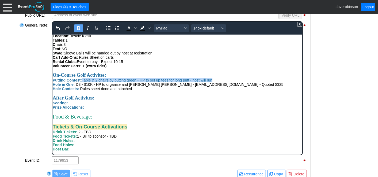
drag, startPoint x: 82, startPoint y: 90, endPoint x: 215, endPoint y: 89, distance: 133.3
click at [215, 82] on div "Putting Contest: Table & 2 chairs by putting green - HP to set up tees for long…" at bounding box center [177, 80] width 250 height 4
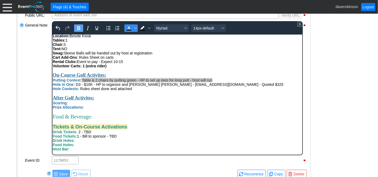
click at [131, 28] on icon "Text color Black" at bounding box center [129, 28] width 6 height 6
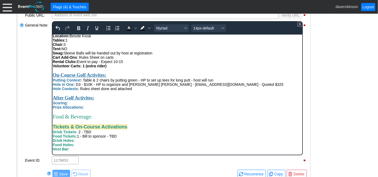
click at [173, 63] on div "Rental Clubs: Event to pay - Expect 10-15" at bounding box center [177, 61] width 250 height 4
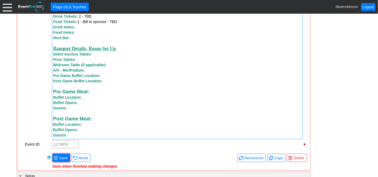
scroll to position [548, 0]
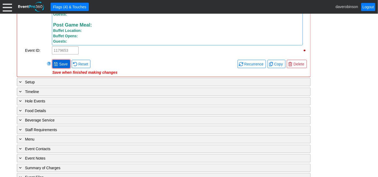
click at [60, 65] on span "Save" at bounding box center [63, 63] width 11 height 5
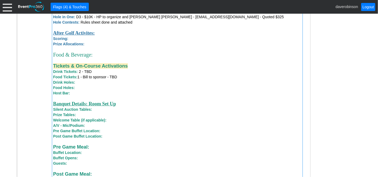
scroll to position [369, 0]
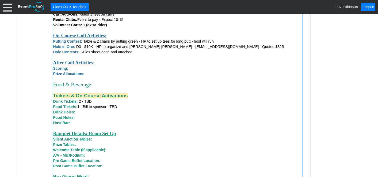
click at [74, 70] on div "Scoring:" at bounding box center [177, 68] width 248 height 5
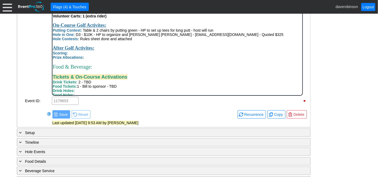
scroll to position [119, 0]
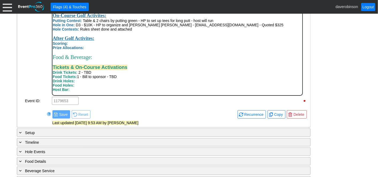
click at [75, 46] on div "Scoring:" at bounding box center [177, 43] width 250 height 4
drag, startPoint x: 69, startPoint y: 55, endPoint x: 119, endPoint y: 56, distance: 49.5
click at [119, 46] on div "Scoring: Provide host with all scores" at bounding box center [177, 43] width 250 height 4
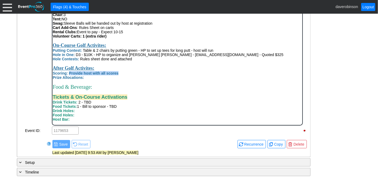
scroll to position [131, 0]
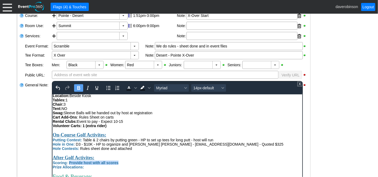
click at [79, 87] on icon "Bold" at bounding box center [78, 88] width 6 height 6
click at [130, 86] on icon "Text color Black" at bounding box center [129, 88] width 6 height 6
click at [317, 129] on div "- General Information ▼ Loading.... Remove all highlights Facility: ▼ Χ [GEOGRA…" at bounding box center [189, 164] width 348 height 374
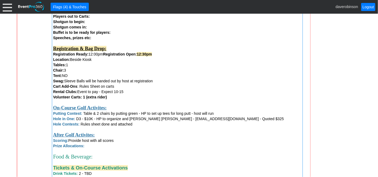
scroll to position [310, 0]
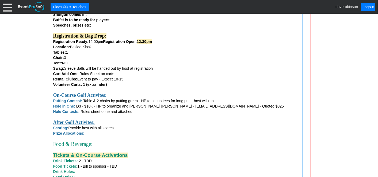
click at [102, 135] on div "Prize Allocations:" at bounding box center [177, 132] width 248 height 5
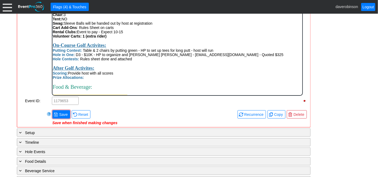
scroll to position [119, 0]
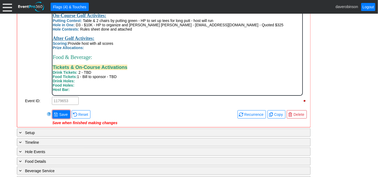
click at [97, 50] on div "Prize Allocations:" at bounding box center [177, 48] width 250 height 4
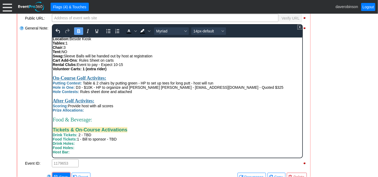
scroll to position [307, 0]
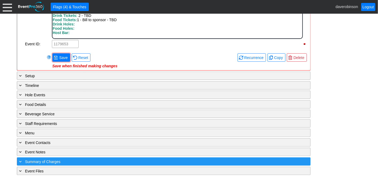
click at [37, 159] on span "Summary of Charges" at bounding box center [42, 161] width 35 height 4
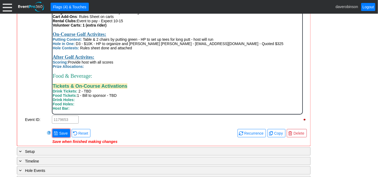
scroll to position [230, 0]
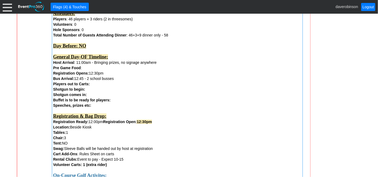
click at [60, 133] on div "Remove all highlights Facility: ▼ Χ [GEOGRAPHIC_DATA] Event Type: ▼ Χ Corporate…" at bounding box center [163, 140] width 289 height 503
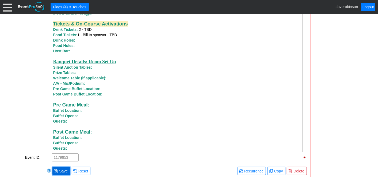
click at [57, 171] on span at bounding box center [56, 171] width 4 height 4
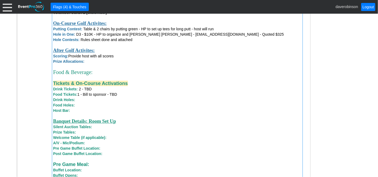
scroll to position [412, 0]
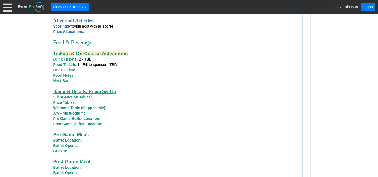
click at [88, 73] on div "Drink Holes:" at bounding box center [177, 69] width 248 height 5
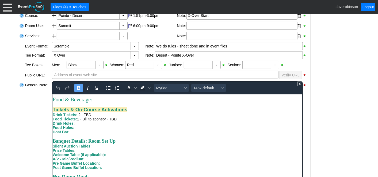
scroll to position [208, 0]
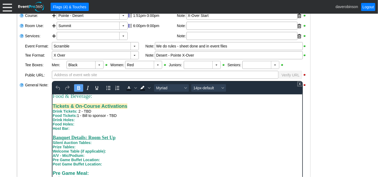
click at [87, 122] on div "Drink Holes:" at bounding box center [177, 119] width 250 height 4
click at [85, 130] on div "Host Bar:" at bounding box center [177, 128] width 250 height 4
drag, startPoint x: 81, startPoint y: 133, endPoint x: 71, endPoint y: 133, distance: 9.1
click at [71, 130] on div "Host Bar: No" at bounding box center [177, 128] width 250 height 4
click at [127, 87] on icon "Text color Black" at bounding box center [129, 88] width 6 height 6
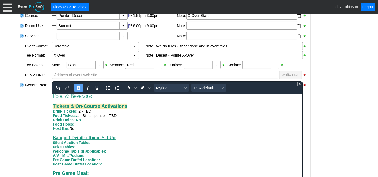
click at [78, 90] on icon "Bold" at bounding box center [78, 88] width 6 height 6
click at [85, 126] on div "Food Holes:" at bounding box center [177, 124] width 250 height 4
drag, startPoint x: 85, startPoint y: 124, endPoint x: 75, endPoint y: 123, distance: 9.4
click at [75, 122] on div "Drink Holes: No" at bounding box center [177, 119] width 250 height 4
drag, startPoint x: 83, startPoint y: 130, endPoint x: 75, endPoint y: 128, distance: 8.5
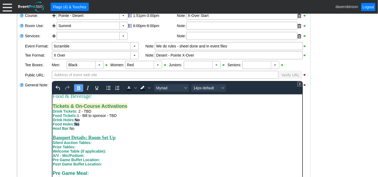
click at [75, 126] on div "Food Holes: No" at bounding box center [177, 124] width 250 height 4
click at [80, 86] on icon "Bold" at bounding box center [78, 88] width 6 height 6
drag, startPoint x: 82, startPoint y: 125, endPoint x: 76, endPoint y: 125, distance: 6.2
click at [76, 122] on div "Drink Holes: No" at bounding box center [177, 119] width 250 height 4
click at [78, 87] on icon "Bold" at bounding box center [78, 88] width 6 height 6
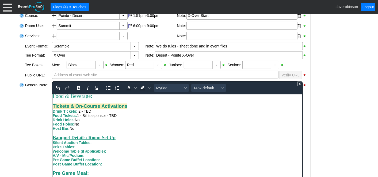
click at [159, 122] on div "Drink Holes: No" at bounding box center [177, 119] width 250 height 4
click at [108, 141] on div "Silent Auction Tables:" at bounding box center [177, 142] width 250 height 4
drag, startPoint x: 100, startPoint y: 145, endPoint x: 95, endPoint y: 144, distance: 5.4
click at [95, 144] on div "Silent Auction Tables: No Prize Tables: Welcome Table (if applicable): A/V - Mi…" at bounding box center [177, 153] width 250 height 26
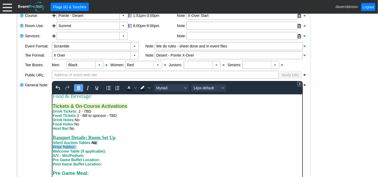
click at [103, 144] on div "Silent Auction Tables: No" at bounding box center [177, 142] width 250 height 4
drag, startPoint x: 104, startPoint y: 143, endPoint x: 92, endPoint y: 142, distance: 12.1
click at [92, 142] on div "Silent Auction Tables: No" at bounding box center [177, 142] width 250 height 4
click at [79, 86] on icon "Bold" at bounding box center [78, 88] width 6 height 6
click at [84, 147] on div "Prize Tables:" at bounding box center [177, 146] width 250 height 4
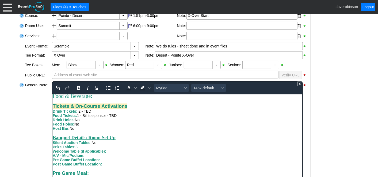
drag, startPoint x: 84, startPoint y: 147, endPoint x: 78, endPoint y: 146, distance: 5.7
click at [78, 146] on div "Prize Tables: 3" at bounding box center [177, 146] width 250 height 4
click at [128, 85] on icon "Text color Black" at bounding box center [129, 88] width 6 height 6
click at [157, 162] on div "Post Game Buffet Location:" at bounding box center [177, 163] width 250 height 4
click at [118, 149] on div "Welcome Table (if applicable):" at bounding box center [177, 151] width 250 height 4
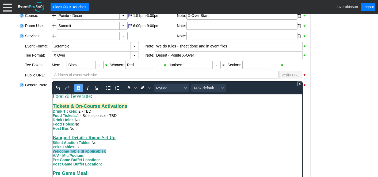
drag, startPoint x: 110, startPoint y: 149, endPoint x: 103, endPoint y: 243, distance: 94.3
click at [52, 149] on html "GOLD Package - $235 per [PERSON_NAME] Details: Contact Name: [PERSON_NAME] Phon…" at bounding box center [177, 54] width 250 height 319
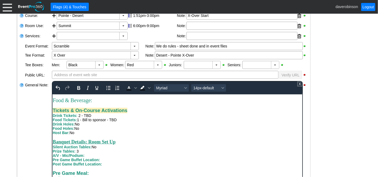
click at [101, 152] on div "Prize Tables: 3" at bounding box center [177, 151] width 250 height 4
click at [96, 153] on div "A/V - Mic/Podium:" at bounding box center [177, 155] width 250 height 4
drag, startPoint x: 85, startPoint y: 154, endPoint x: 109, endPoint y: 152, distance: 24.4
click at [109, 152] on div "Silent Auction Tables: No Prize Tables: 3 A/V - Mic/Podium: Mic/Podium Pre Game…" at bounding box center [177, 154] width 250 height 21
drag, startPoint x: 108, startPoint y: 156, endPoint x: 87, endPoint y: 154, distance: 21.5
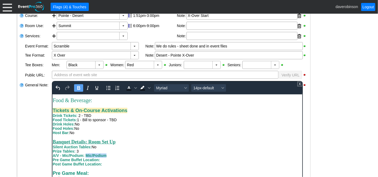
click at [87, 154] on div "A/V - Mic/Podium: Mic/Podium" at bounding box center [177, 155] width 250 height 4
click at [79, 85] on icon "Bold" at bounding box center [78, 88] width 6 height 6
click at [128, 89] on icon "Text color Black" at bounding box center [128, 89] width 5 height 1
click at [150, 151] on div "Prize Tables: 3" at bounding box center [177, 151] width 250 height 4
click at [115, 158] on div "Pre Game Buffet Location:" at bounding box center [177, 159] width 250 height 4
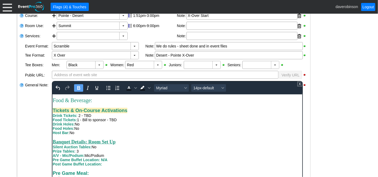
click at [111, 164] on div "Post Game Buffet Location:" at bounding box center [177, 163] width 250 height 4
drag, startPoint x: 104, startPoint y: 164, endPoint x: 118, endPoint y: 164, distance: 14.5
click at [118, 164] on div "Post Game Buffet Location: Summit" at bounding box center [177, 163] width 250 height 4
click at [78, 84] on button "Bold" at bounding box center [78, 87] width 9 height 7
drag, startPoint x: 130, startPoint y: 86, endPoint x: 131, endPoint y: 91, distance: 5.0
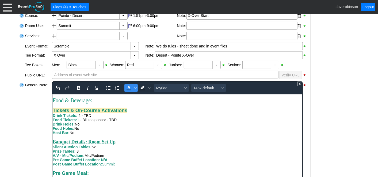
click at [130, 87] on icon "Text color Black" at bounding box center [129, 88] width 6 height 6
click at [155, 146] on div "Silent Auction Tables: No" at bounding box center [177, 146] width 250 height 4
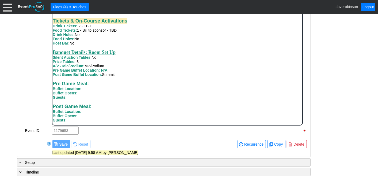
scroll to position [251, 0]
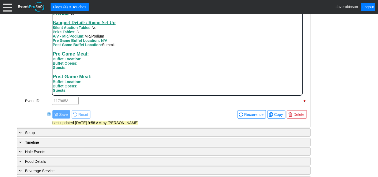
click at [93, 83] on div "Post Game Meal: Buffet Location:" at bounding box center [177, 79] width 250 height 10
drag, startPoint x: 82, startPoint y: 82, endPoint x: 96, endPoint y: 81, distance: 13.7
click at [96, 81] on div "Post Game Meal: Buffet Location: [GEOGRAPHIC_DATA]" at bounding box center [177, 79] width 250 height 10
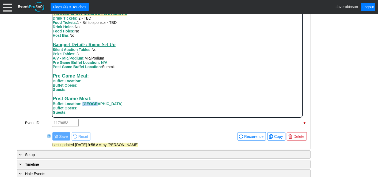
scroll to position [191, 0]
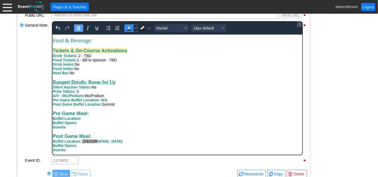
click at [128, 27] on icon "Text color Black" at bounding box center [129, 28] width 2 height 3
click at [77, 25] on icon "Bold" at bounding box center [78, 28] width 6 height 6
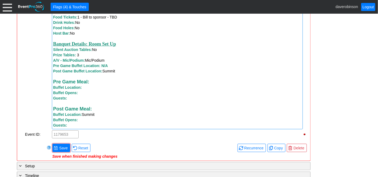
scroll to position [489, 0]
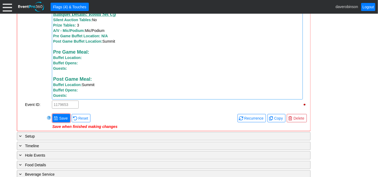
click at [88, 93] on div "Buffet Opens:" at bounding box center [177, 89] width 248 height 5
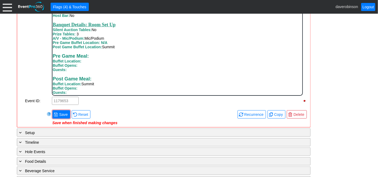
scroll to position [210, 0]
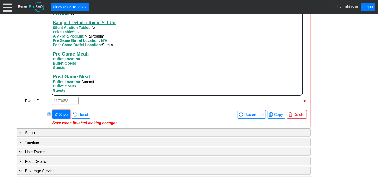
click at [85, 88] on div "Guests:" at bounding box center [177, 90] width 250 height 4
click at [90, 88] on div "Buffet Opens:" at bounding box center [177, 86] width 250 height 4
drag, startPoint x: 79, startPoint y: 86, endPoint x: 92, endPoint y: 86, distance: 13.4
click at [92, 86] on div "Buffet Opens: 7:15pm" at bounding box center [177, 86] width 250 height 4
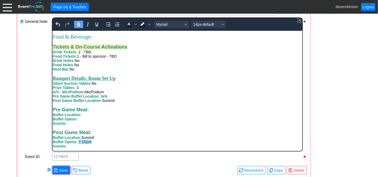
scroll to position [161, 0]
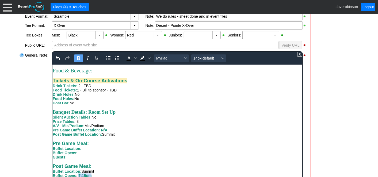
click at [77, 56] on icon "Bold" at bounding box center [78, 58] width 3 height 4
click at [130, 58] on icon "Text color Black" at bounding box center [129, 58] width 6 height 6
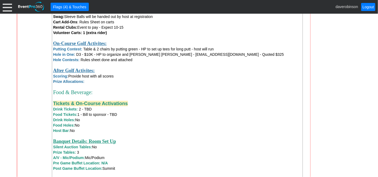
scroll to position [459, 0]
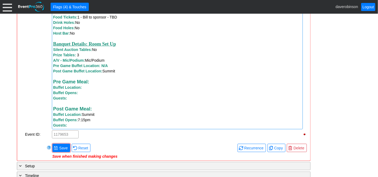
click at [92, 126] on div "Guests:" at bounding box center [177, 124] width 248 height 5
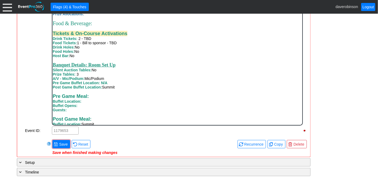
scroll to position [210, 0]
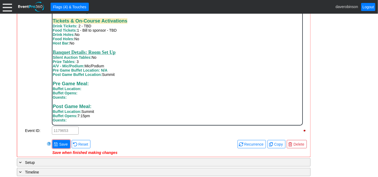
click at [82, 122] on div "Guests:" at bounding box center [177, 120] width 250 height 4
drag, startPoint x: 72, startPoint y: 122, endPoint x: 68, endPoint y: 120, distance: 4.7
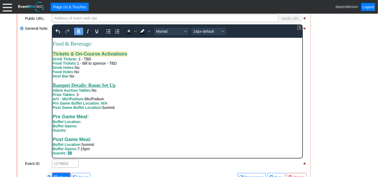
scroll to position [161, 0]
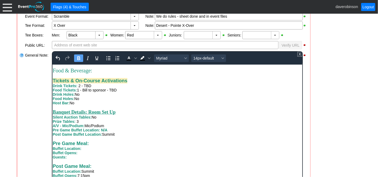
click at [80, 57] on icon "Bold" at bounding box center [78, 58] width 6 height 6
click at [131, 59] on icon "Text color Black" at bounding box center [129, 58] width 6 height 6
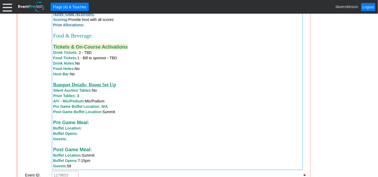
scroll to position [424, 0]
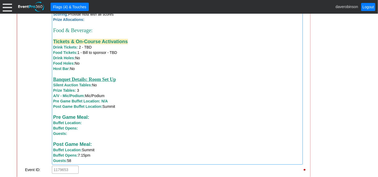
drag, startPoint x: 67, startPoint y: 161, endPoint x: 70, endPoint y: 161, distance: 3.0
click at [70, 161] on span "Guests: 58" at bounding box center [62, 160] width 18 height 4
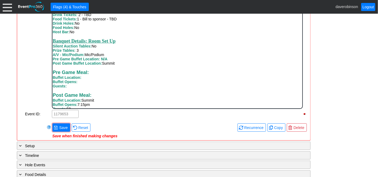
scroll to position [210, 0]
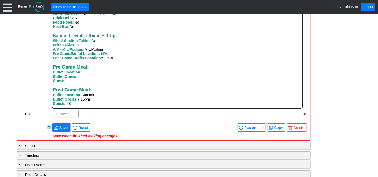
drag, startPoint x: 299, startPoint y: 25, endPoint x: 212, endPoint y: 101, distance: 116.0
drag, startPoint x: 71, startPoint y: 104, endPoint x: 68, endPoint y: 104, distance: 3.7
click at [68, 104] on div "Guests: 58" at bounding box center [177, 103] width 250 height 4
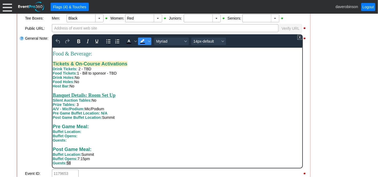
click at [139, 42] on icon "Background color Black" at bounding box center [142, 41] width 6 height 6
click at [148, 40] on icon "Background color Black" at bounding box center [149, 41] width 3 height 3
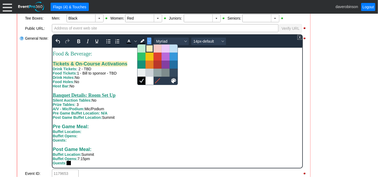
click at [148, 50] on div at bounding box center [149, 48] width 6 height 6
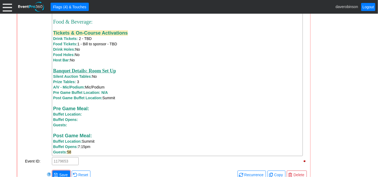
scroll to position [446, 0]
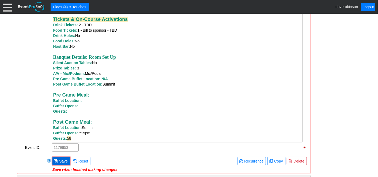
click at [59, 161] on span "Save" at bounding box center [63, 160] width 11 height 5
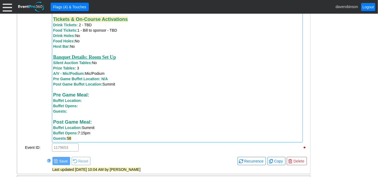
drag, startPoint x: 70, startPoint y: 113, endPoint x: 65, endPoint y: 112, distance: 5.3
click at [65, 112] on div "Guests: Post Game Meal: Buffet Location: Summit Buffet Opens: 7:15pm Guests: 58" at bounding box center [177, 124] width 248 height 32
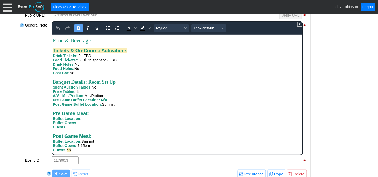
scroll to position [210, 0]
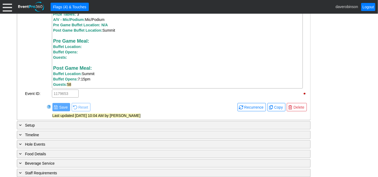
scroll to position [489, 0]
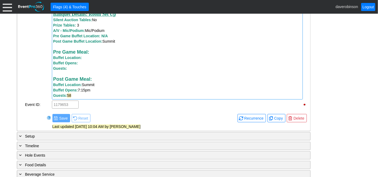
click at [86, 92] on span "7:15pm" at bounding box center [84, 90] width 13 height 4
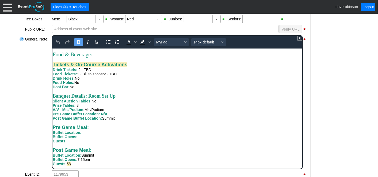
scroll to position [191, 0]
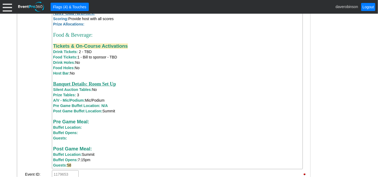
scroll to position [429, 0]
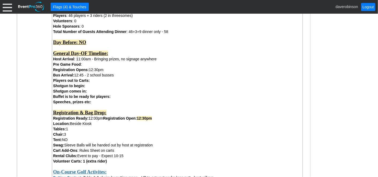
scroll to position [221, 0]
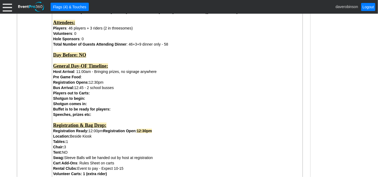
click at [34, 88] on div "General Note:" at bounding box center [38, 179] width 27 height 377
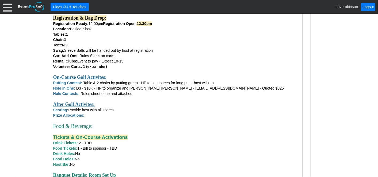
scroll to position [340, 0]
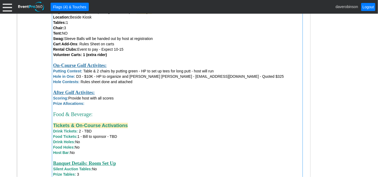
click at [95, 105] on div "Prize Allocations:" at bounding box center [177, 103] width 248 height 5
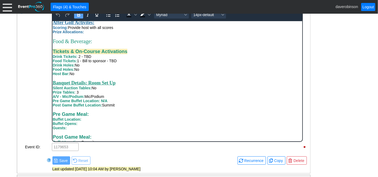
scroll to position [191, 0]
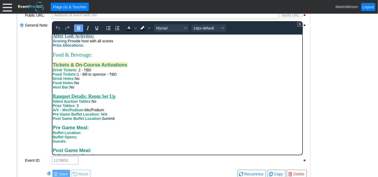
click at [96, 47] on div "Prize Allocations:" at bounding box center [177, 45] width 250 height 4
drag, startPoint x: 85, startPoint y: 57, endPoint x: 102, endPoint y: 56, distance: 16.4
click at [102, 47] on div "Prize Allocations: 4 @ $240" at bounding box center [177, 45] width 250 height 4
click at [80, 28] on icon "Bold" at bounding box center [78, 28] width 6 height 6
click at [128, 30] on icon "Text color Black" at bounding box center [128, 30] width 5 height 1
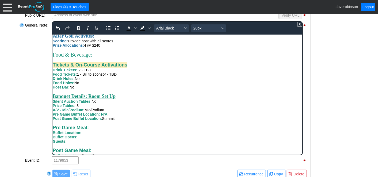
click at [144, 58] on div "Food & Beverage:" at bounding box center [177, 54] width 250 height 6
click at [87, 47] on span "4 @ $240" at bounding box center [92, 45] width 16 height 4
click at [104, 47] on div "Prize Allocations: 8 @ $240" at bounding box center [177, 45] width 250 height 4
click at [88, 47] on span "Prize Allocations: 8 @ $120" at bounding box center [76, 45] width 48 height 4
click at [78, 29] on icon "Bold" at bounding box center [78, 28] width 6 height 6
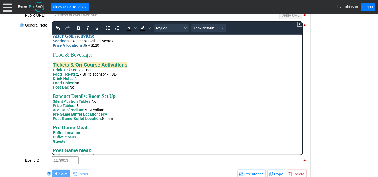
click at [118, 51] on div "Rich Text Area. Press ALT-0 for help." at bounding box center [177, 49] width 250 height 4
drag, startPoint x: 84, startPoint y: 56, endPoint x: 88, endPoint y: 56, distance: 3.5
click at [88, 47] on span "Prize Allocations: 8 @ $120" at bounding box center [75, 45] width 47 height 4
drag, startPoint x: 127, startPoint y: 26, endPoint x: 80, endPoint y: 8, distance: 49.9
click at [127, 25] on icon "Text color Black" at bounding box center [129, 28] width 6 height 6
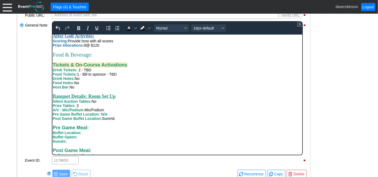
click at [144, 58] on div "Food & Beverage:" at bounding box center [177, 54] width 250 height 6
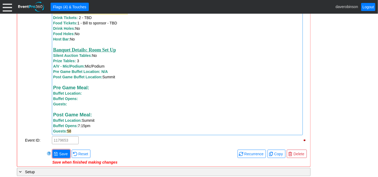
scroll to position [459, 0]
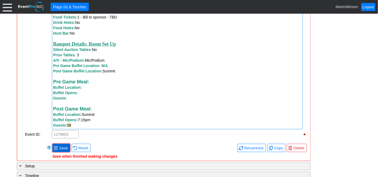
click at [61, 149] on span "Save" at bounding box center [63, 147] width 11 height 5
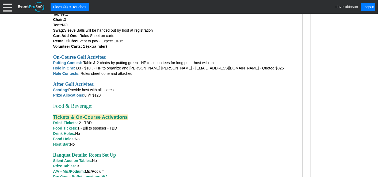
scroll to position [369, 0]
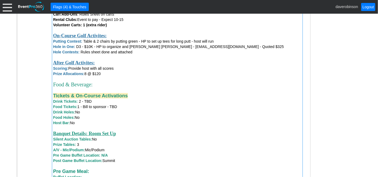
click at [243, 50] on div "Hole Contests: Rules sheet done and attached" at bounding box center [177, 51] width 248 height 5
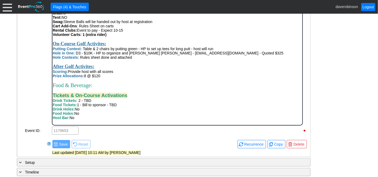
scroll to position [122, 0]
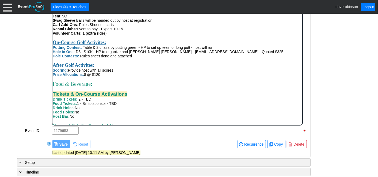
click at [241, 54] on div "Hole in One: D3 - $10K - HP to organize and [PERSON_NAME] [PERSON_NAME] - [EMAI…" at bounding box center [177, 51] width 250 height 4
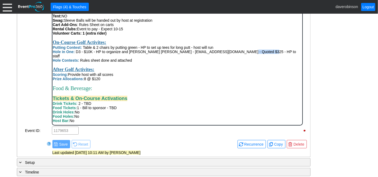
drag, startPoint x: 228, startPoint y: 62, endPoint x: 251, endPoint y: 62, distance: 23.8
click at [251, 58] on div "Hole in One: D3 - $10K - HP to organize and [PERSON_NAME] [PERSON_NAME] - [EMAI…" at bounding box center [177, 53] width 250 height 9
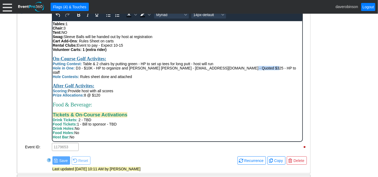
scroll to position [191, 0]
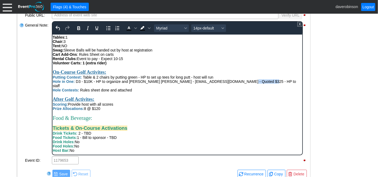
click at [256, 88] on div "Hole in One: D3 - $10K - HP to organize and [PERSON_NAME] [PERSON_NAME] - [EMAI…" at bounding box center [177, 83] width 250 height 9
drag, startPoint x: 228, startPoint y: 92, endPoint x: 261, endPoint y: 91, distance: 32.9
click at [261, 88] on div "Hole in One: D3 - $10K - HP to organize and [PERSON_NAME] [PERSON_NAME] - [EMAI…" at bounding box center [177, 83] width 250 height 9
click at [147, 27] on span "Background color Black" at bounding box center [149, 27] width 4 height 7
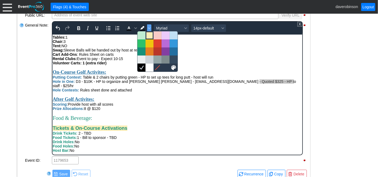
click at [150, 33] on div at bounding box center [149, 35] width 6 height 6
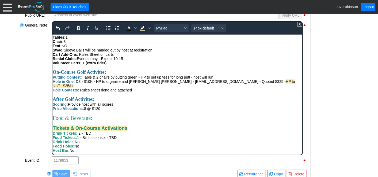
click at [172, 102] on div "After Golf Activites:" at bounding box center [177, 99] width 250 height 6
click at [27, 74] on div "General Note:" at bounding box center [38, 88] width 27 height 135
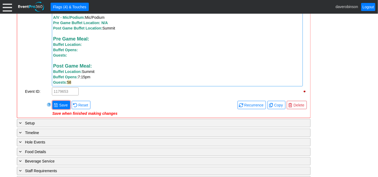
scroll to position [518, 0]
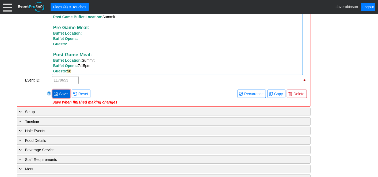
click at [63, 91] on span "Save" at bounding box center [63, 93] width 11 height 5
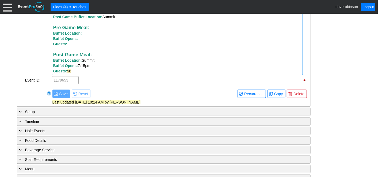
click at [330, 86] on div "- General Information ▼ Loading.... Remove all highlights Facility: ▼ Χ [GEOGRA…" at bounding box center [189, 52] width 348 height 925
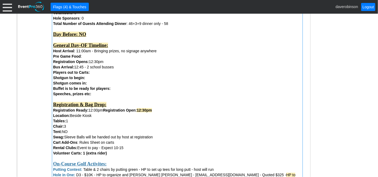
scroll to position [251, 0]
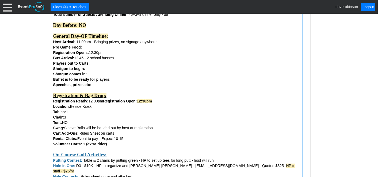
click at [72, 123] on div "Tent: NO" at bounding box center [177, 122] width 248 height 5
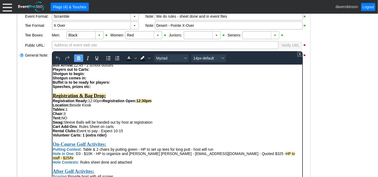
scroll to position [89, 0]
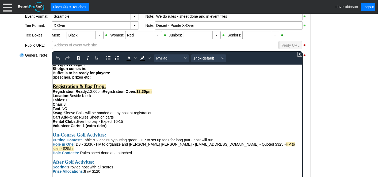
click at [70, 110] on div "Tent: NO" at bounding box center [177, 108] width 250 height 4
drag, startPoint x: 63, startPoint y: 115, endPoint x: 78, endPoint y: 115, distance: 15.3
click at [78, 110] on div "Tent: HP tent" at bounding box center [177, 108] width 250 height 4
click at [77, 55] on icon "Bold" at bounding box center [78, 58] width 6 height 6
click at [148, 58] on icon "Background color Black" at bounding box center [149, 58] width 3 height 3
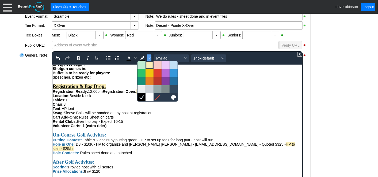
click at [146, 66] on div at bounding box center [149, 65] width 6 height 6
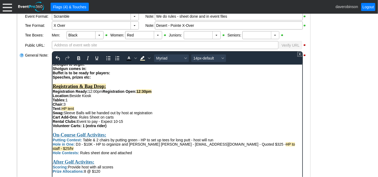
click at [198, 102] on div "Tables: 1" at bounding box center [177, 99] width 250 height 4
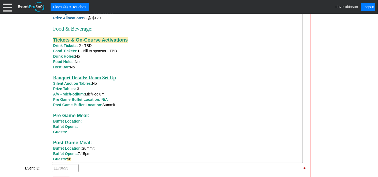
scroll to position [459, 0]
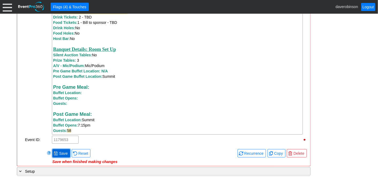
click at [62, 150] on span "Save" at bounding box center [63, 152] width 11 height 5
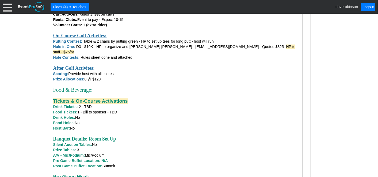
scroll to position [340, 0]
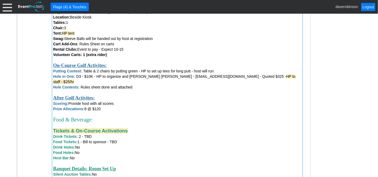
click at [235, 77] on span "HP to staff - $25/hr" at bounding box center [174, 79] width 243 height 10
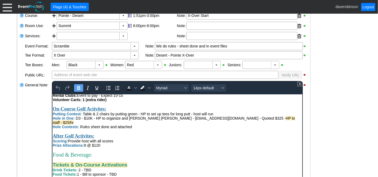
scroll to position [149, 0]
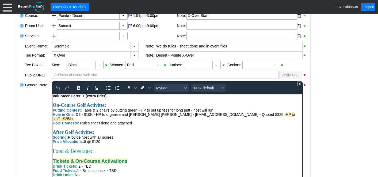
click at [235, 120] on span "HP to staff - $25/hr" at bounding box center [173, 116] width 243 height 9
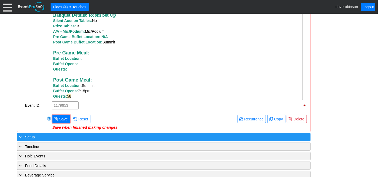
scroll to position [518, 0]
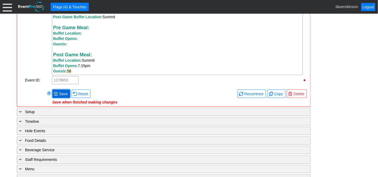
click at [60, 91] on span "Save" at bounding box center [63, 93] width 11 height 5
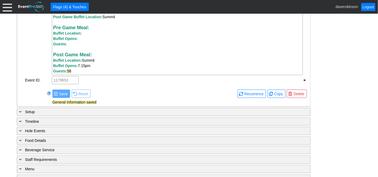
click at [333, 131] on div "- General Information ▼ Loading.... Remove all highlights Facility: ▼ Χ [GEOGRA…" at bounding box center [189, 52] width 348 height 925
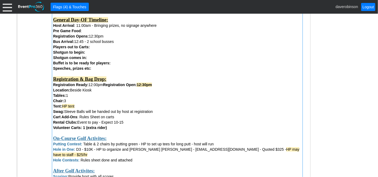
scroll to position [280, 0]
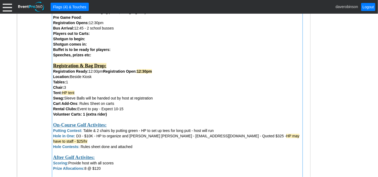
click at [281, 135] on div "Hole in One: D3 - $10K - HP to organize and [PERSON_NAME] [PERSON_NAME] - [EMAI…" at bounding box center [177, 138] width 248 height 11
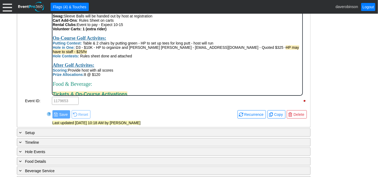
scroll to position [101, 0]
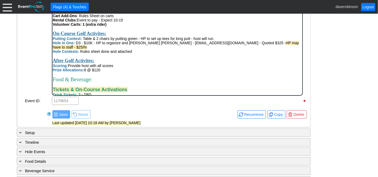
click at [281, 49] on div "Hole in One: D3 - $10K - HP to organize and [PERSON_NAME] [PERSON_NAME] - [EMAI…" at bounding box center [177, 45] width 250 height 9
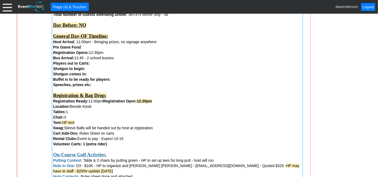
click at [30, 59] on div "General Note:" at bounding box center [38, 152] width 27 height 382
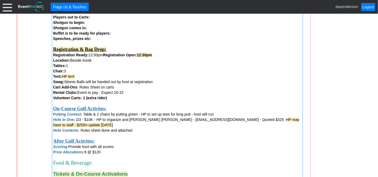
scroll to position [310, 0]
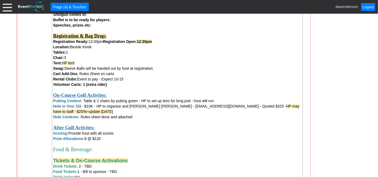
click at [31, 99] on div "General Note:" at bounding box center [38, 93] width 27 height 382
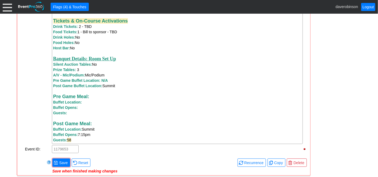
scroll to position [459, 0]
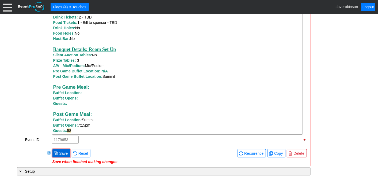
click at [60, 155] on span "Save" at bounding box center [63, 152] width 11 height 5
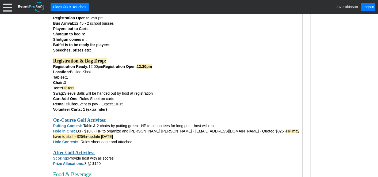
scroll to position [280, 0]
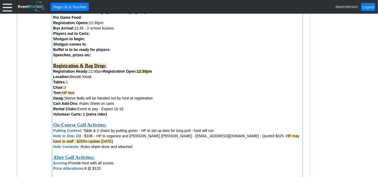
click at [92, 71] on div "Total Number of Guests Attending Dinner : 46+3+9 dinner only - 58 Day Before: N…" at bounding box center [177, 28] width 248 height 92
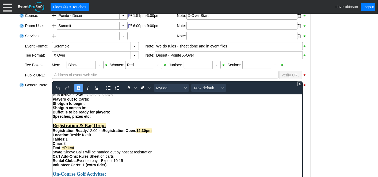
scroll to position [89, 0]
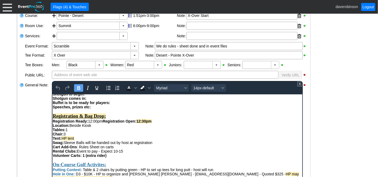
click at [95, 123] on div "Total Number of Guests Attending Dinner : 46+3+9 dinner only - 58 Day Before: N…" at bounding box center [177, 84] width 250 height 77
click at [93, 123] on div "Total Number of Guests Attending Dinner : 46+3+9 dinner only - 58 Day Before: N…" at bounding box center [177, 84] width 250 height 77
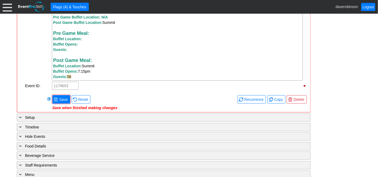
scroll to position [518, 0]
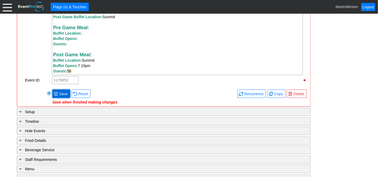
click at [56, 96] on span at bounding box center [56, 94] width 4 height 4
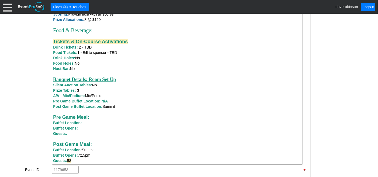
scroll to position [369, 0]
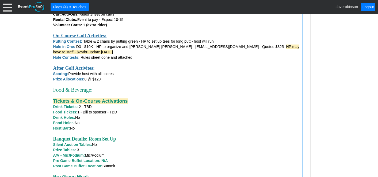
click at [264, 48] on span "HP may have to staff - $25/hr-update [DATE]" at bounding box center [176, 49] width 247 height 10
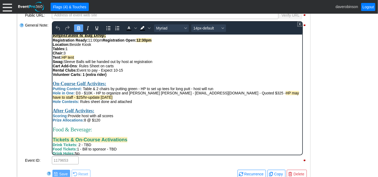
scroll to position [111, 0]
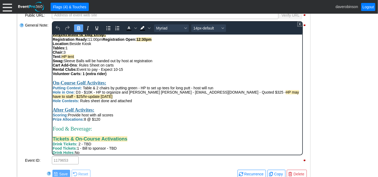
drag, startPoint x: 301, startPoint y: 66, endPoint x: 356, endPoint y: 135, distance: 88.2
click at [252, 98] on span "HP may have to staff - $25/hr-update [DATE]" at bounding box center [175, 94] width 247 height 9
click at [292, 98] on span "HP to staff - $25/hr-update [DATE]" at bounding box center [173, 94] width 243 height 9
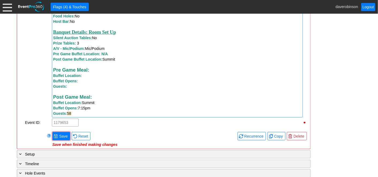
scroll to position [489, 0]
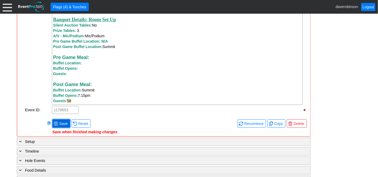
click at [58, 119] on span "● Save" at bounding box center [61, 123] width 18 height 8
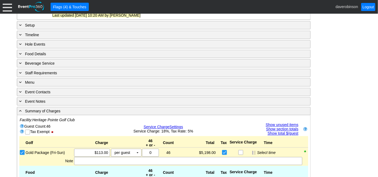
scroll to position [608, 0]
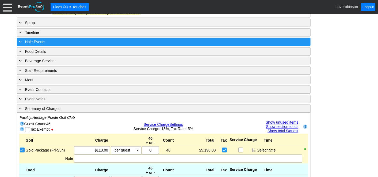
click at [27, 40] on span "Hole Events" at bounding box center [35, 42] width 20 height 4
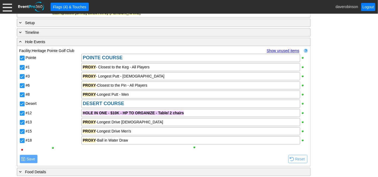
click at [335, 104] on div "- General Information ▼ Loading.... Remove all highlights Facility: ▼ Χ [GEOGRA…" at bounding box center [189, 23] width 348 height 1045
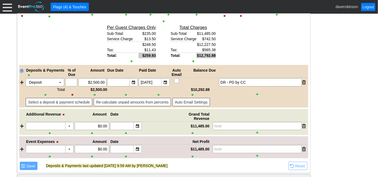
scroll to position [977, 0]
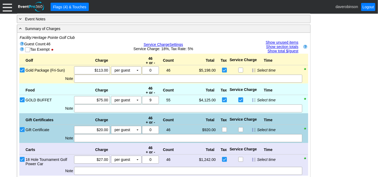
scroll to position [798, 0]
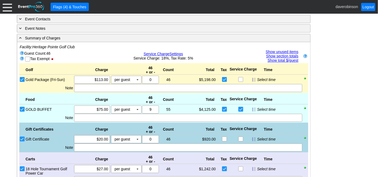
click at [293, 50] on link "Show unused items" at bounding box center [282, 52] width 33 height 4
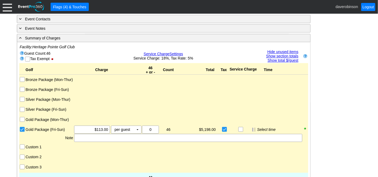
click at [20, 144] on input "Custom 1" at bounding box center [22, 146] width 5 height 5
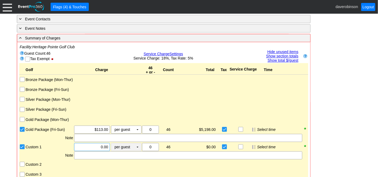
drag, startPoint x: 94, startPoint y: 141, endPoint x: 120, endPoint y: 143, distance: 25.8
click at [120, 143] on div "Χ 0.00 per guest Χ ▼ Upcharge" at bounding box center [108, 147] width 68 height 8
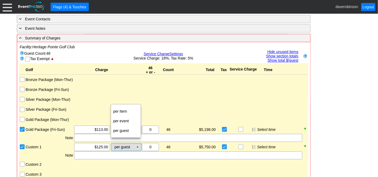
click at [139, 143] on td "▼" at bounding box center [137, 146] width 7 height 7
type input "$125.00"
click at [120, 111] on td "per Item" at bounding box center [126, 111] width 30 height 10
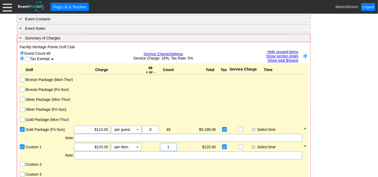
drag, startPoint x: 172, startPoint y: 140, endPoint x: 155, endPoint y: 138, distance: 16.9
click at [156, 143] on div "Χ 0 46 Χ 1" at bounding box center [160, 147] width 36 height 8
type input "5"
click at [122, 151] on div at bounding box center [188, 155] width 228 height 8
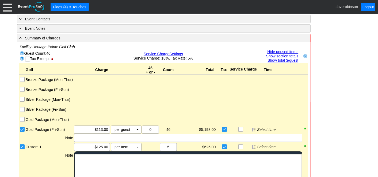
scroll to position [0, 0]
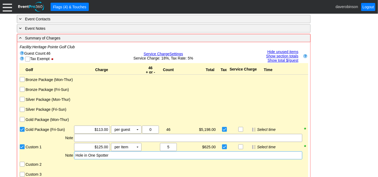
click at [346, 107] on div "- General Information ▼ Loading.... Remove all highlights Facility: ▼ Χ [GEOGRA…" at bounding box center [189, 51] width 348 height 1483
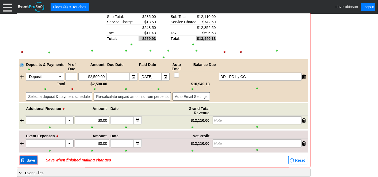
click at [32, 157] on span "Save" at bounding box center [30, 159] width 11 height 5
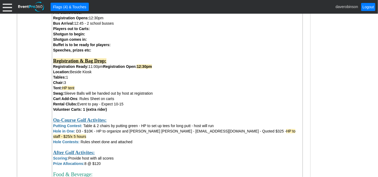
scroll to position [250, 0]
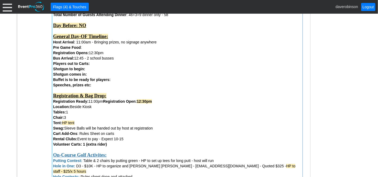
click at [100, 65] on div "Bus Arrival: 12:45 - 2 school busses Players out to Carts:" at bounding box center [177, 60] width 248 height 11
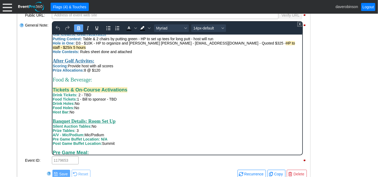
scroll to position [178, 0]
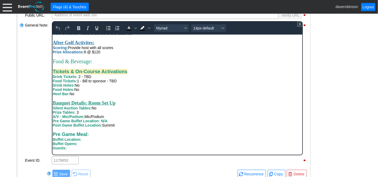
click at [106, 78] on div "Drink Tickets: 2 - TBD" at bounding box center [177, 76] width 250 height 4
click at [127, 83] on div "Food Tickets: 1 - Bill to sponsor - TBD" at bounding box center [177, 80] width 250 height 4
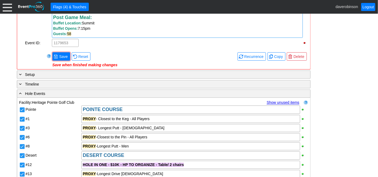
scroll to position [578, 0]
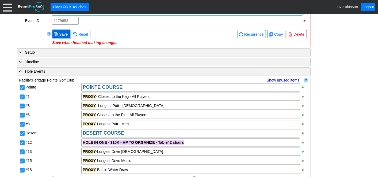
click at [69, 31] on span "● Save" at bounding box center [61, 34] width 18 height 8
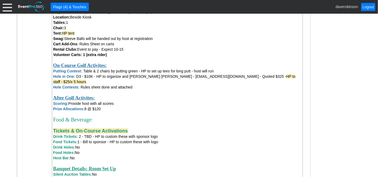
scroll to position [310, 0]
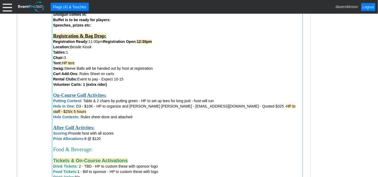
click at [124, 74] on div "Cart Add-Ons : Rules Sheet on carts" at bounding box center [177, 73] width 248 height 5
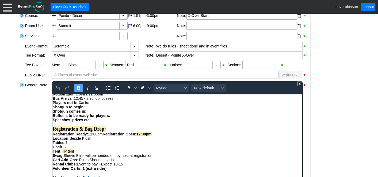
scroll to position [89, 0]
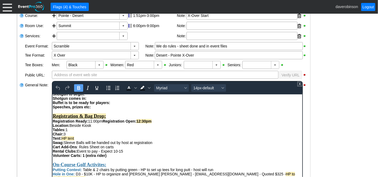
click at [126, 149] on div "Cart Add-Ons : Rules Sheet on carts" at bounding box center [177, 146] width 250 height 4
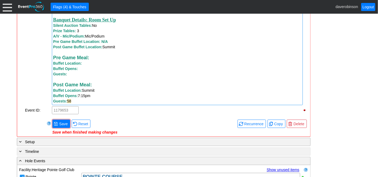
scroll to position [489, 0]
click at [57, 121] on span at bounding box center [56, 123] width 4 height 4
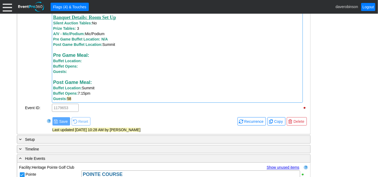
scroll to position [496, 0]
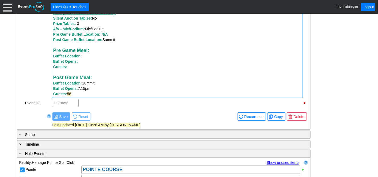
click at [113, 75] on div "Post Game Meal: Buffet Location: [GEOGRAPHIC_DATA]" at bounding box center [177, 80] width 248 height 11
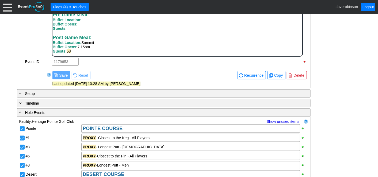
scroll to position [280, 0]
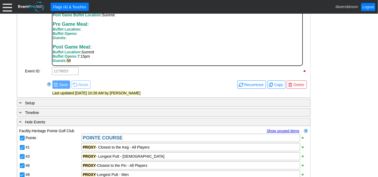
click at [131, 50] on div "Post Game Meal: Buffet Location: [GEOGRAPHIC_DATA]" at bounding box center [177, 49] width 250 height 10
click at [107, 47] on div "Post Game Meal: Buffet Location: [GEOGRAPHIC_DATA]" at bounding box center [177, 49] width 250 height 10
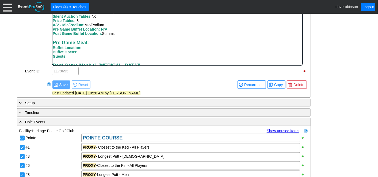
scroll to position [210, 0]
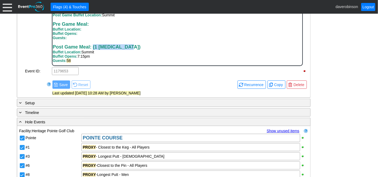
drag, startPoint x: 93, startPoint y: 48, endPoint x: 126, endPoint y: 49, distance: 33.2
click at [126, 49] on div "Post Game Meal: (1 [MEDICAL_DATA]) Buffet Location: [GEOGRAPHIC_DATA]" at bounding box center [177, 49] width 250 height 10
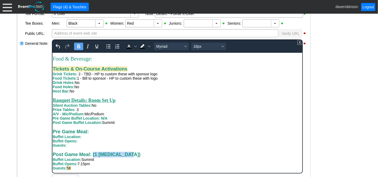
scroll to position [174, 0]
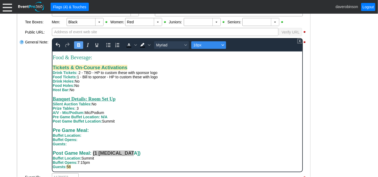
click at [223, 44] on icon "Font size 18px" at bounding box center [222, 45] width 3 height 2
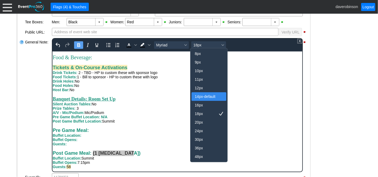
click at [202, 96] on div "14px-default" at bounding box center [205, 96] width 21 height 6
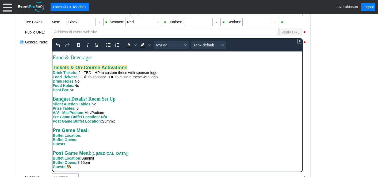
click at [171, 159] on div "Post Game Meal: (1 [MEDICAL_DATA]) Buffet Location: [GEOGRAPHIC_DATA]" at bounding box center [177, 155] width 250 height 10
click at [117, 154] on span "(1 [MEDICAL_DATA])" at bounding box center [109, 153] width 37 height 4
click at [115, 154] on span "(1 [MEDICAL_DATA])" at bounding box center [109, 153] width 37 height 4
drag, startPoint x: 92, startPoint y: 153, endPoint x: 150, endPoint y: 150, distance: 57.9
click at [150, 150] on div "Post Game Meal: (1 [MEDICAL_DATA] & 2 gluten free) Buffet Location: [GEOGRAPHIC…" at bounding box center [177, 155] width 250 height 10
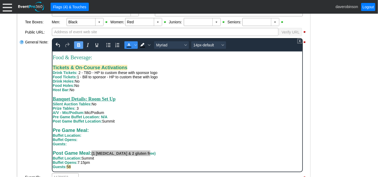
click at [131, 45] on icon "Text color Black" at bounding box center [129, 45] width 6 height 6
click at [79, 44] on icon "Bold" at bounding box center [78, 45] width 3 height 4
click at [190, 128] on div "Pre Game Meal: Buffet Location:" at bounding box center [177, 132] width 250 height 10
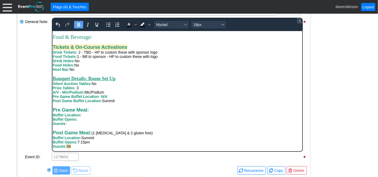
scroll to position [204, 0]
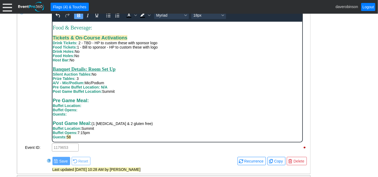
click at [97, 124] on span "(1 [MEDICAL_DATA] & 2 gluten free)" at bounding box center [121, 123] width 61 height 4
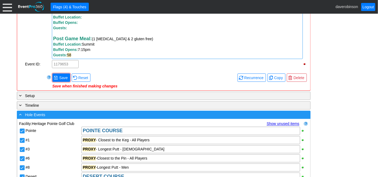
scroll to position [561, 0]
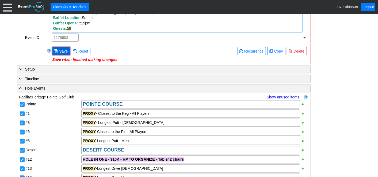
click at [61, 48] on span "Save" at bounding box center [63, 50] width 11 height 5
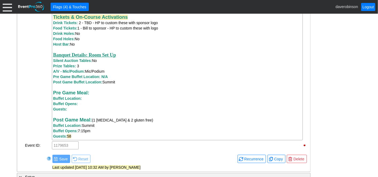
scroll to position [466, 0]
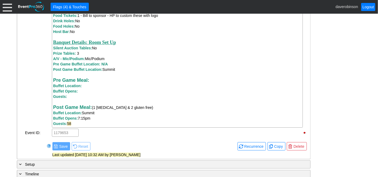
click at [329, 96] on div "- General Information ▼ Loading.... Remove all highlights Facility: ▼ Χ [GEOGRA…" at bounding box center [189, 174] width 348 height 1062
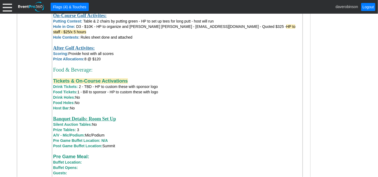
scroll to position [377, 0]
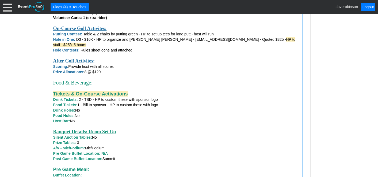
click at [116, 129] on strong "Banquet Details: Room Set Up" at bounding box center [84, 131] width 63 height 5
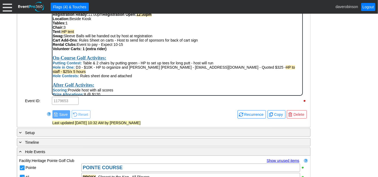
scroll to position [89, 0]
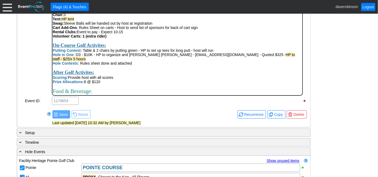
drag, startPoint x: 120, startPoint y: 54, endPoint x: 127, endPoint y: 55, distance: 7.2
click at [127, 48] on div "On-Course Golf Activites:" at bounding box center [177, 46] width 250 height 6
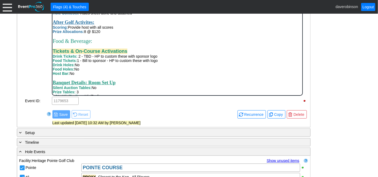
scroll to position [149, 0]
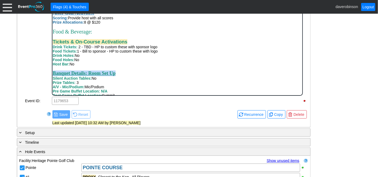
drag, startPoint x: 134, startPoint y: 84, endPoint x: 52, endPoint y: 81, distance: 82.0
click at [52, 76] on div "Banquet Details: Room Set Up" at bounding box center [177, 73] width 250 height 6
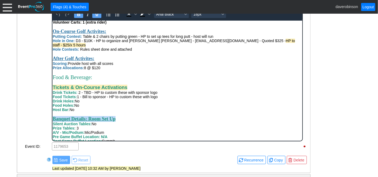
scroll to position [191, 0]
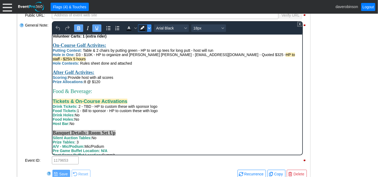
click at [147, 27] on span "Background color Black" at bounding box center [149, 27] width 4 height 7
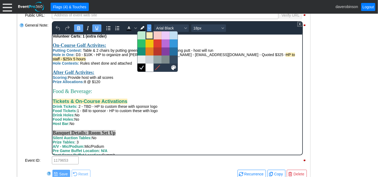
click at [148, 33] on div at bounding box center [149, 35] width 6 height 6
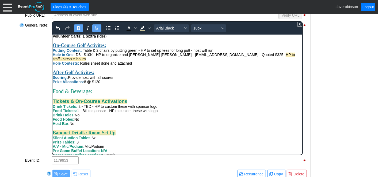
click at [239, 108] on div "Drink Tickets: 2 - TBD - HP to custom these with sponsor logo" at bounding box center [177, 106] width 250 height 4
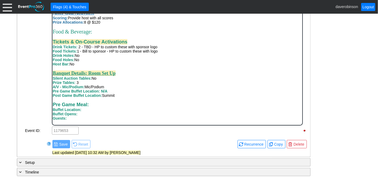
scroll to position [210, 0]
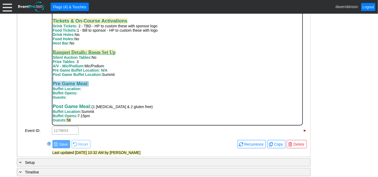
drag, startPoint x: 90, startPoint y: 83, endPoint x: 103, endPoint y: 84, distance: 12.9
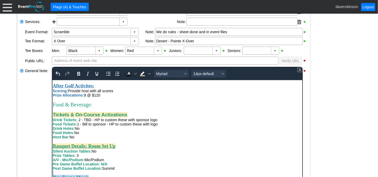
scroll to position [131, 0]
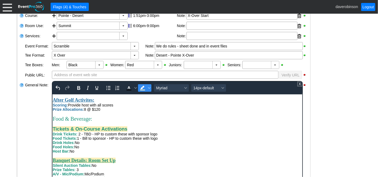
click at [140, 87] on icon "Background color Light Yellow" at bounding box center [142, 87] width 4 height 3
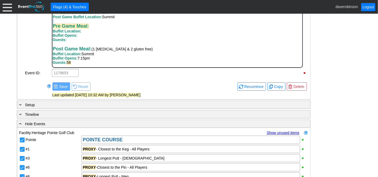
scroll to position [266, 0]
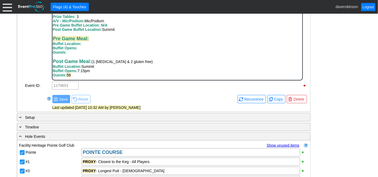
click at [110, 50] on div "Guests: Post Game Meal: (1 [MEDICAL_DATA] & 2 gluten free) Buffet Location: Sum…" at bounding box center [177, 63] width 250 height 27
drag, startPoint x: 91, startPoint y: 62, endPoint x: 53, endPoint y: 61, distance: 38.3
click at [53, 61] on strong "Post Game Meal:" at bounding box center [71, 61] width 39 height 5
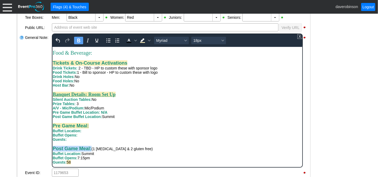
scroll to position [177, 0]
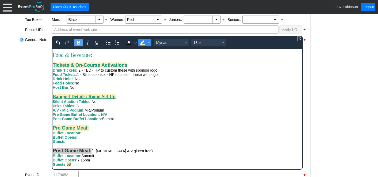
click at [146, 42] on span "Background color Light Yellow" at bounding box center [142, 42] width 9 height 7
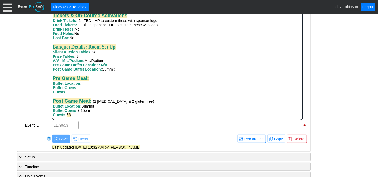
scroll to position [236, 0]
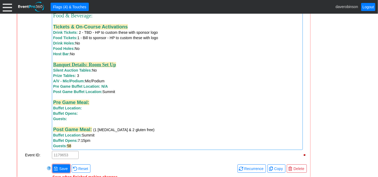
scroll to position [444, 0]
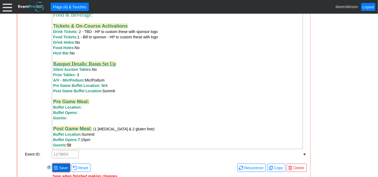
click at [64, 165] on span "Save" at bounding box center [63, 167] width 11 height 5
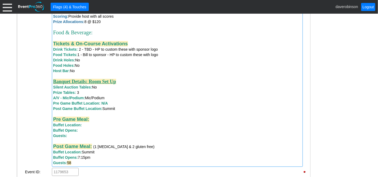
scroll to position [414, 0]
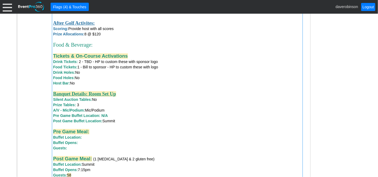
drag, startPoint x: 70, startPoint y: 146, endPoint x: 55, endPoint y: 133, distance: 20.2
click at [55, 133] on div "Attendees: Players : 46 players + 3 riders (2 in threesomes) Volunteers : 0 Hol…" at bounding box center [177, 1] width 248 height 351
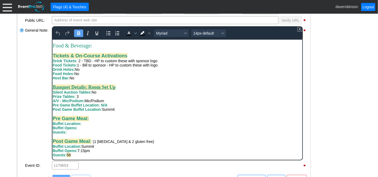
scroll to position [191, 0]
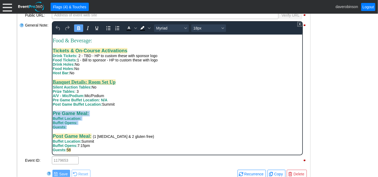
drag, startPoint x: 75, startPoint y: 128, endPoint x: 53, endPoint y: 115, distance: 25.3
click at [53, 115] on div "Attendees: Players : 46 players + 3 riders (2 in threesomes) Volunteers : 0 Hol…" at bounding box center [177, 5] width 250 height 294
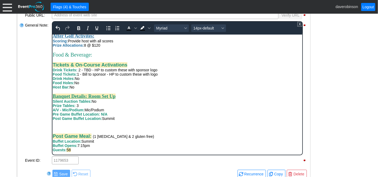
scroll to position [192, 0]
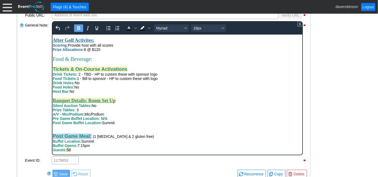
drag, startPoint x: 91, startPoint y: 135, endPoint x: 52, endPoint y: 135, distance: 38.8
click at [52, 135] on strong "Post Game Meal:" at bounding box center [72, 135] width 40 height 5
click at [99, 28] on icon "Underline" at bounding box center [96, 28] width 6 height 6
click at [164, 98] on div "Banquet Details: Room Set Up" at bounding box center [177, 100] width 250 height 6
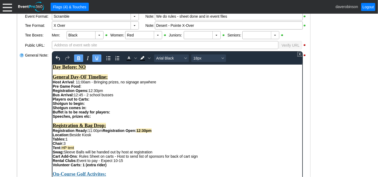
scroll to position [59, 0]
